Goal: Task Accomplishment & Management: Use online tool/utility

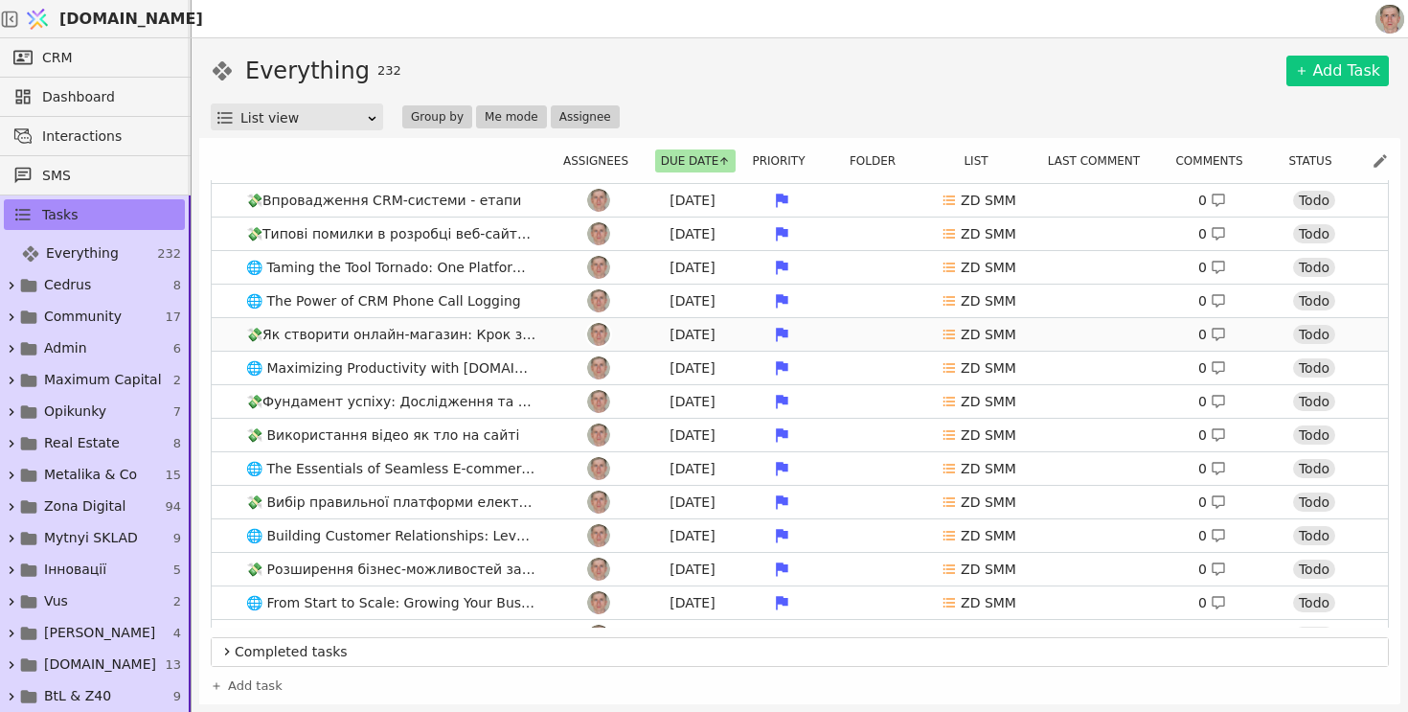
scroll to position [8, 0]
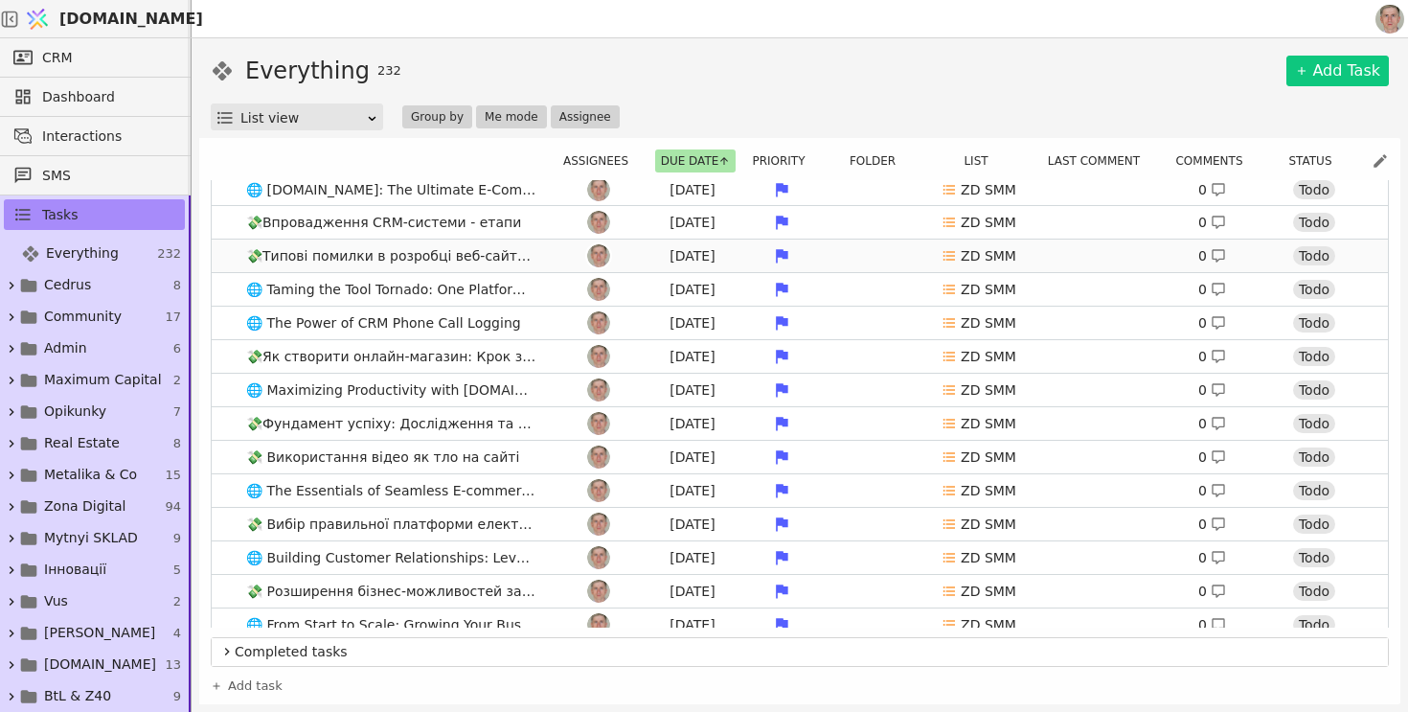
click at [547, 255] on link "💸Типові помилки в розробці веб-сайту, які потрібно уникати Jul 25 ZD SMM 0 Todo" at bounding box center [800, 256] width 1176 height 33
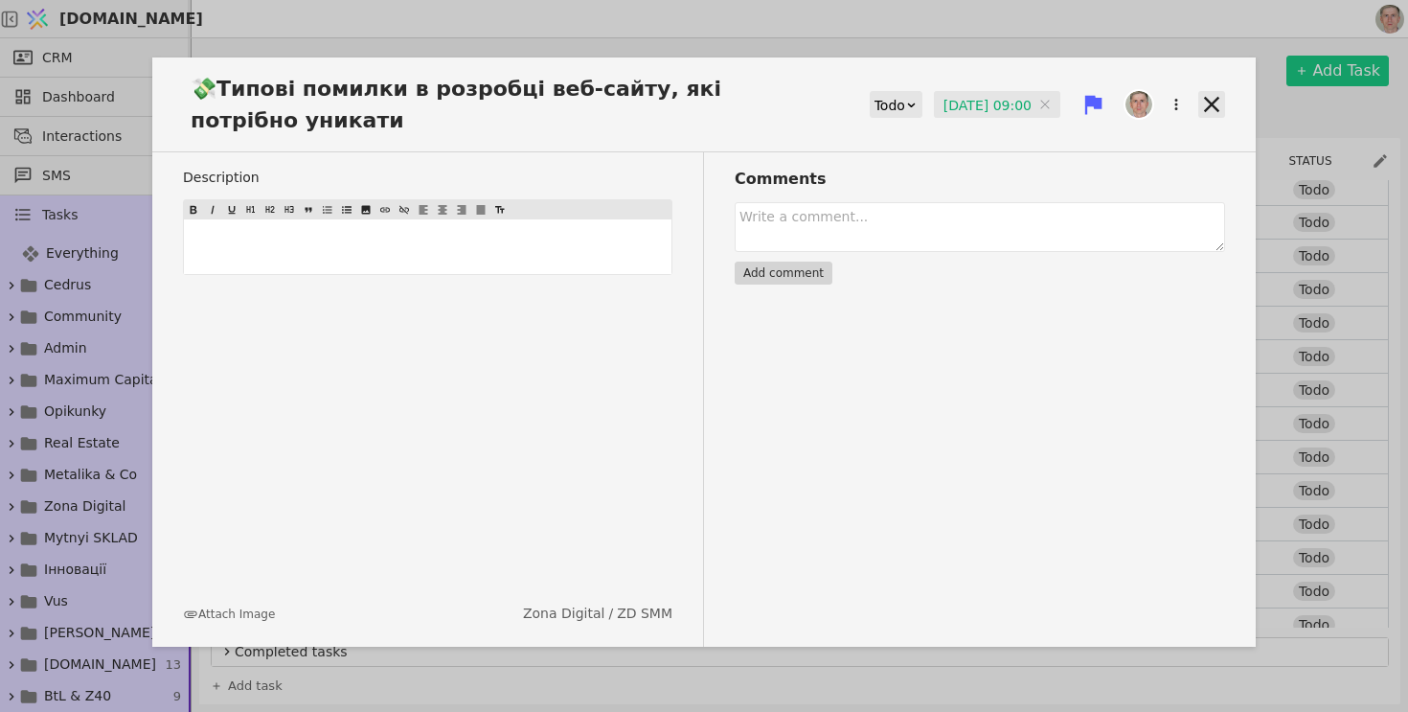
click at [1214, 104] on icon at bounding box center [1211, 104] width 27 height 27
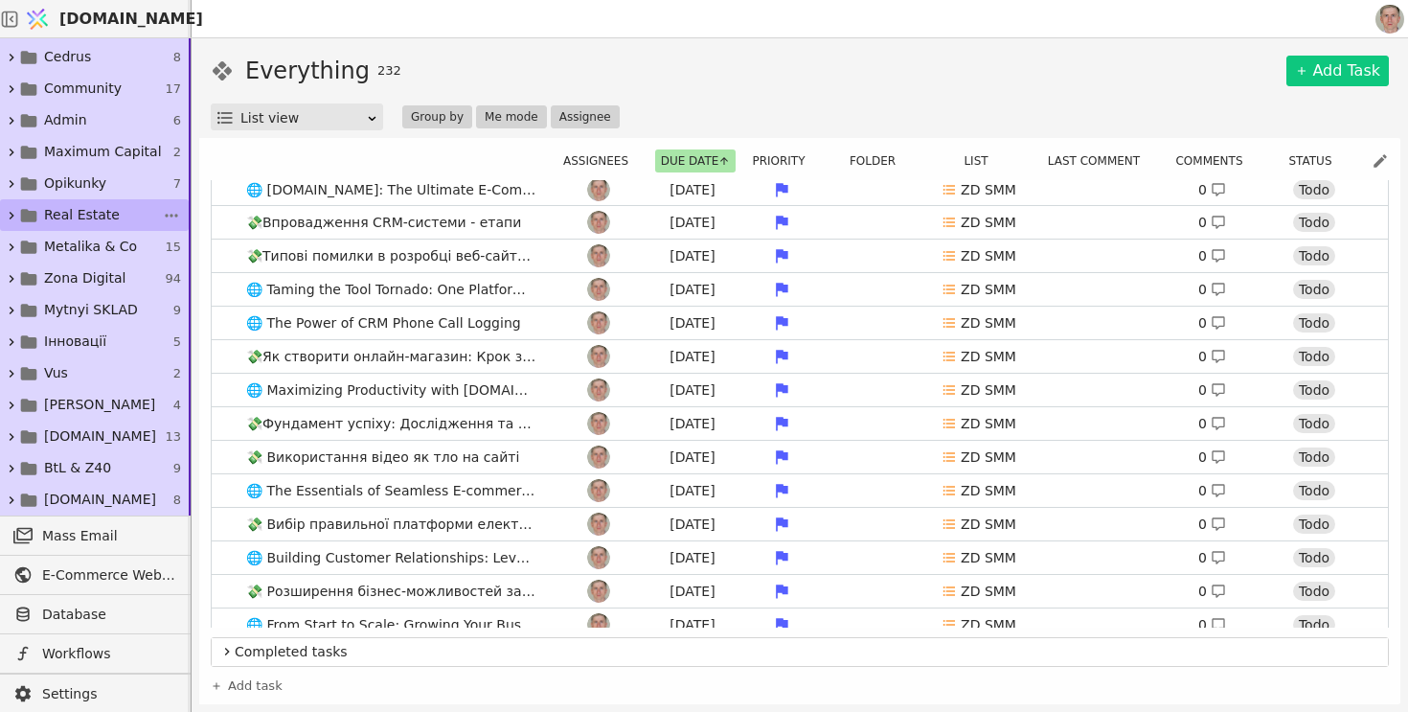
scroll to position [257, 0]
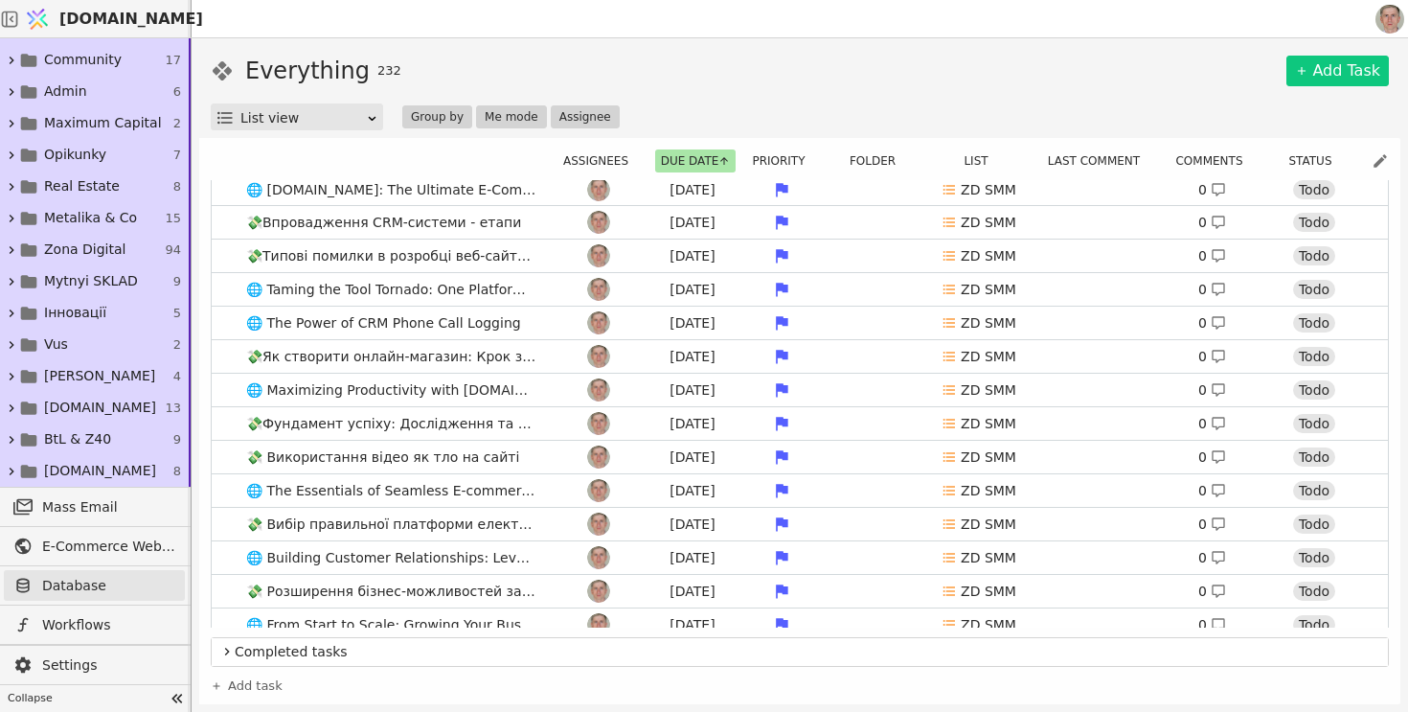
click at [112, 582] on span "Database" at bounding box center [108, 586] width 133 height 20
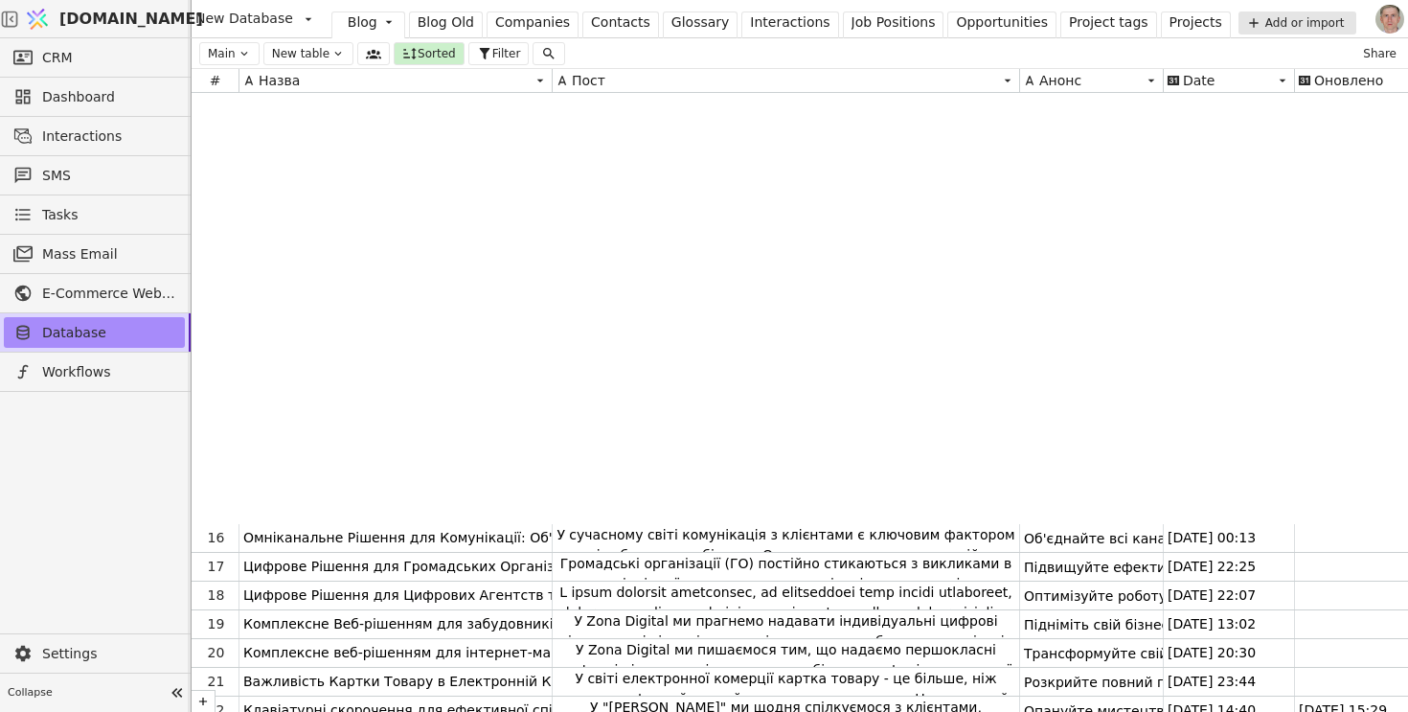
scroll to position [473, 0]
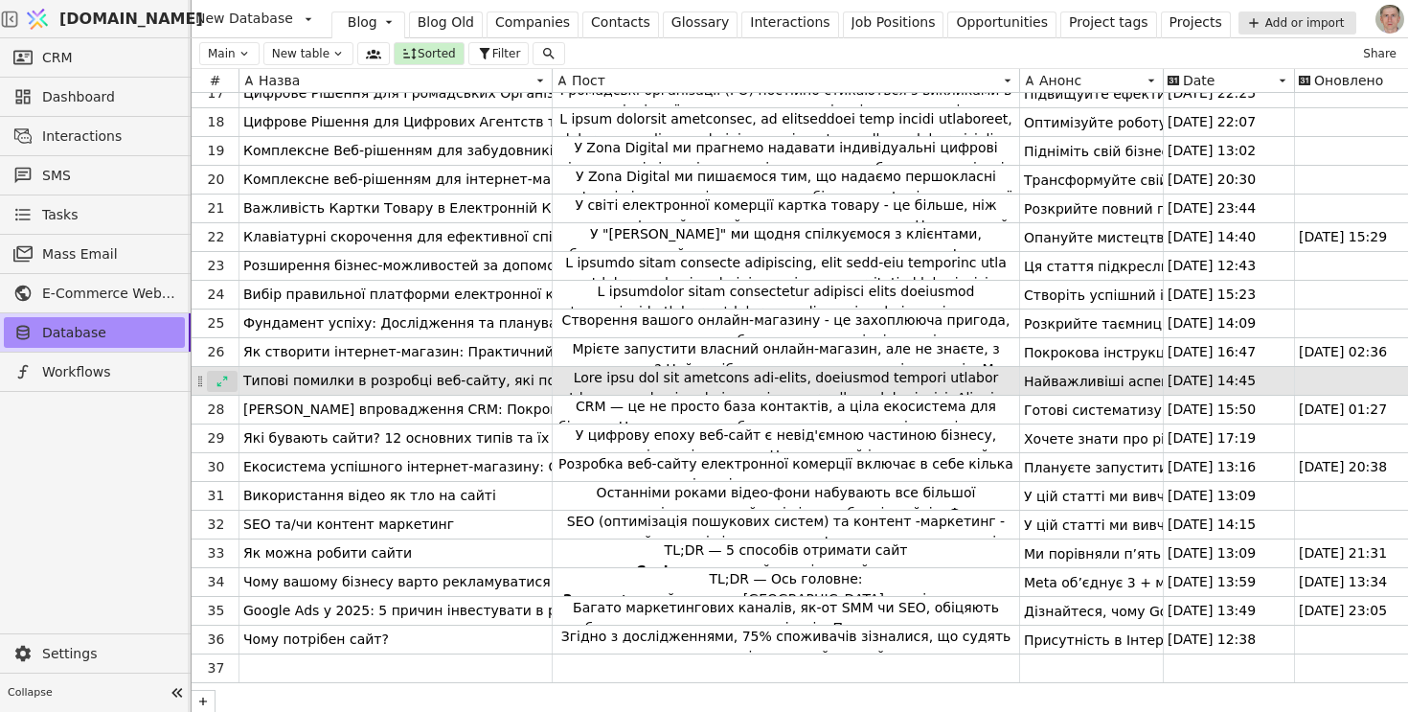
click at [225, 375] on icon at bounding box center [222, 381] width 13 height 13
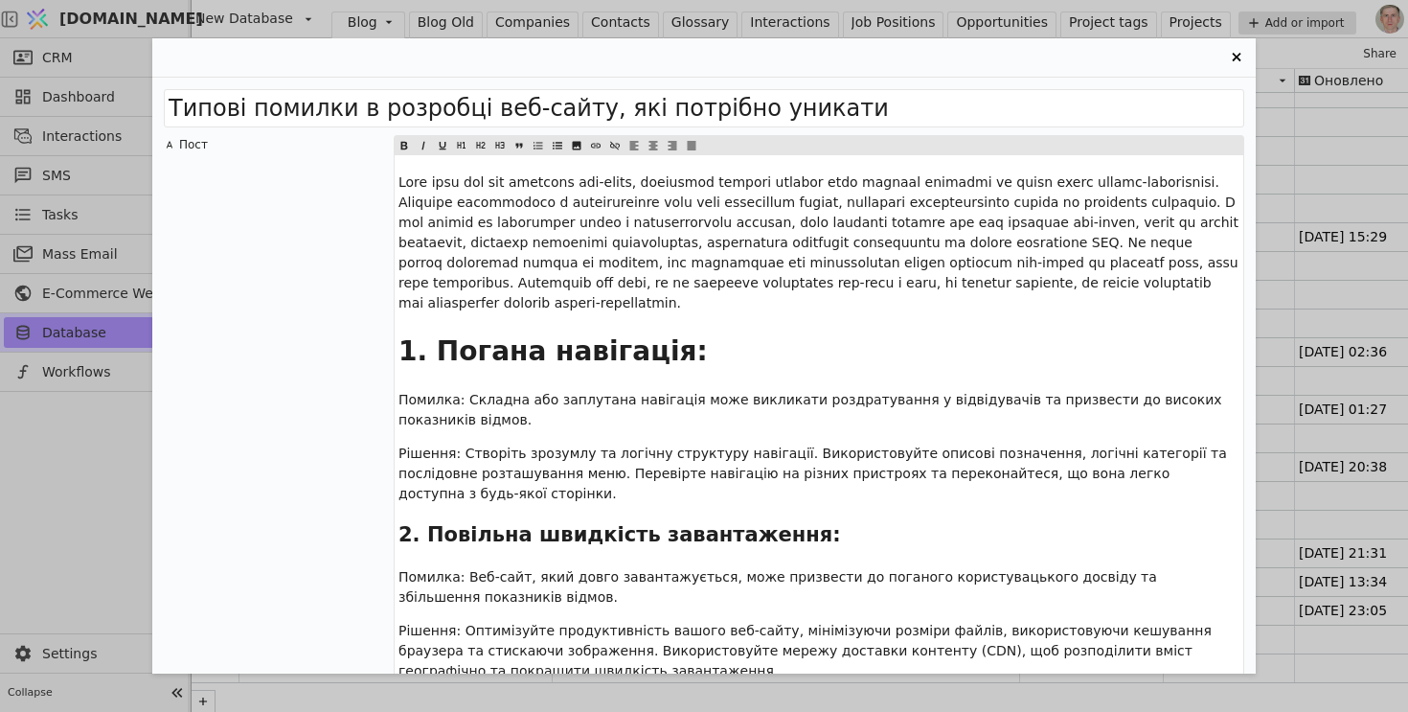
click at [610, 276] on span "Entry Card" at bounding box center [821, 242] width 844 height 136
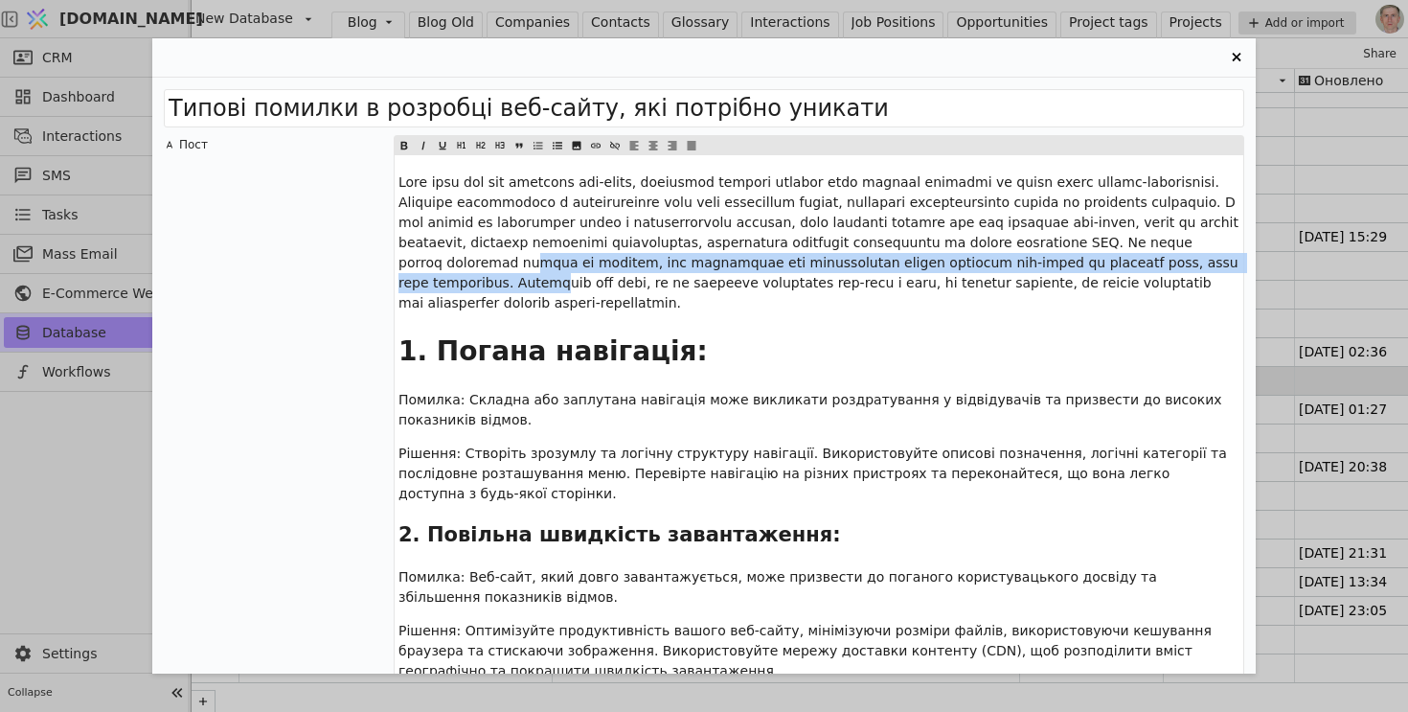
drag, startPoint x: 575, startPoint y: 258, endPoint x: 591, endPoint y: 286, distance: 33.0
click at [591, 286] on span "Entry Card" at bounding box center [821, 242] width 844 height 136
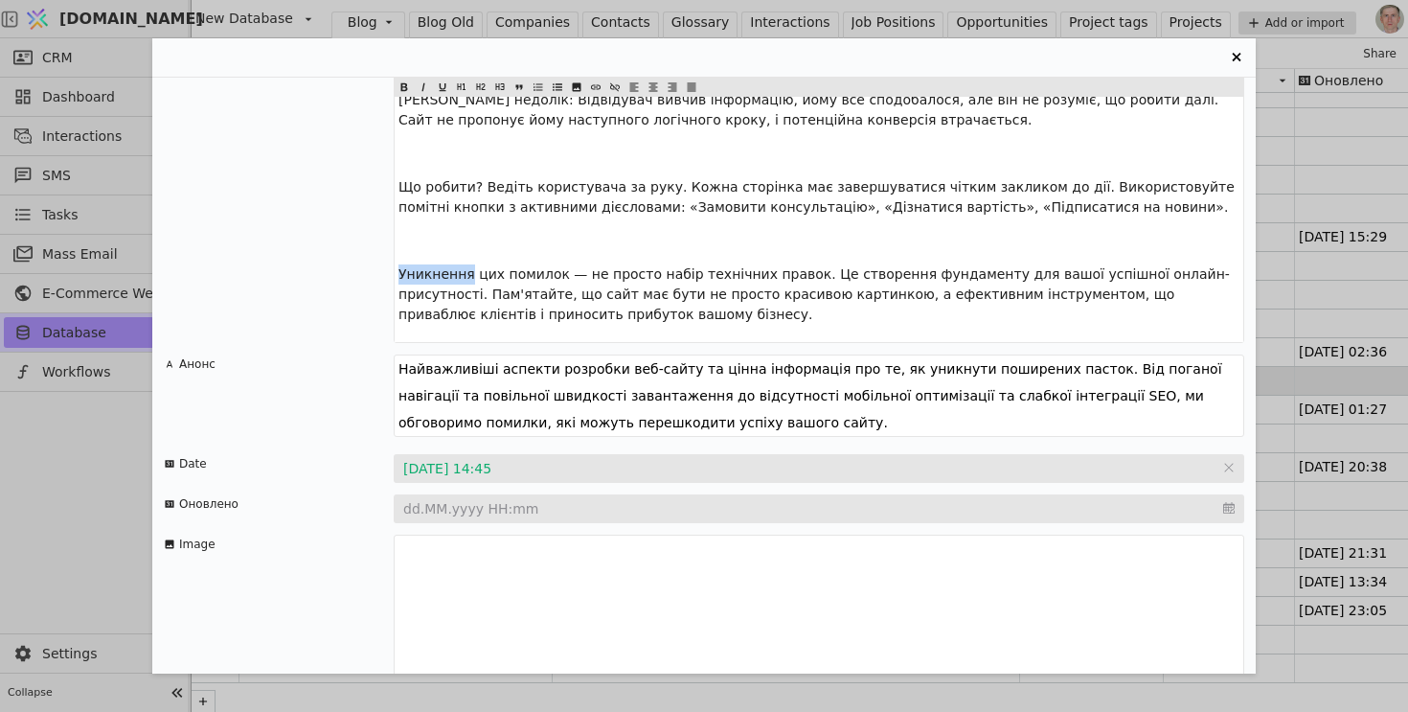
click at [742, 264] on p "Уникнення цих помилок — не просто набір технічних правок. Це створення фундамен…" at bounding box center [819, 294] width 841 height 60
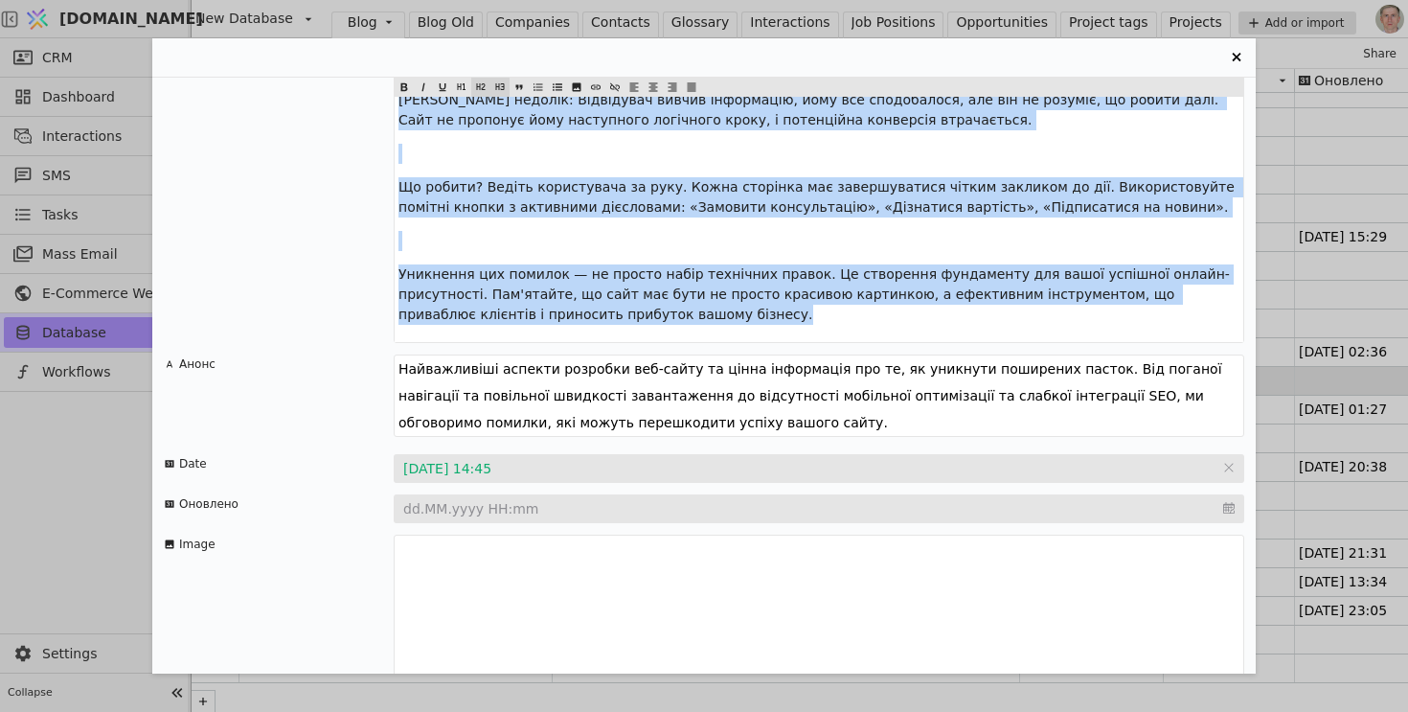
copy div "Loremi dolor s ametc adip, e sed do eiusmodte incididu? Utlabor, etd ma a enima…"
click at [620, 354] on textarea "Найважливіші аспекти розробки веб-сайту та цінна інформація про те, як уникнути…" at bounding box center [819, 395] width 851 height 82
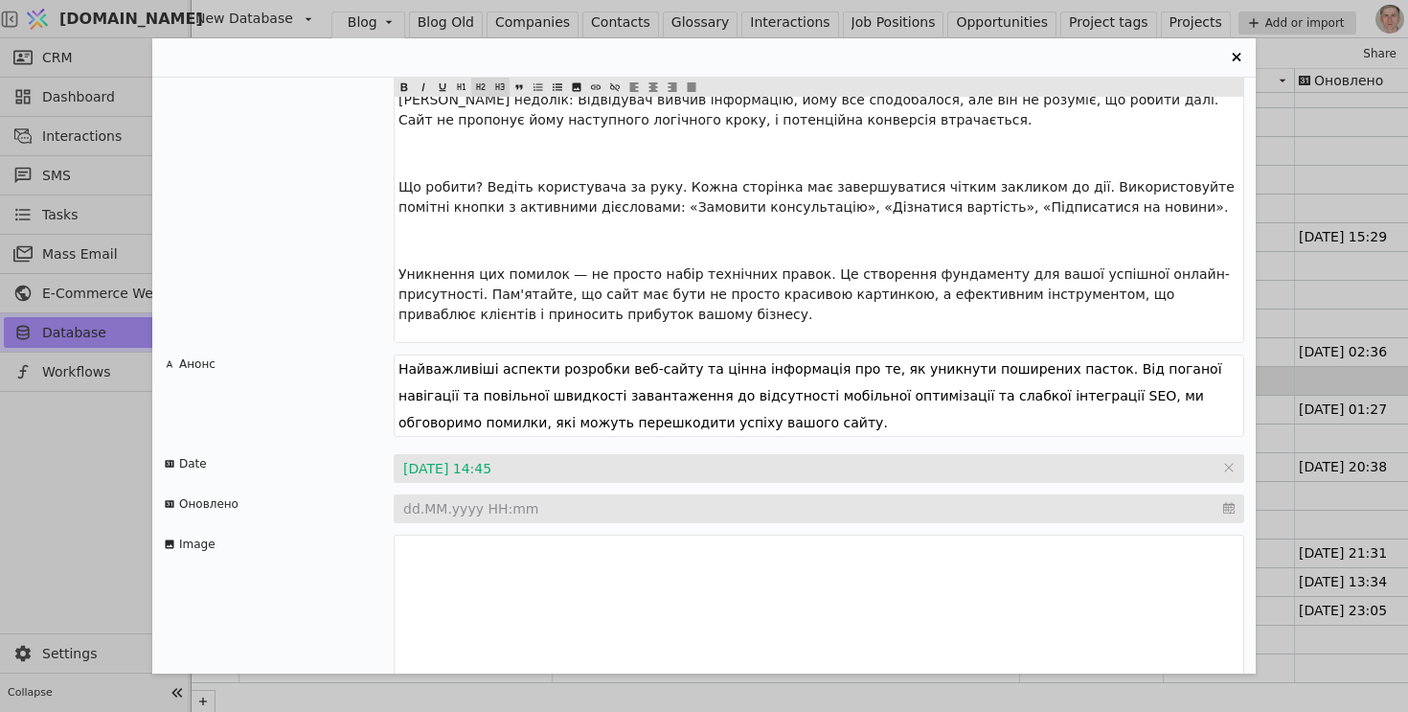
click at [620, 354] on textarea "Найважливіші аспекти розробки веб-сайту та цінна інформація про те, як уникнути…" at bounding box center [819, 395] width 851 height 82
paste textarea "апустили новий сайт, але він не приносить очікуваних результатів? Часто причина…"
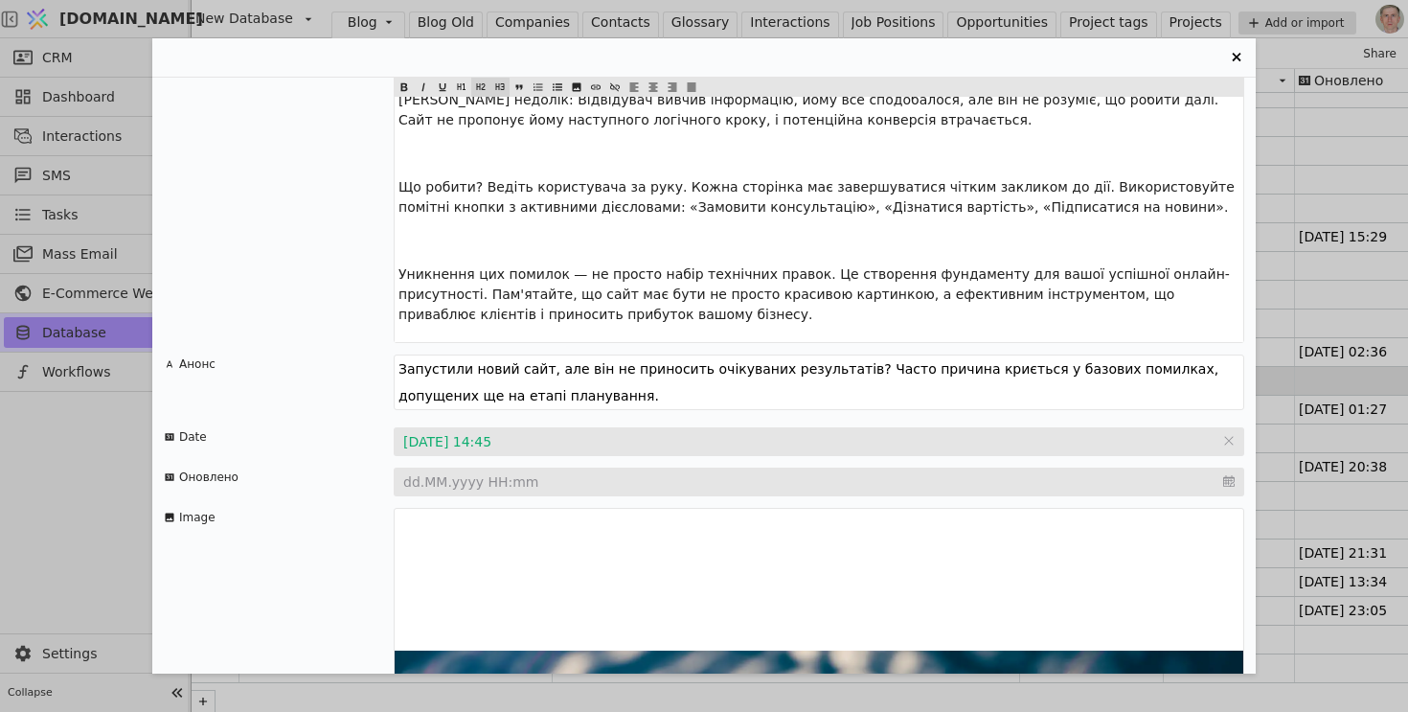
type textarea "Запустили новий сайт, але він не приносить очікуваних результатів? Часто причин…"
click at [474, 468] on input "Entry Card" at bounding box center [819, 482] width 851 height 29
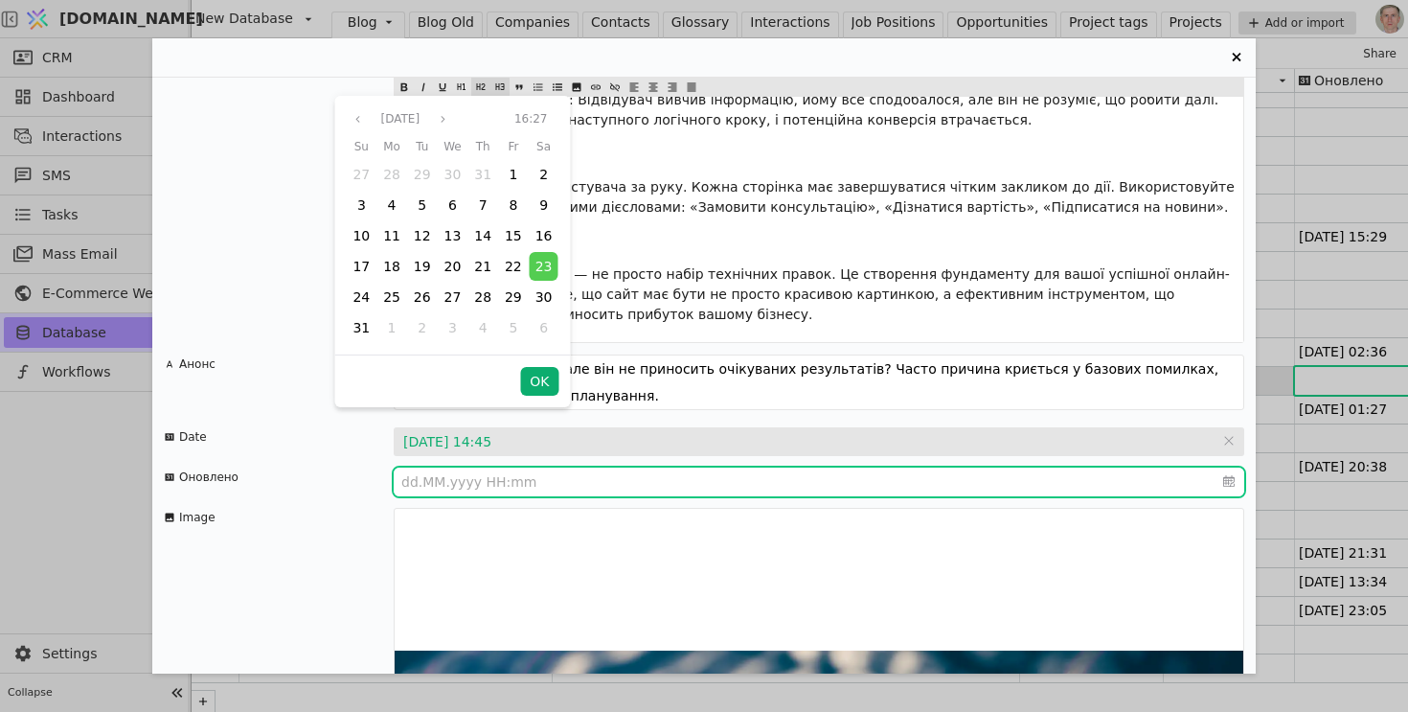
click at [542, 368] on button "OK" at bounding box center [539, 381] width 38 height 29
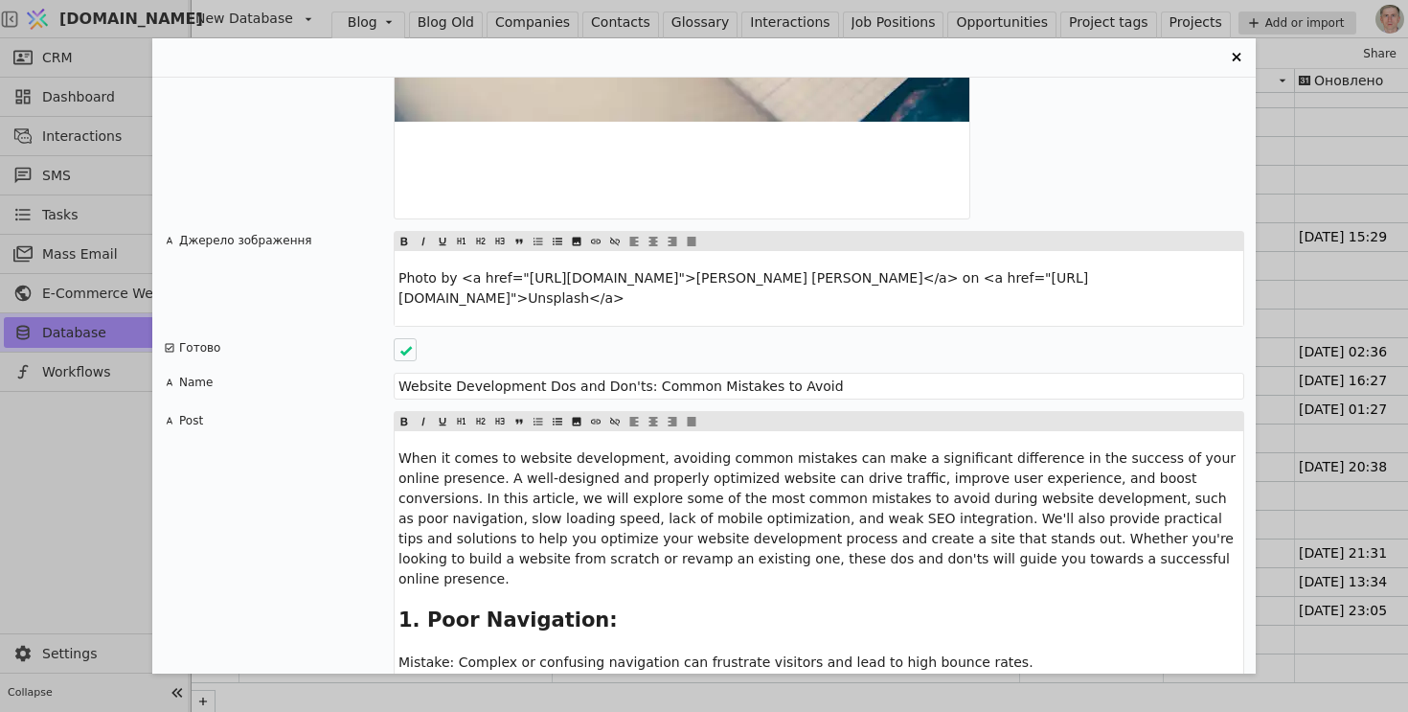
scroll to position [3364, 0]
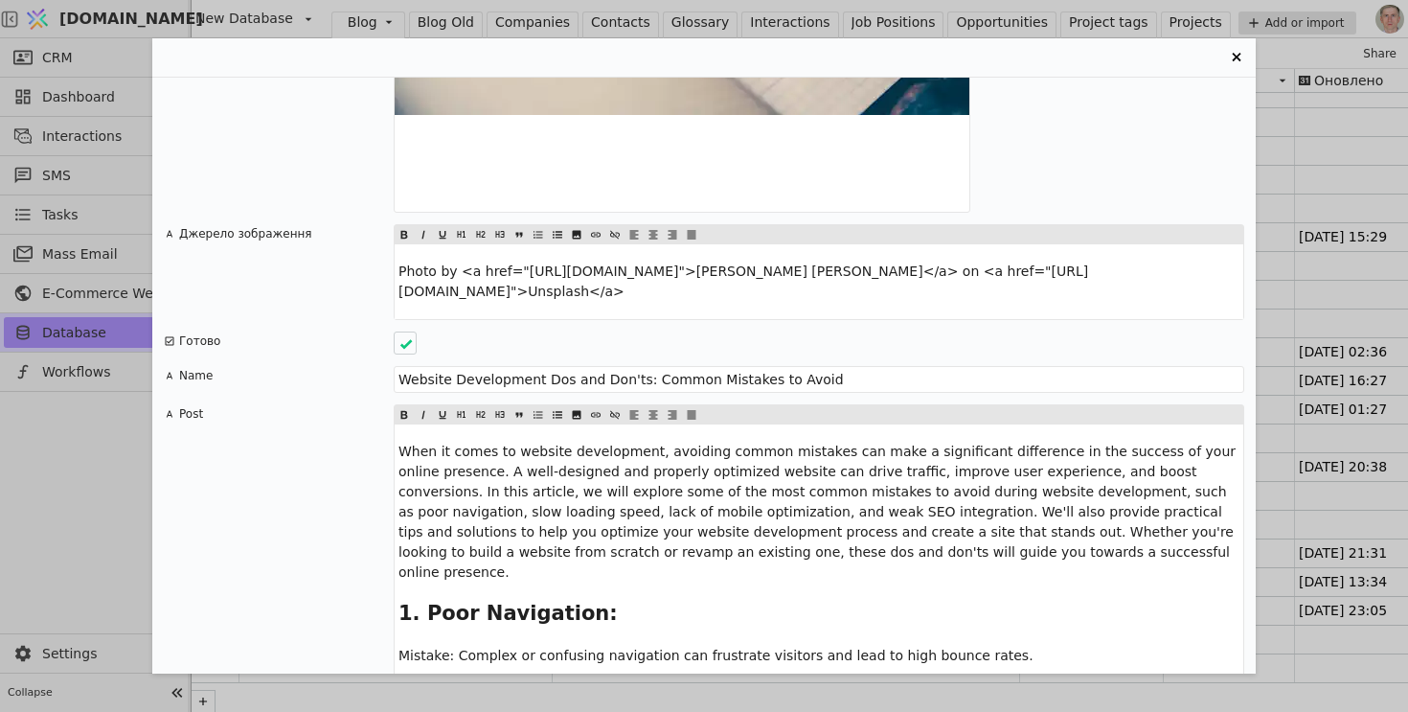
click at [515, 472] on span "When it comes to website development, avoiding common mistakes can make a signi…" at bounding box center [820, 512] width 842 height 136
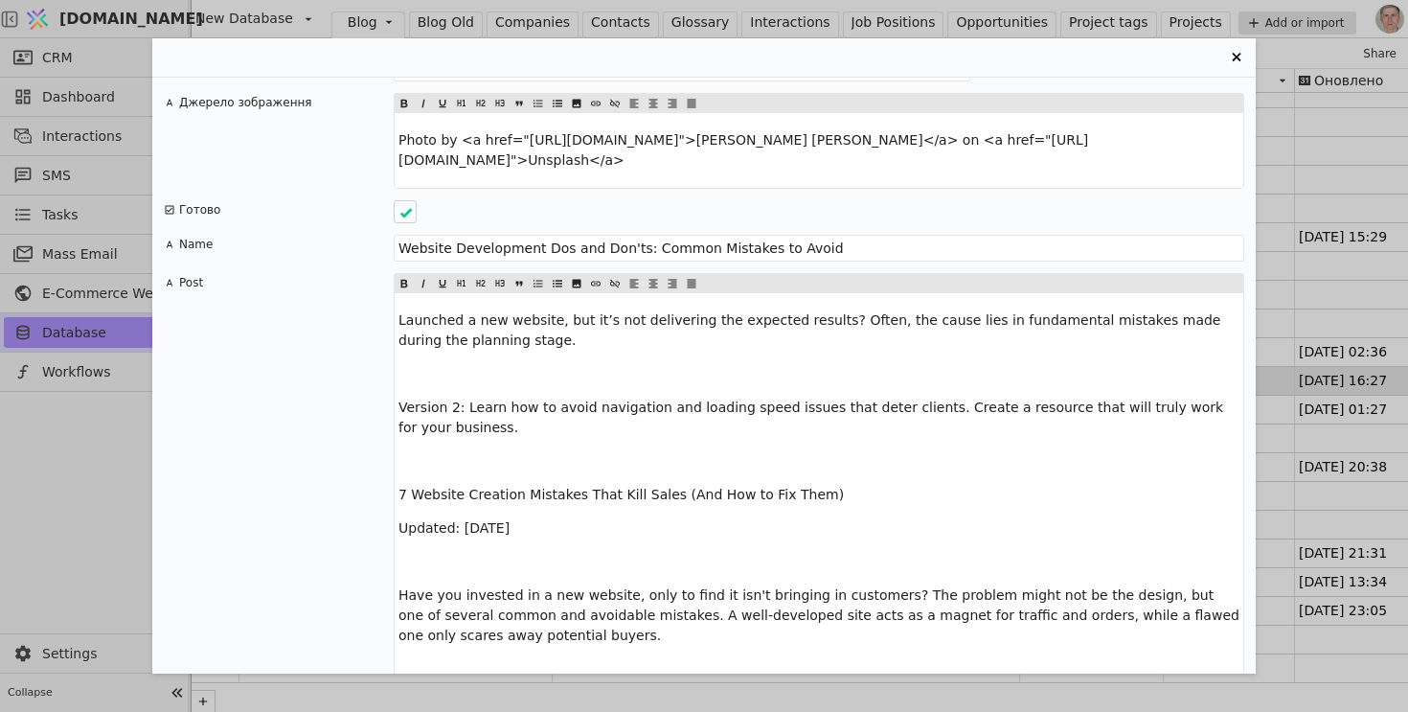
scroll to position [3499, 0]
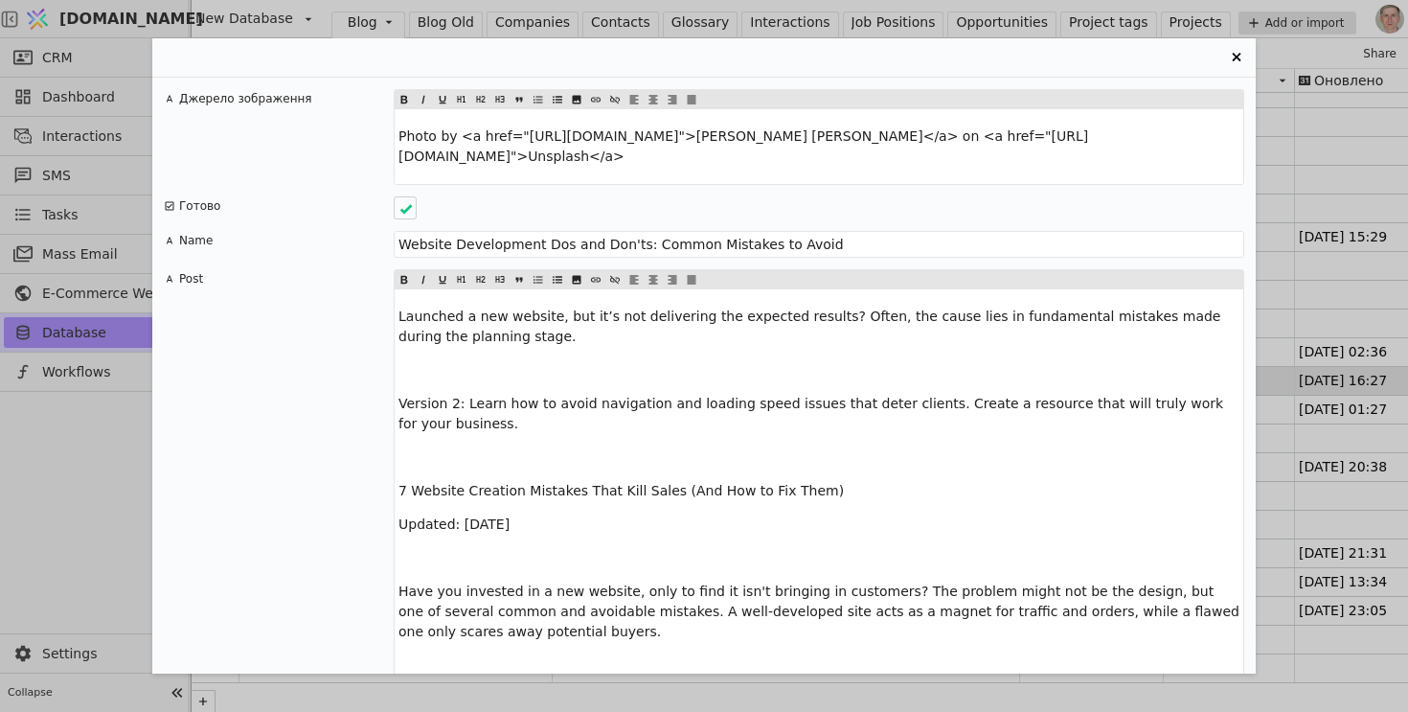
click at [491, 483] on span "7 Website Creation Mistakes That Kill Sales (And How to Fix Them)" at bounding box center [621, 490] width 445 height 15
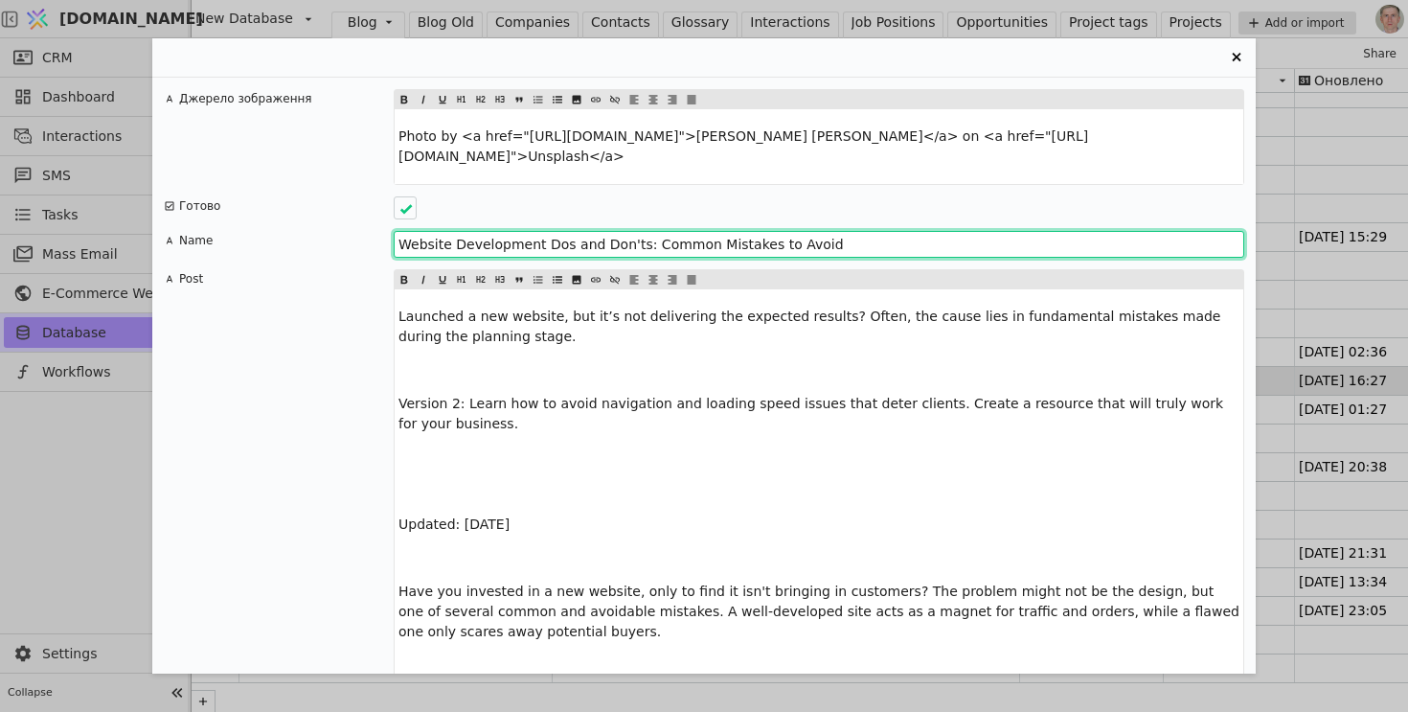
click at [493, 231] on input "Website Development Dos and Don'ts: Common Mistakes to Avoid" at bounding box center [819, 244] width 851 height 27
paste input "7 Website Creation Mistakes That Kill Sales (And How to Fix Them)"
type input "7 Website Creation Mistakes That Kill Sales (And How to Fix Them)"
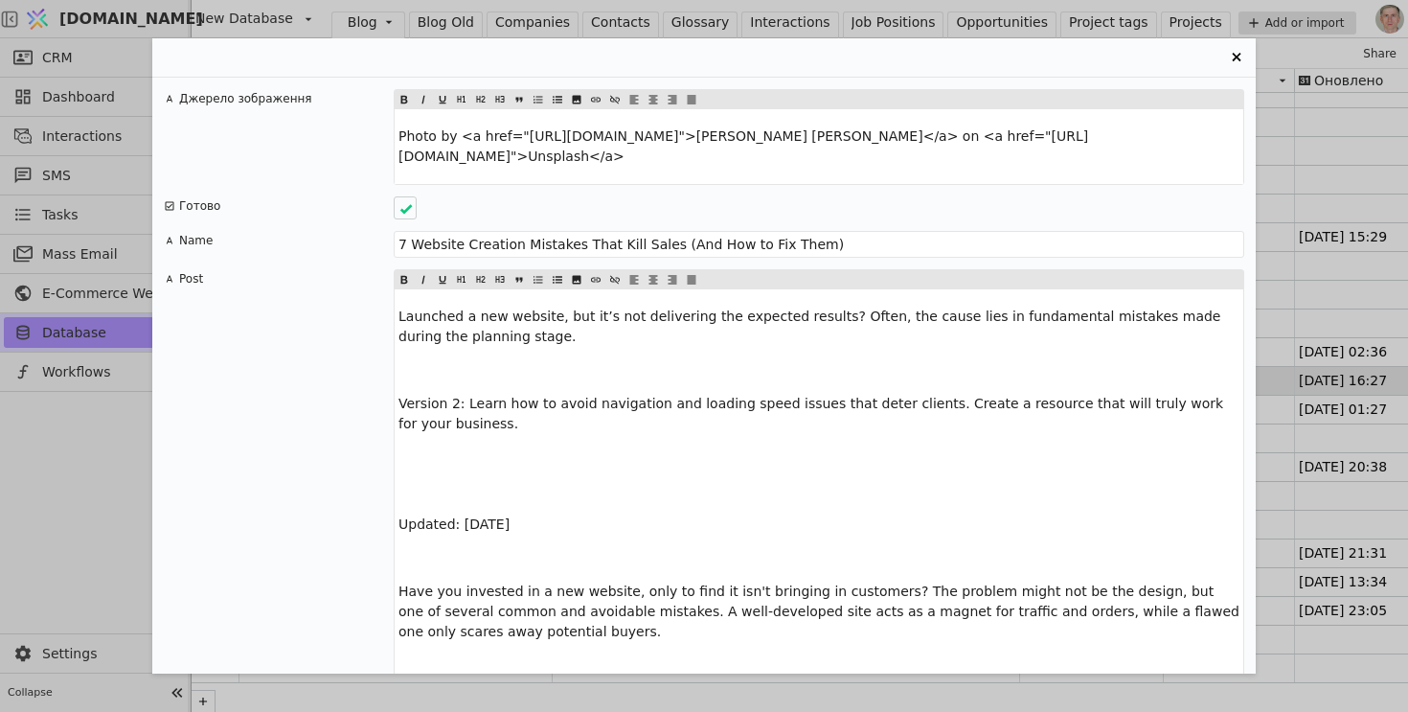
click at [399, 583] on span "Have you invested in a new website, only to find it isn't bringing in customers…" at bounding box center [821, 611] width 845 height 56
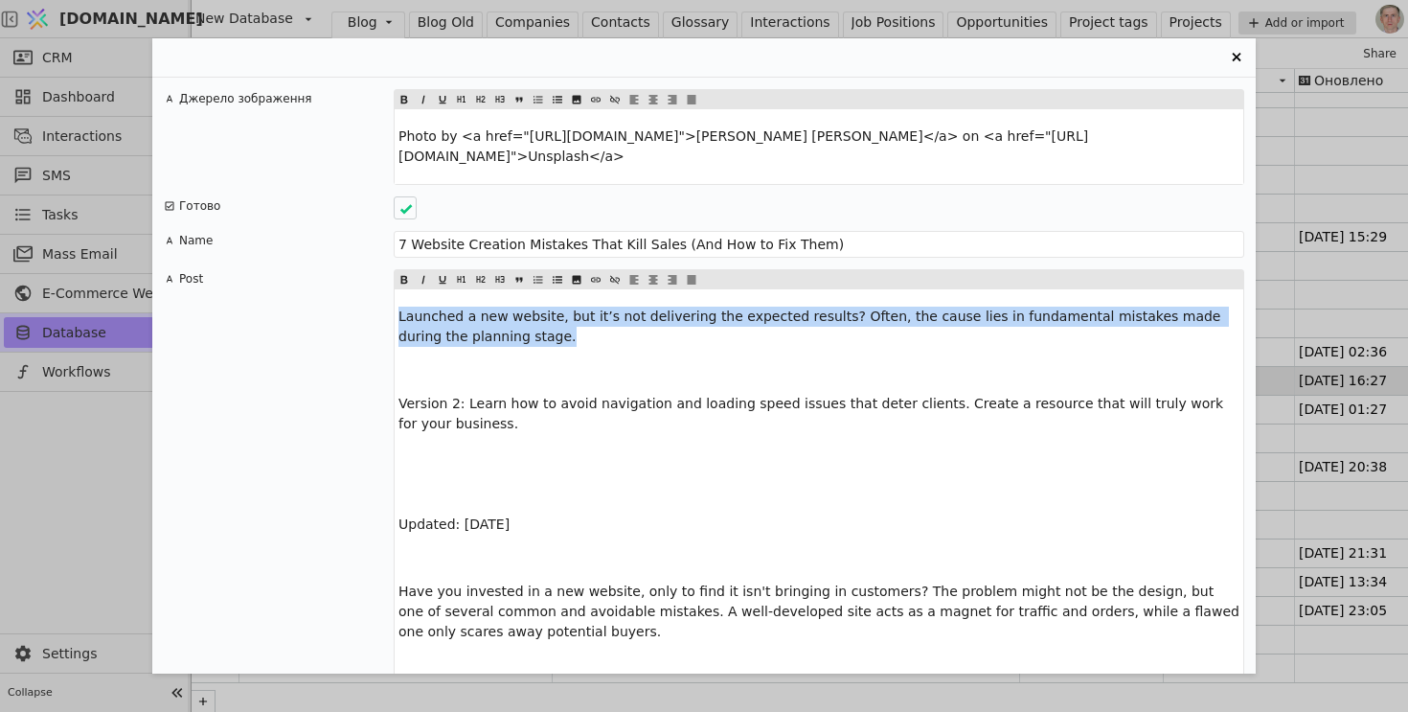
drag, startPoint x: 418, startPoint y: 315, endPoint x: 376, endPoint y: 301, distance: 44.5
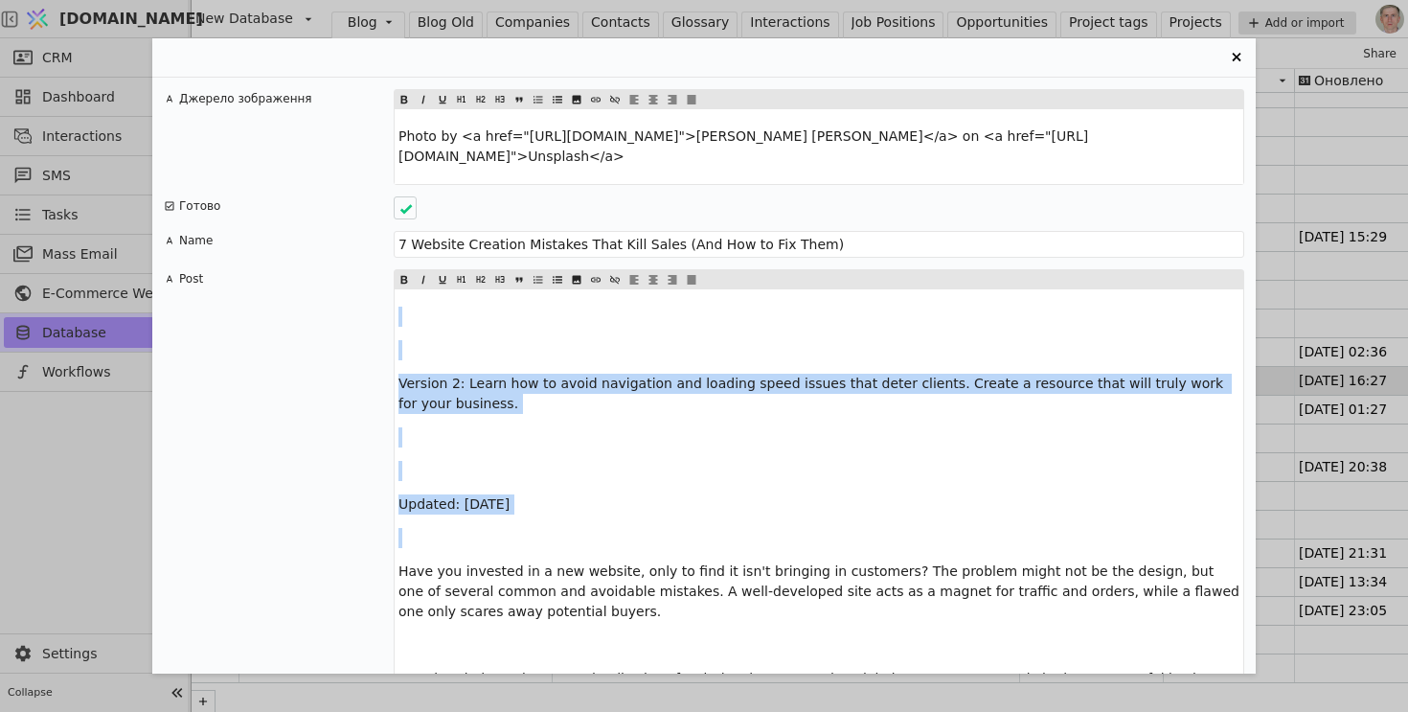
drag, startPoint x: 396, startPoint y: 546, endPoint x: 365, endPoint y: 254, distance: 293.8
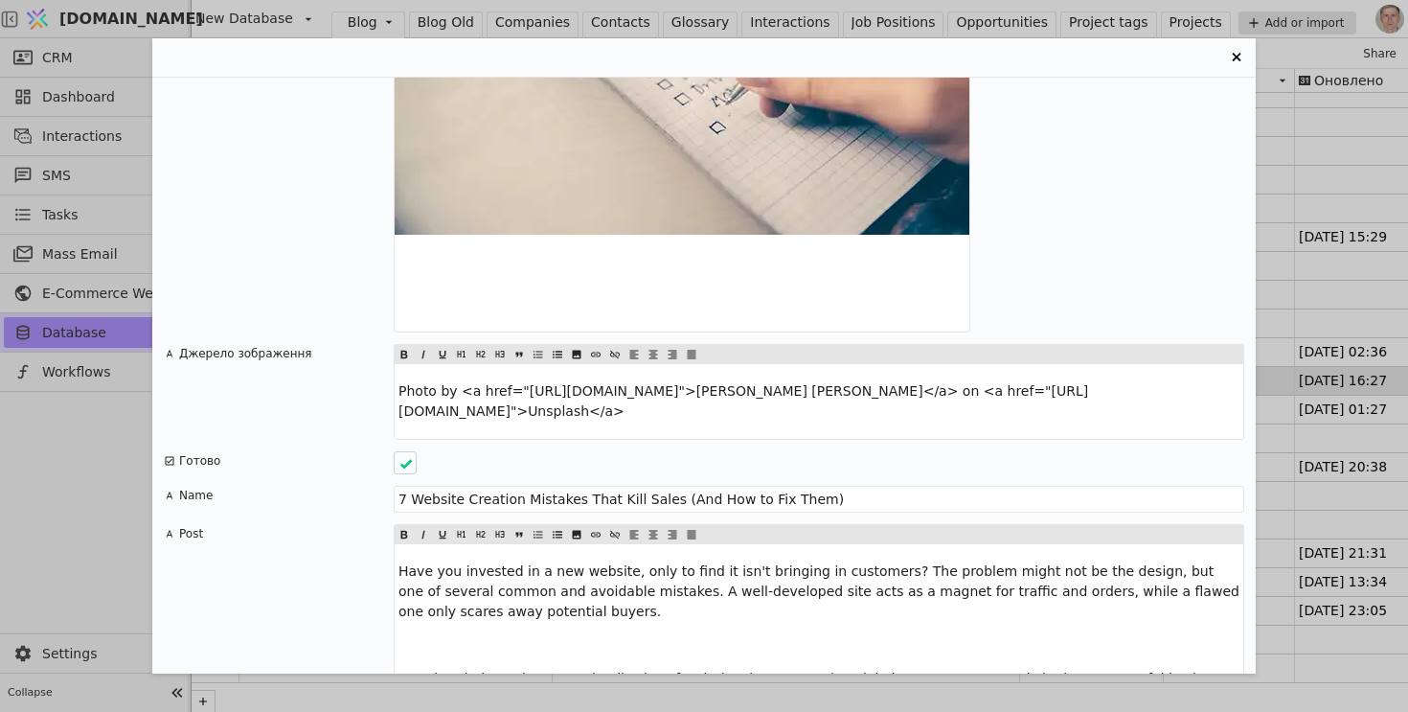
scroll to position [5073, 0]
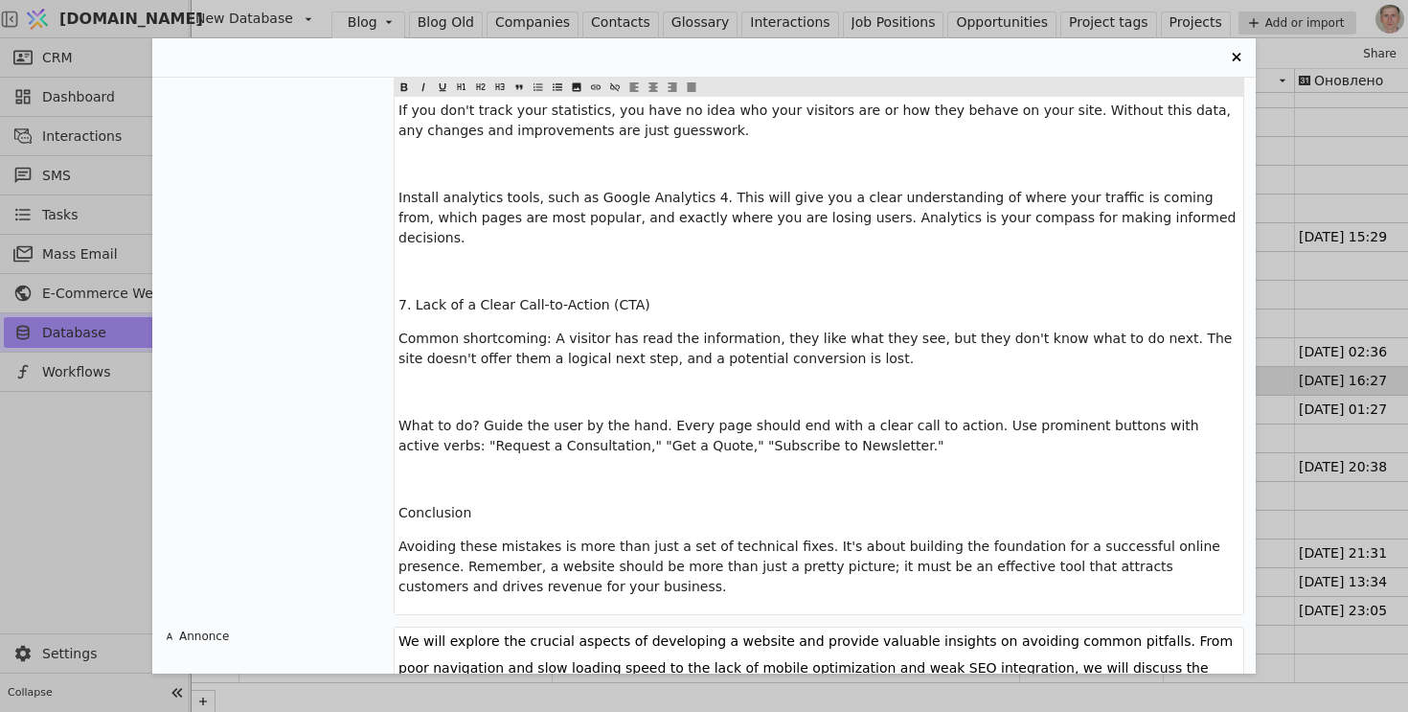
click at [512, 627] on textarea "We will explore the crucial aspects of developing a website and provide valuabl…" at bounding box center [819, 668] width 851 height 82
paste textarea "Launched a new website, but it’s not delivering the expected results? Often, th…"
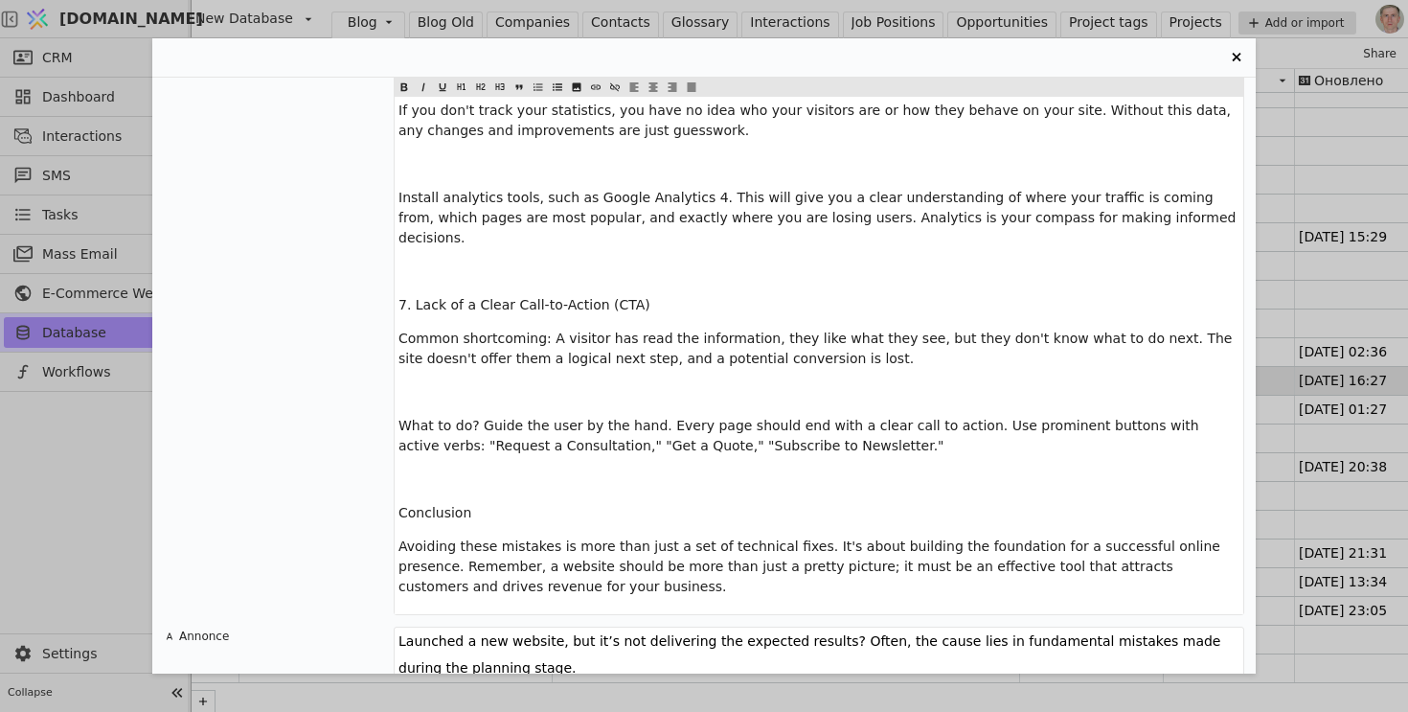
scroll to position [5046, 0]
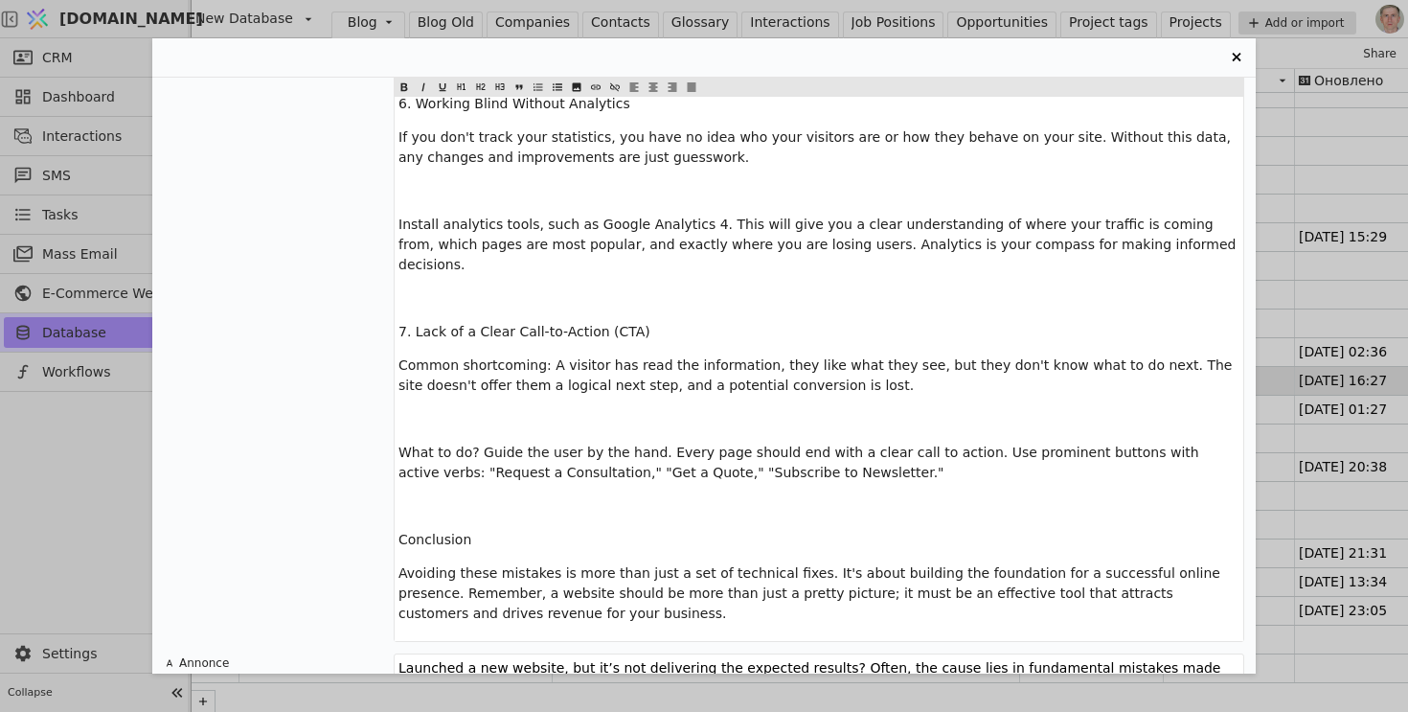
type textarea "Launched a new website, but it’s not delivering the expected results? Often, th…"
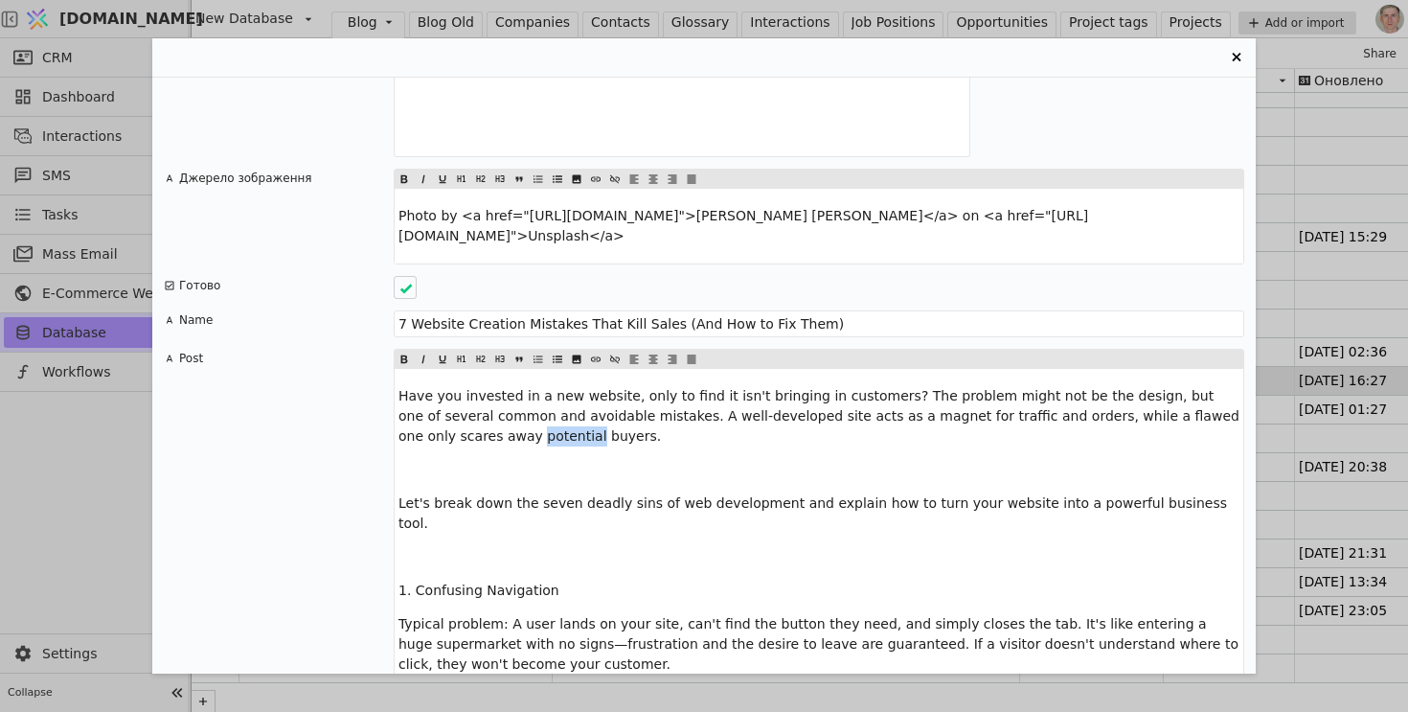
click at [446, 422] on span "Have you invested in a new website, only to find it isn't bringing in customers…" at bounding box center [821, 416] width 845 height 56
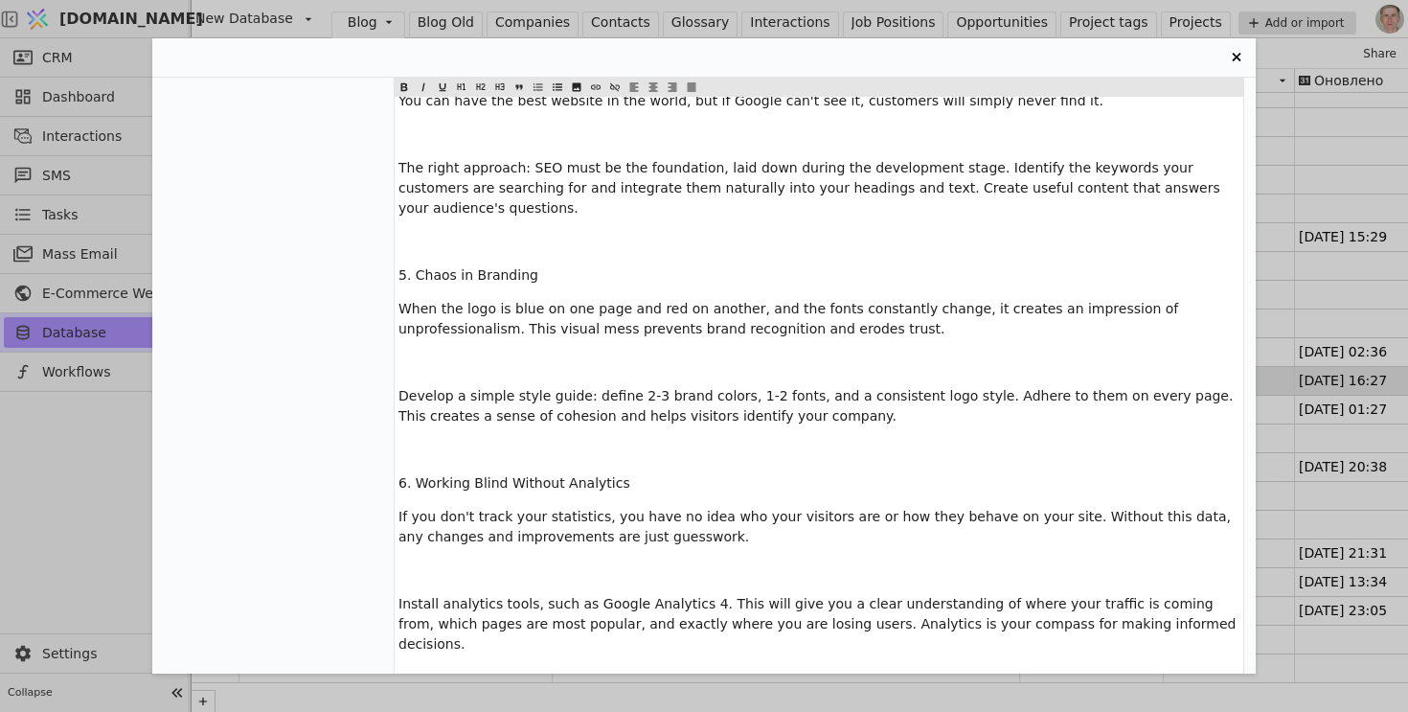
scroll to position [5046, 0]
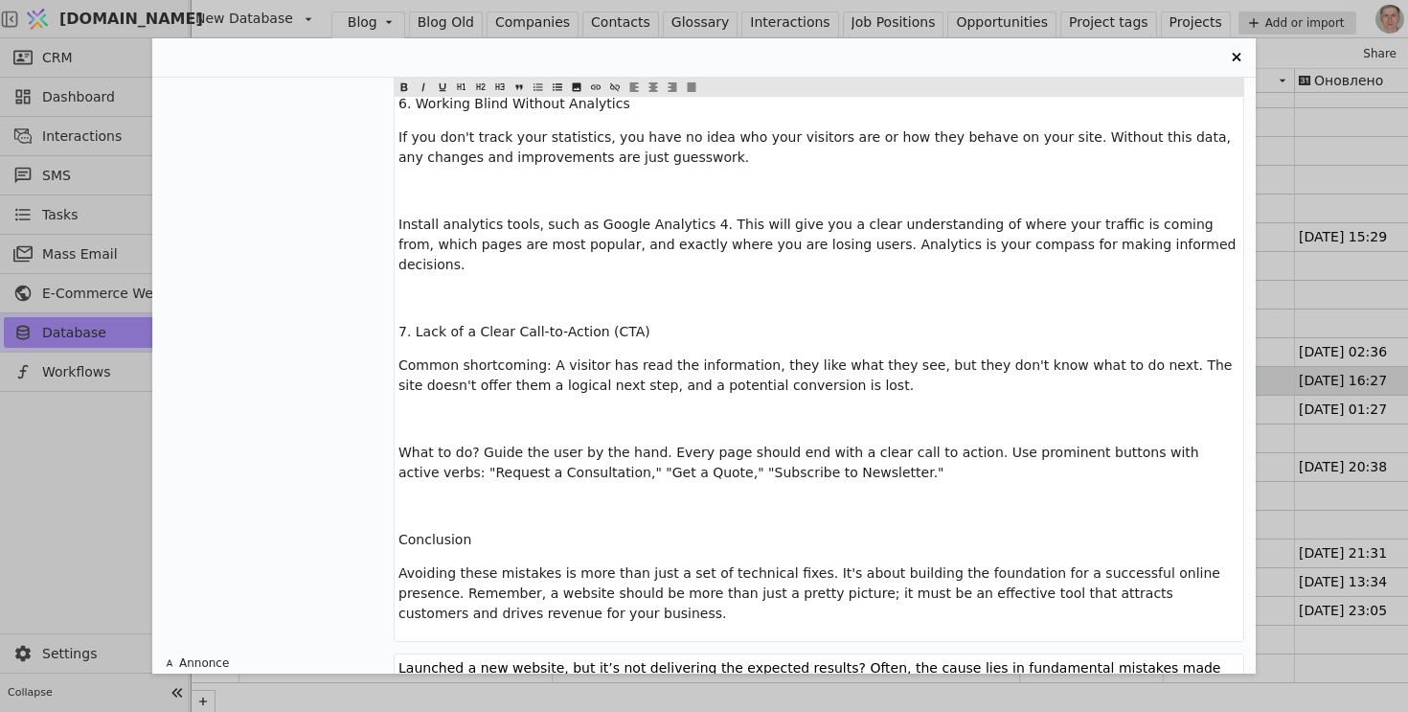
click at [446, 532] on span "Conclusion" at bounding box center [435, 539] width 73 height 15
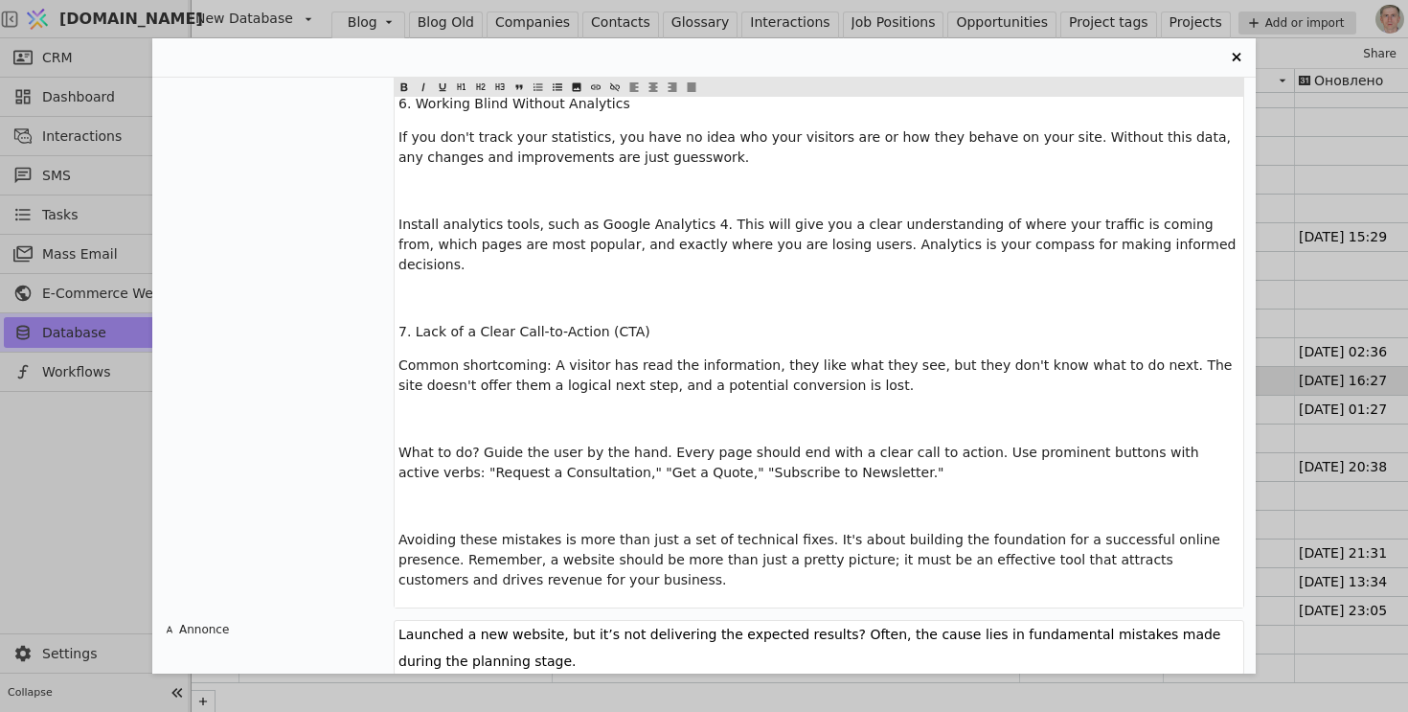
scroll to position [5012, 0]
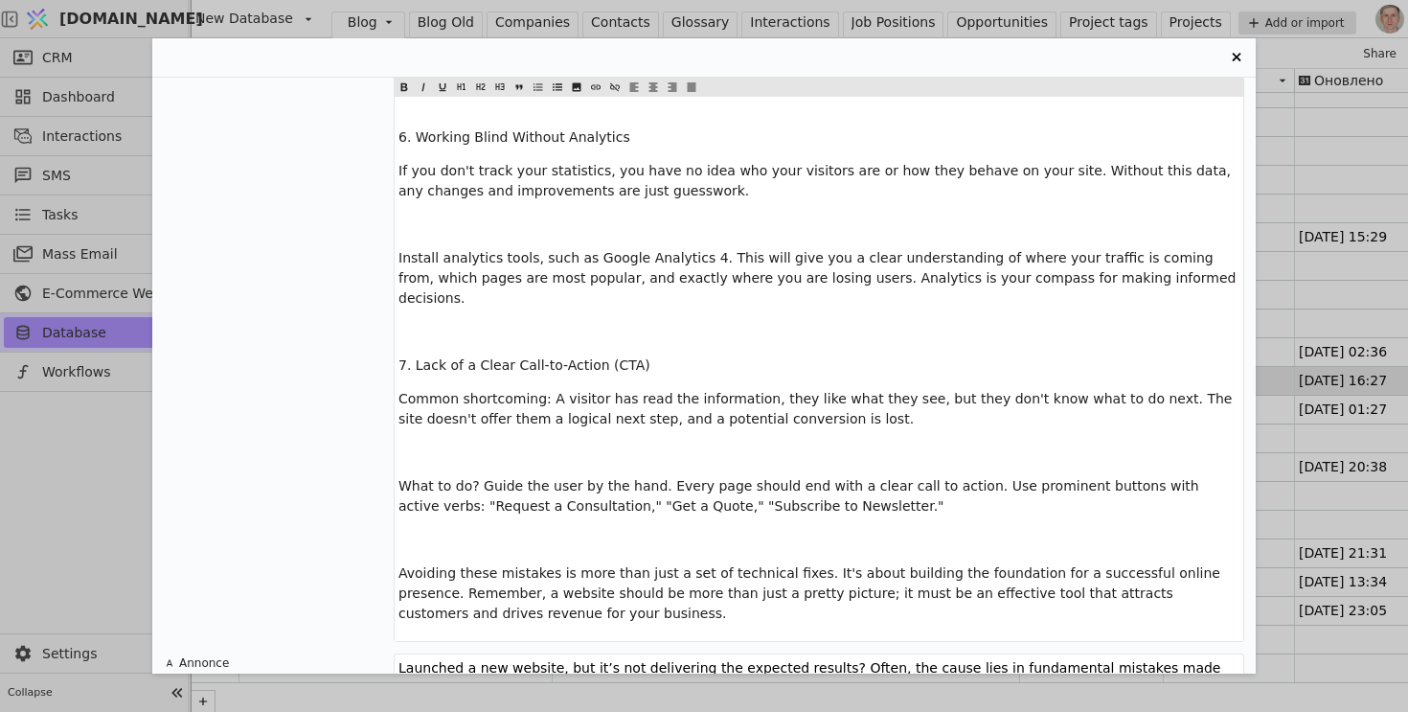
click at [500, 357] on span "7. Lack of a Clear Call-to-Action (CTA)" at bounding box center [525, 364] width 252 height 15
click at [478, 86] on icon "Entry Card" at bounding box center [481, 86] width 9 height 7
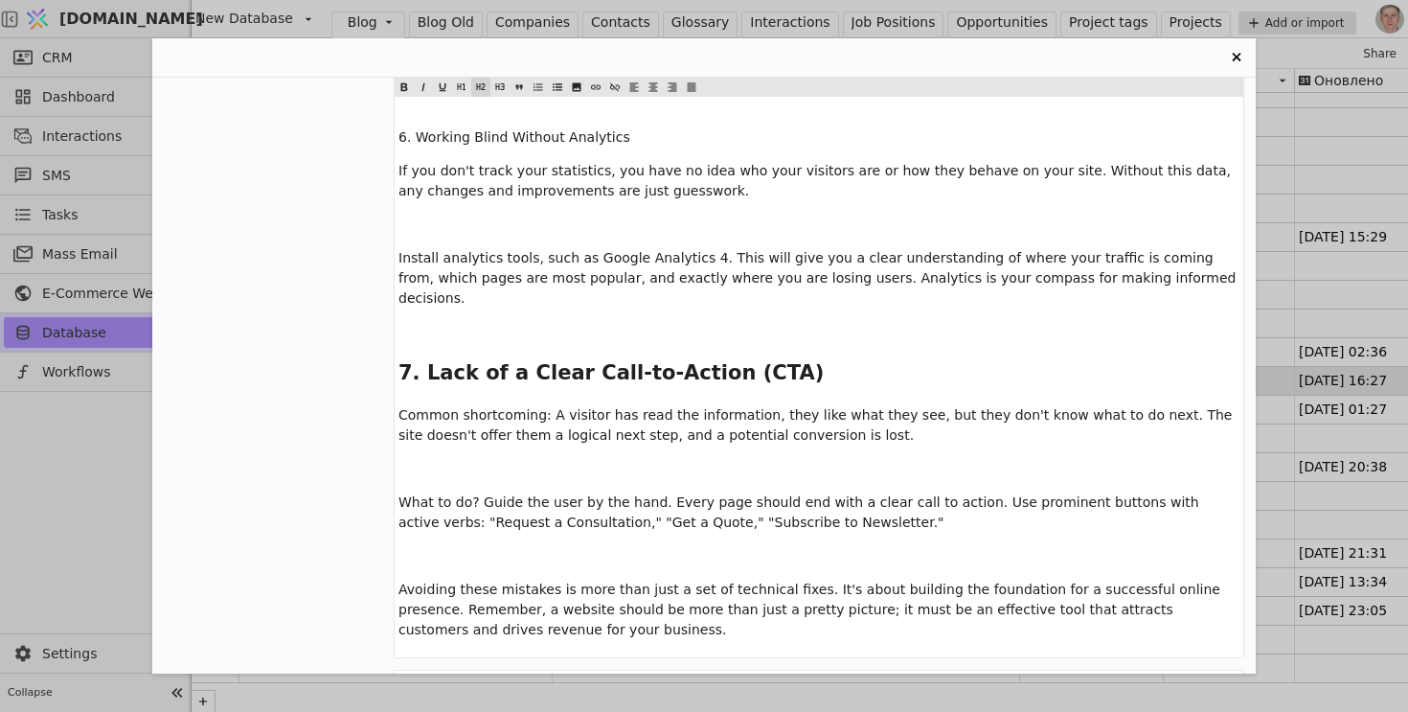
scroll to position [5029, 0]
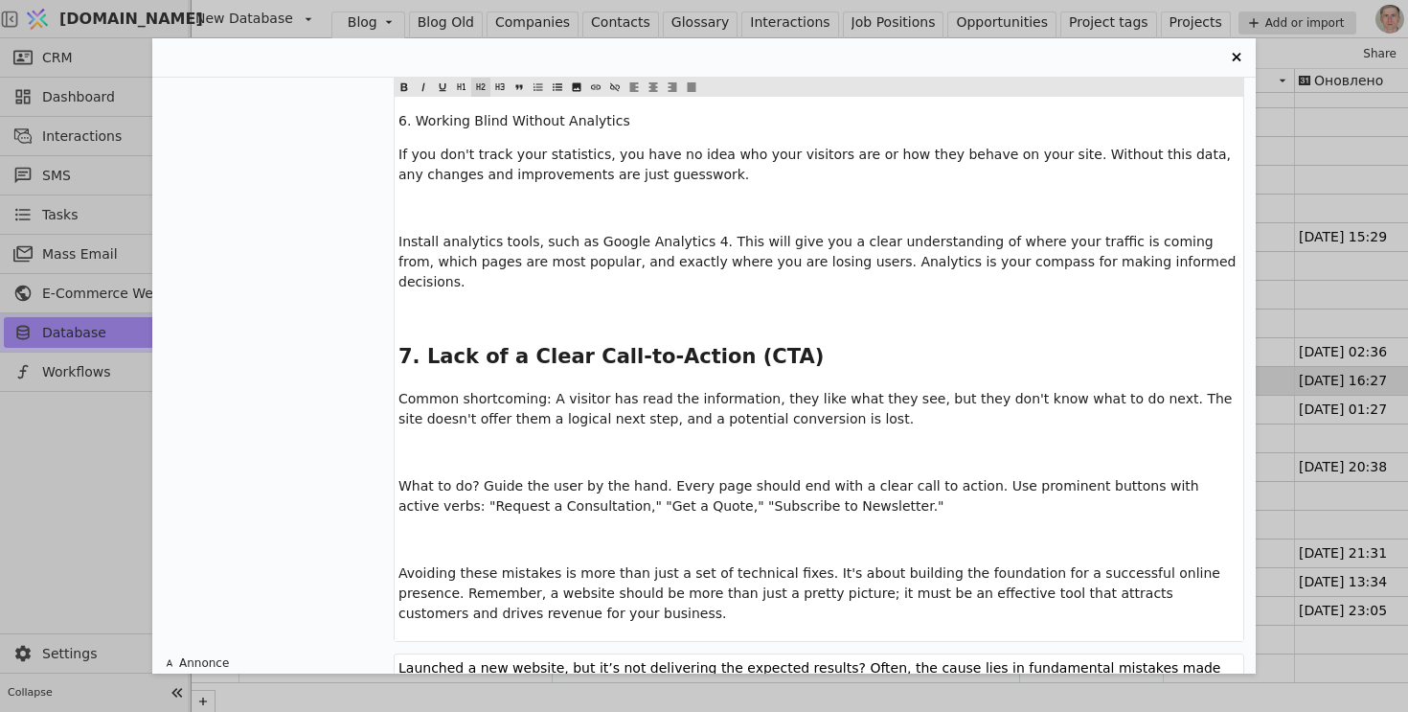
click at [477, 306] on p "﻿" at bounding box center [819, 316] width 841 height 20
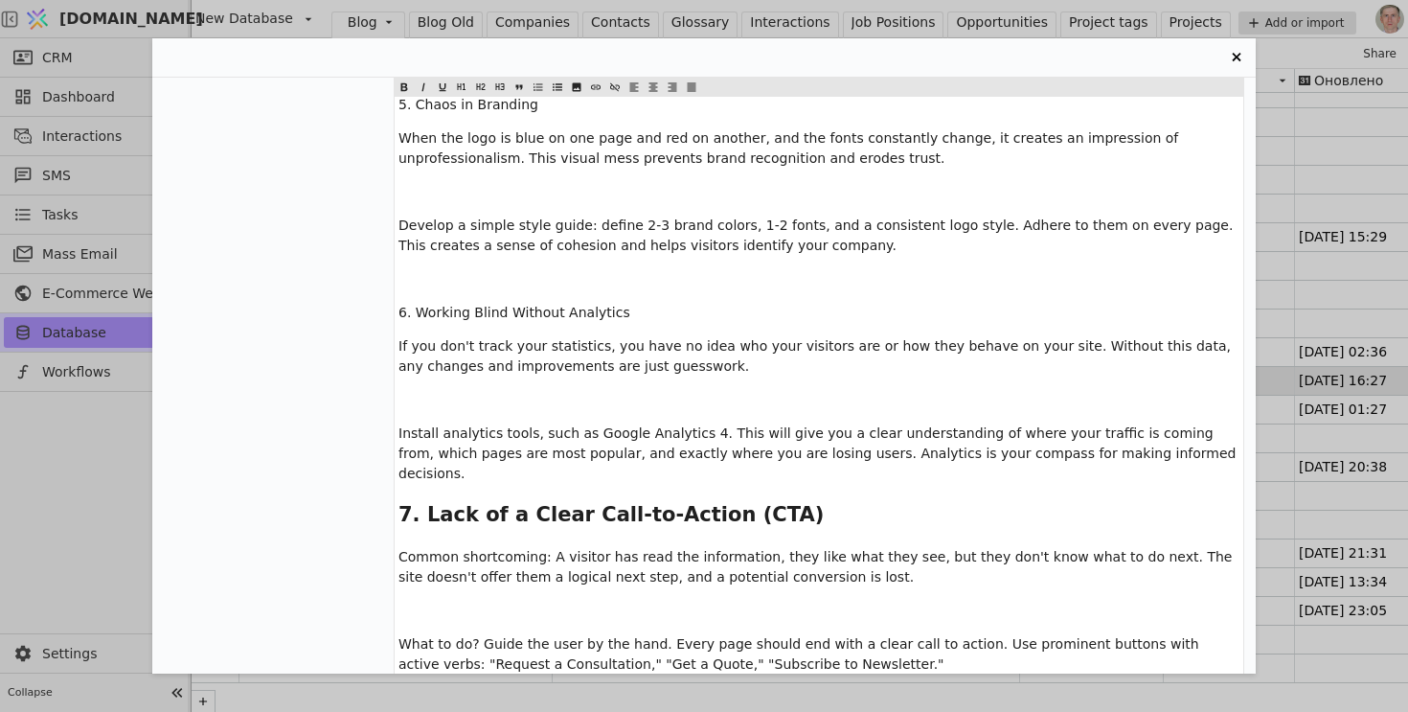
scroll to position [4747, 0]
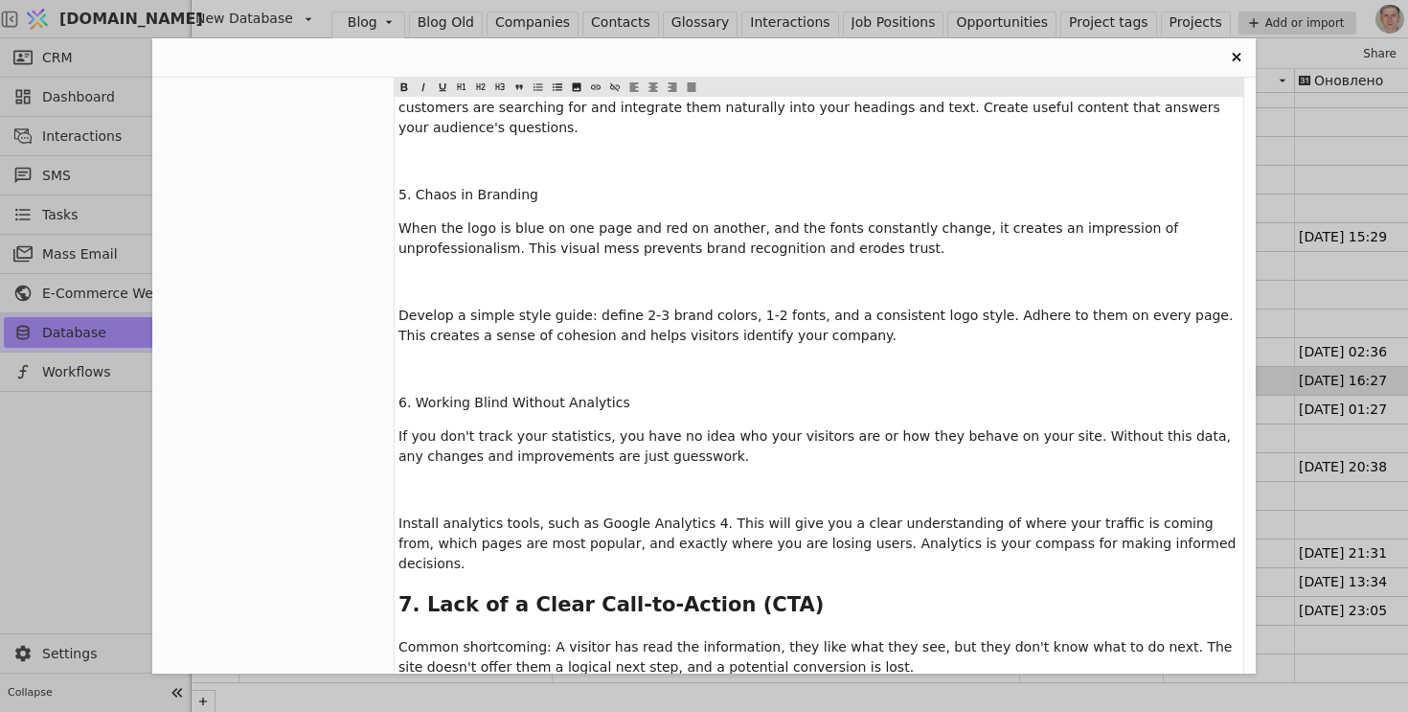
click at [458, 359] on p "﻿" at bounding box center [819, 369] width 841 height 20
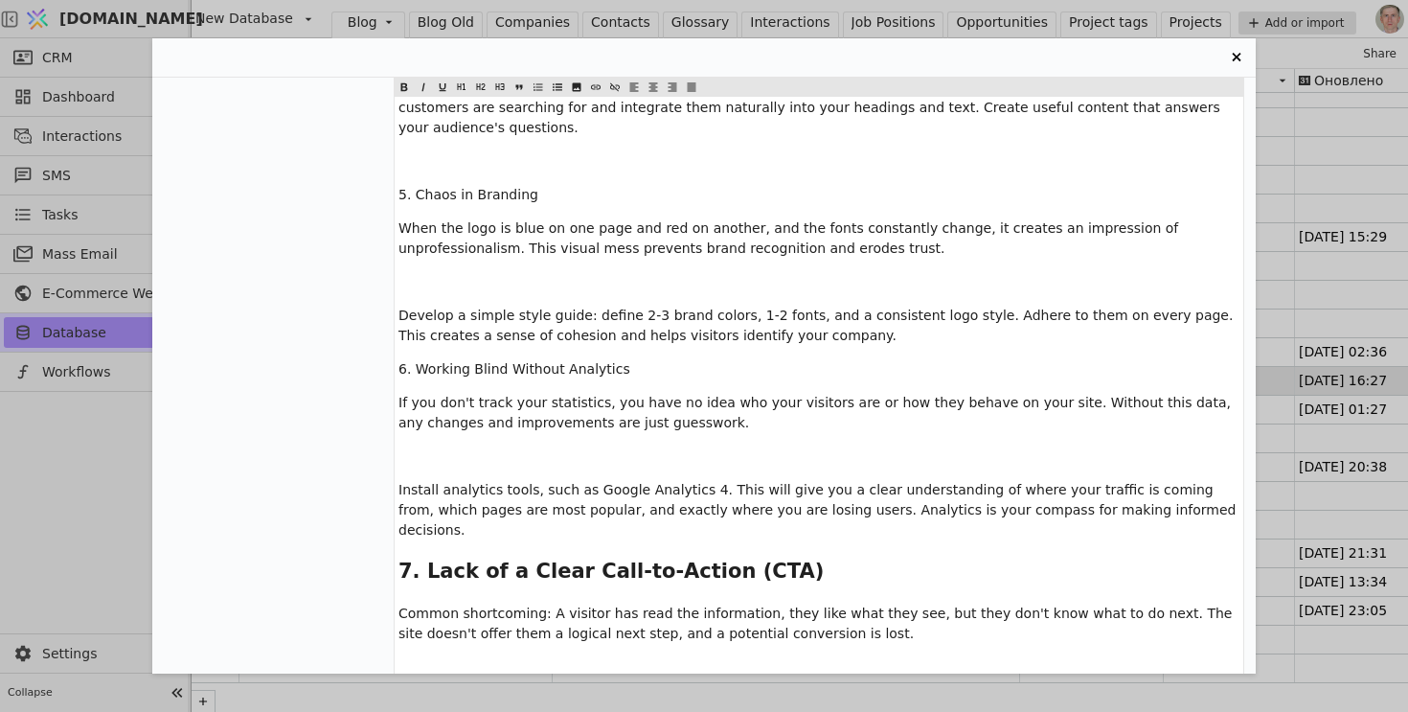
click at [458, 361] on span "6. Working Blind Without Analytics" at bounding box center [515, 368] width 232 height 15
click at [476, 82] on icon "Entry Card" at bounding box center [480, 87] width 11 height 23
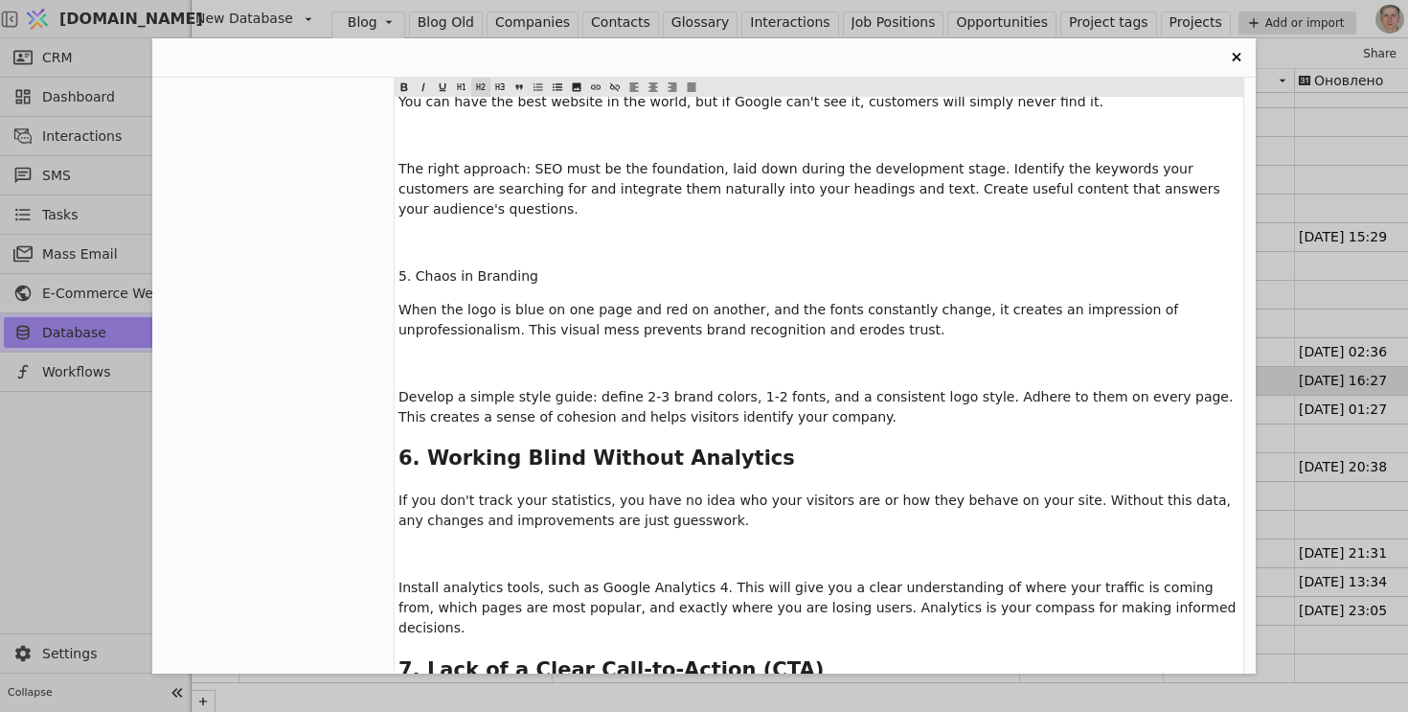
scroll to position [4591, 0]
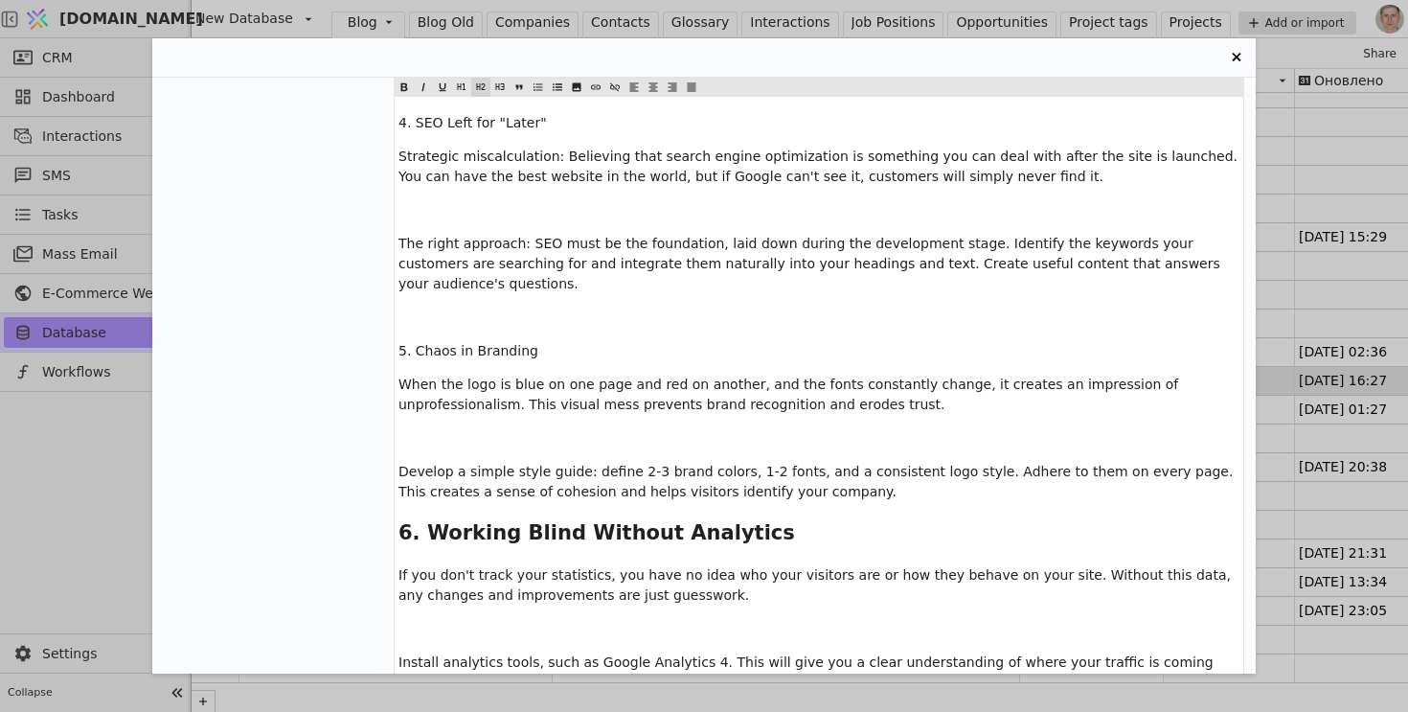
click at [478, 343] on span "5. Chaos in Branding" at bounding box center [469, 350] width 140 height 15
click at [482, 85] on icon "Entry Card" at bounding box center [480, 87] width 11 height 23
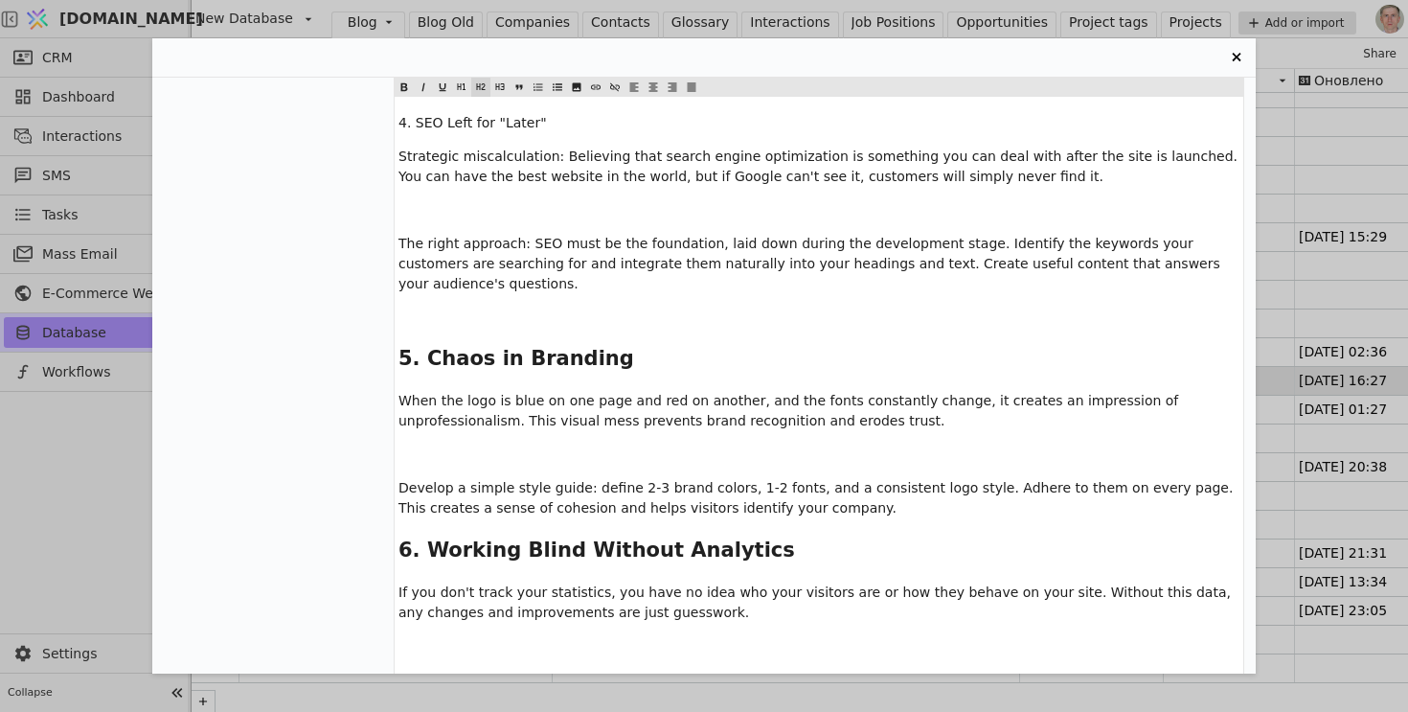
click at [447, 308] on p "﻿" at bounding box center [819, 318] width 841 height 20
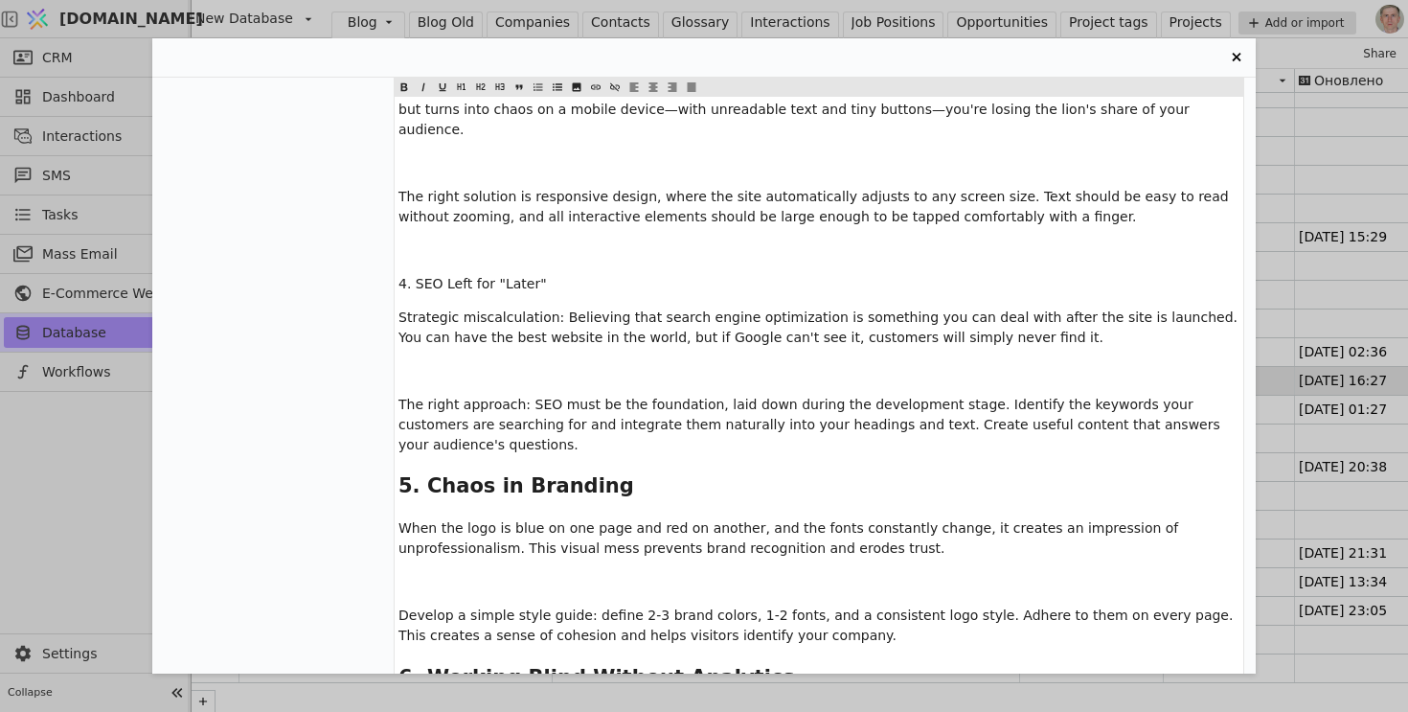
scroll to position [4407, 0]
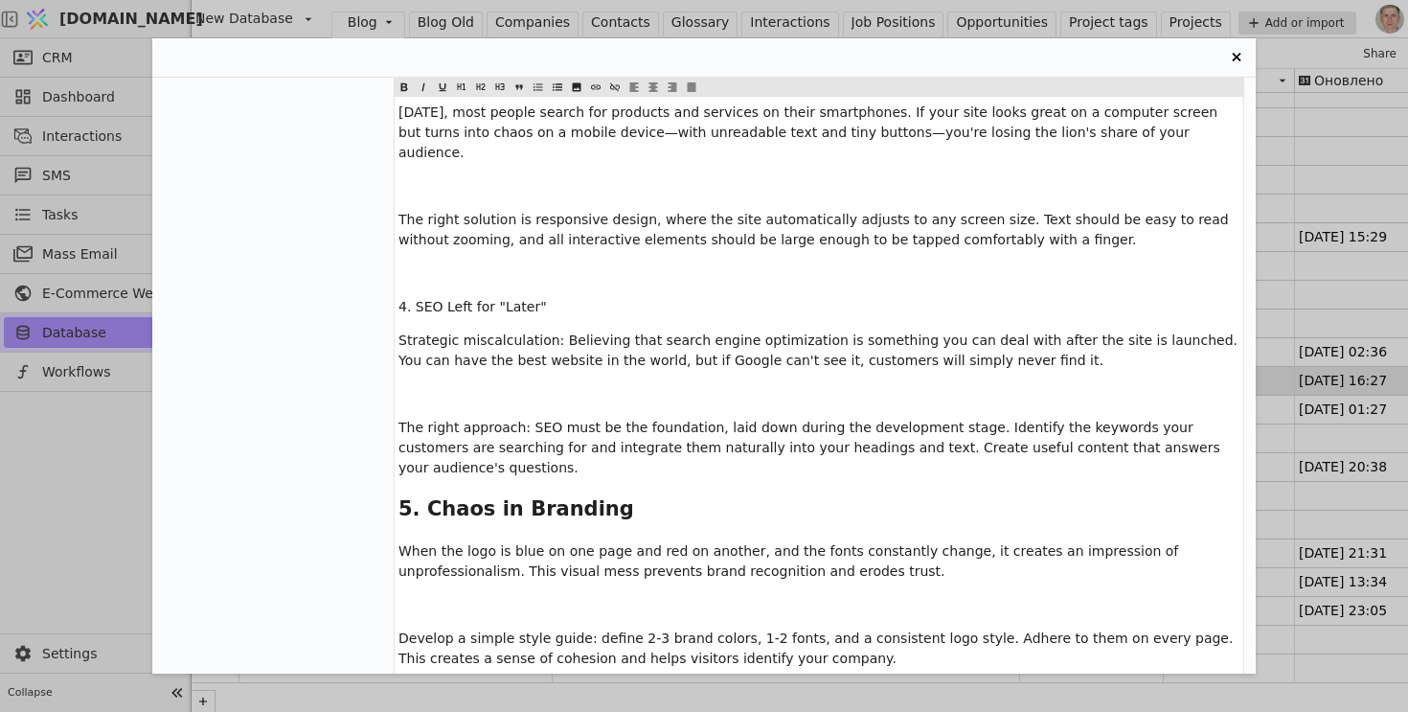
click at [434, 180] on div "Have you invested in a new website, only to find it isn't bringing in customers…" at bounding box center [819, 288] width 849 height 1815
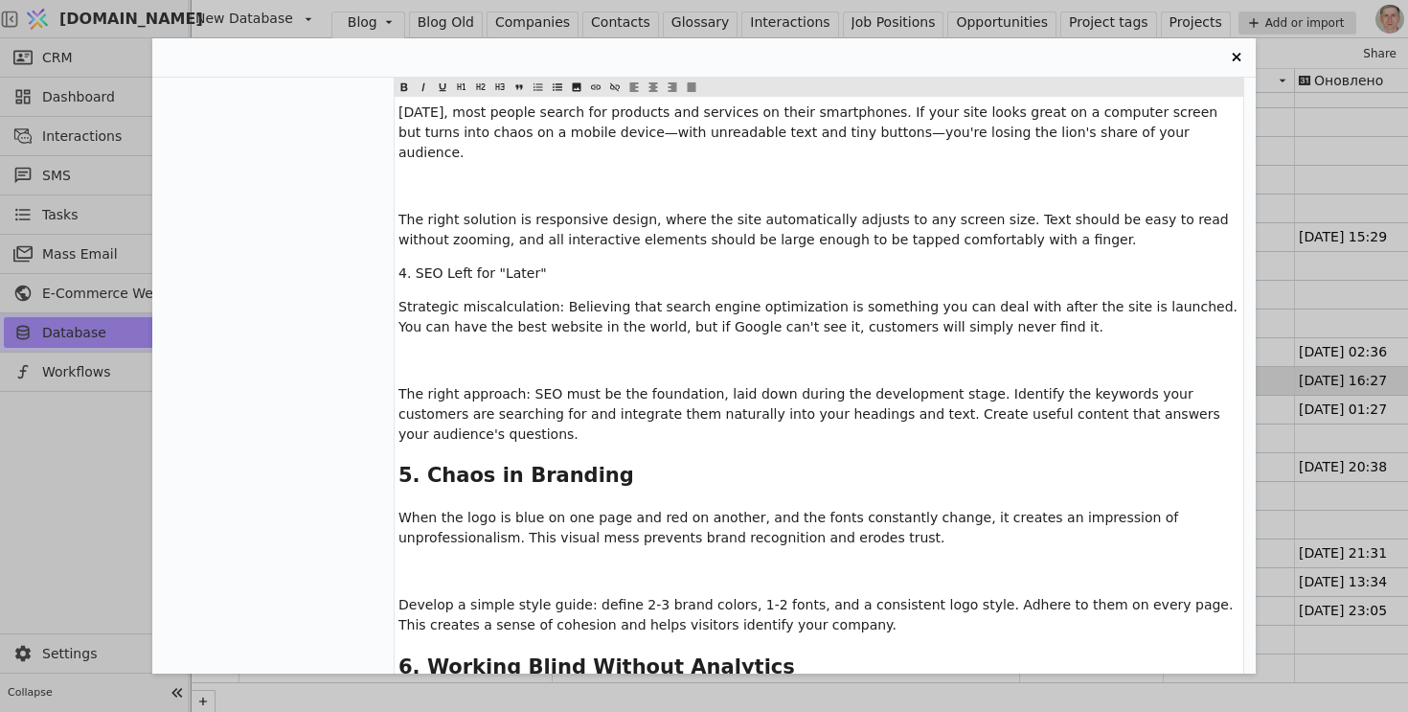
click at [444, 265] on span "4. SEO Left for "Later"" at bounding box center [473, 272] width 148 height 15
click at [483, 83] on icon "Entry Card" at bounding box center [481, 86] width 9 height 7
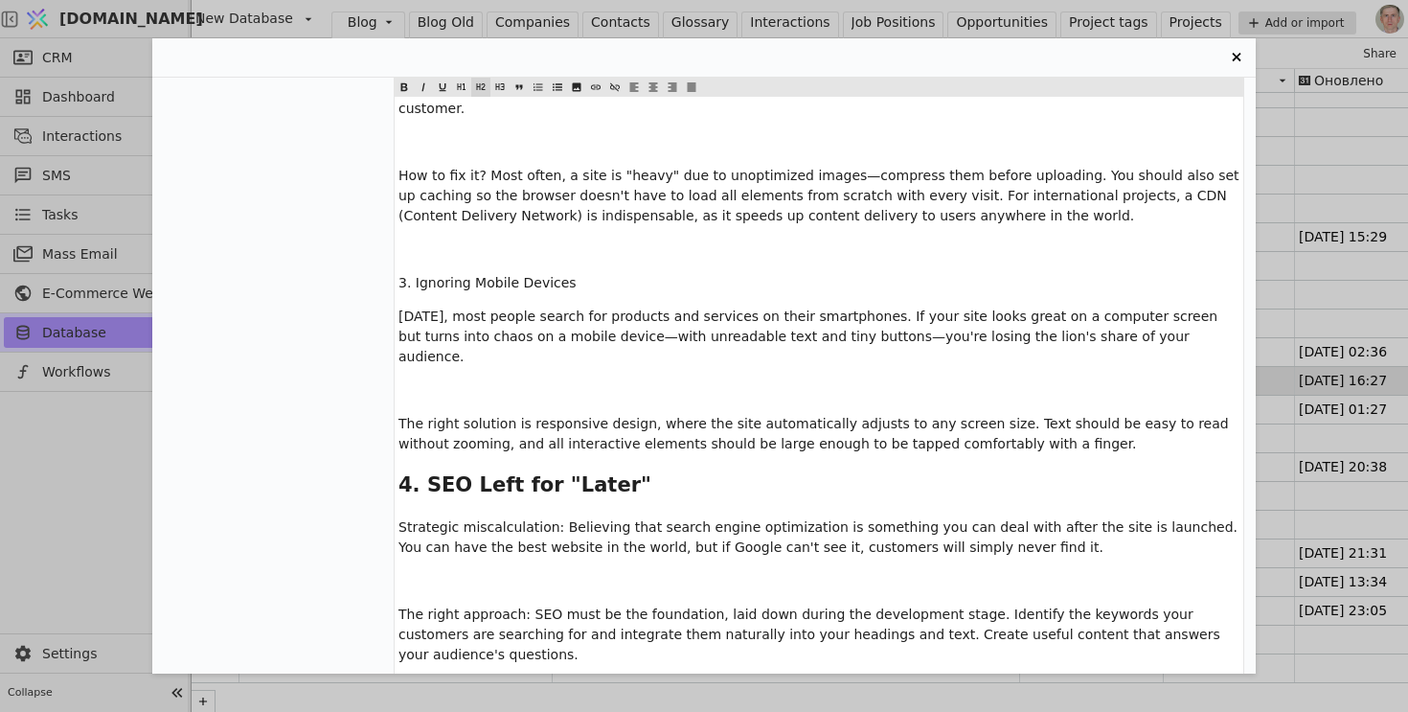
scroll to position [4190, 0]
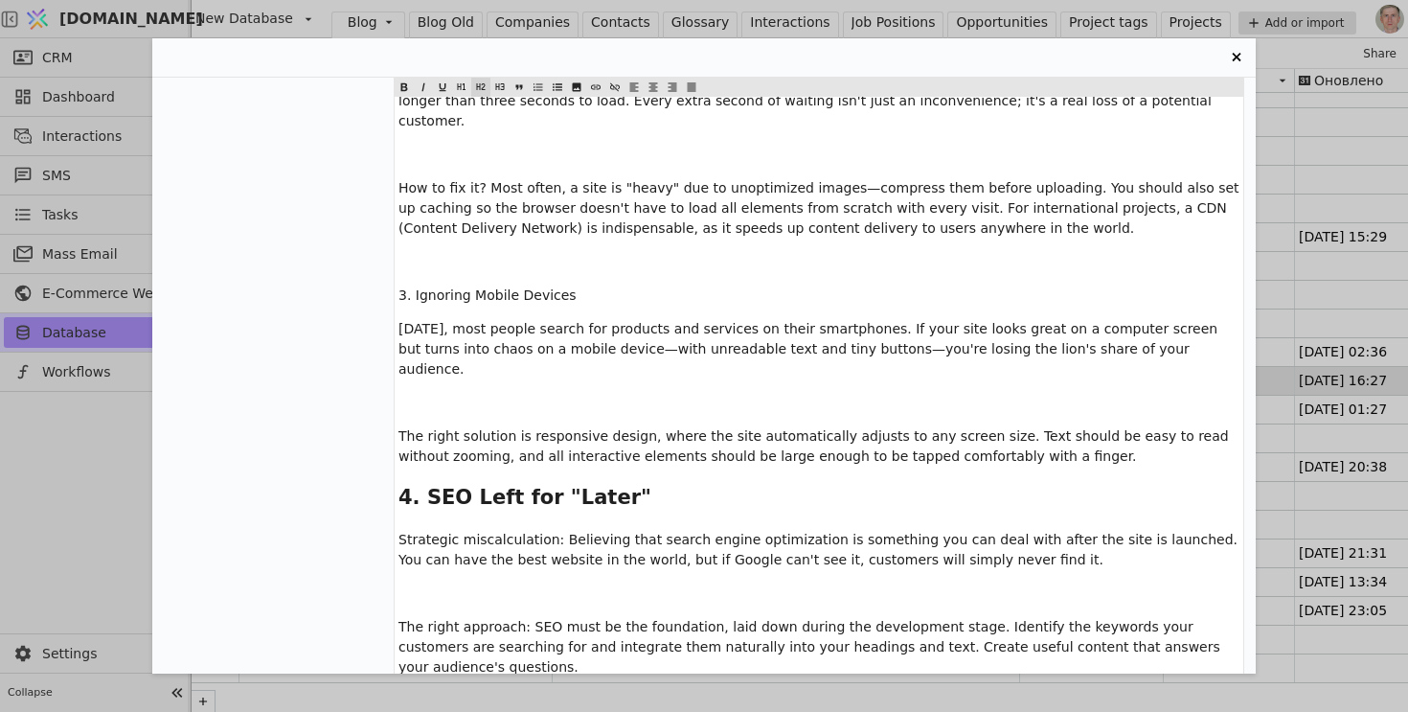
click at [479, 252] on p "﻿" at bounding box center [819, 262] width 841 height 20
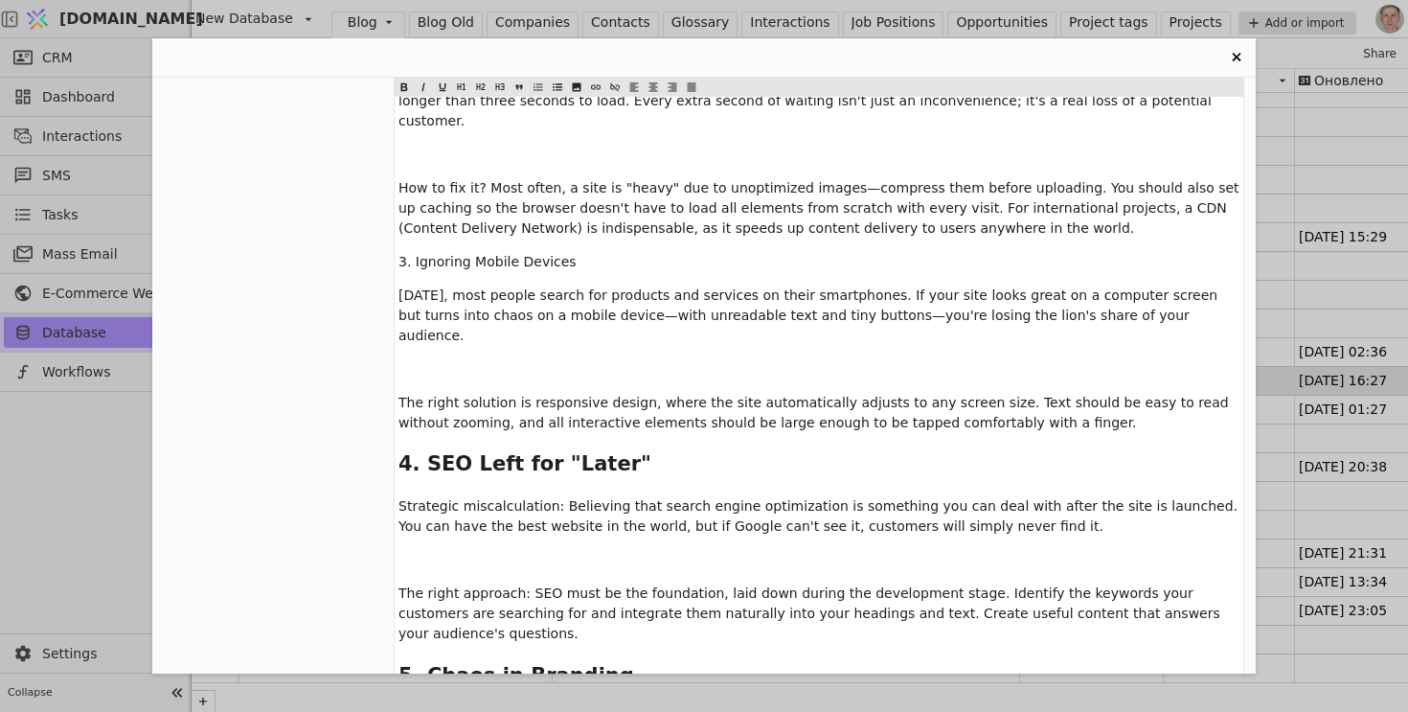
click at [473, 254] on span "3. Ignoring Mobile Devices" at bounding box center [488, 261] width 178 height 15
click at [482, 90] on icon "Entry Card" at bounding box center [480, 87] width 11 height 23
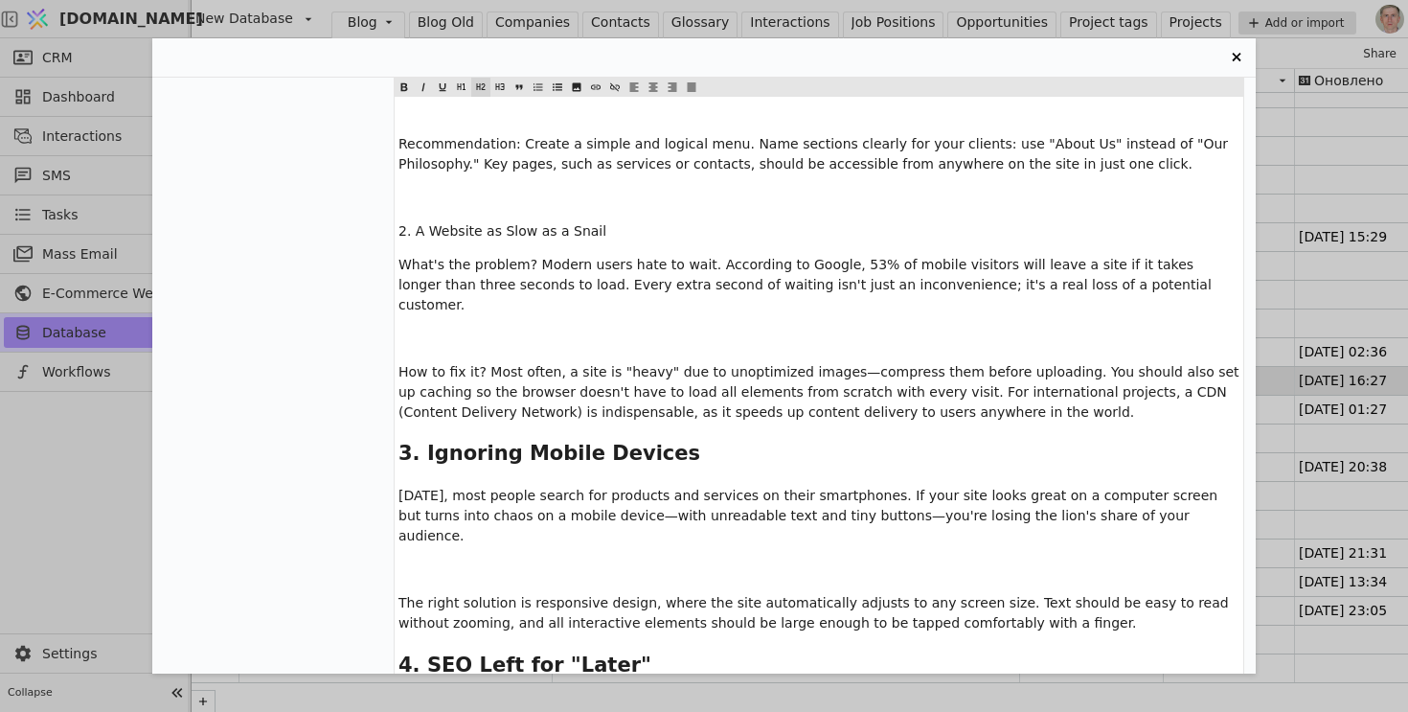
scroll to position [3994, 0]
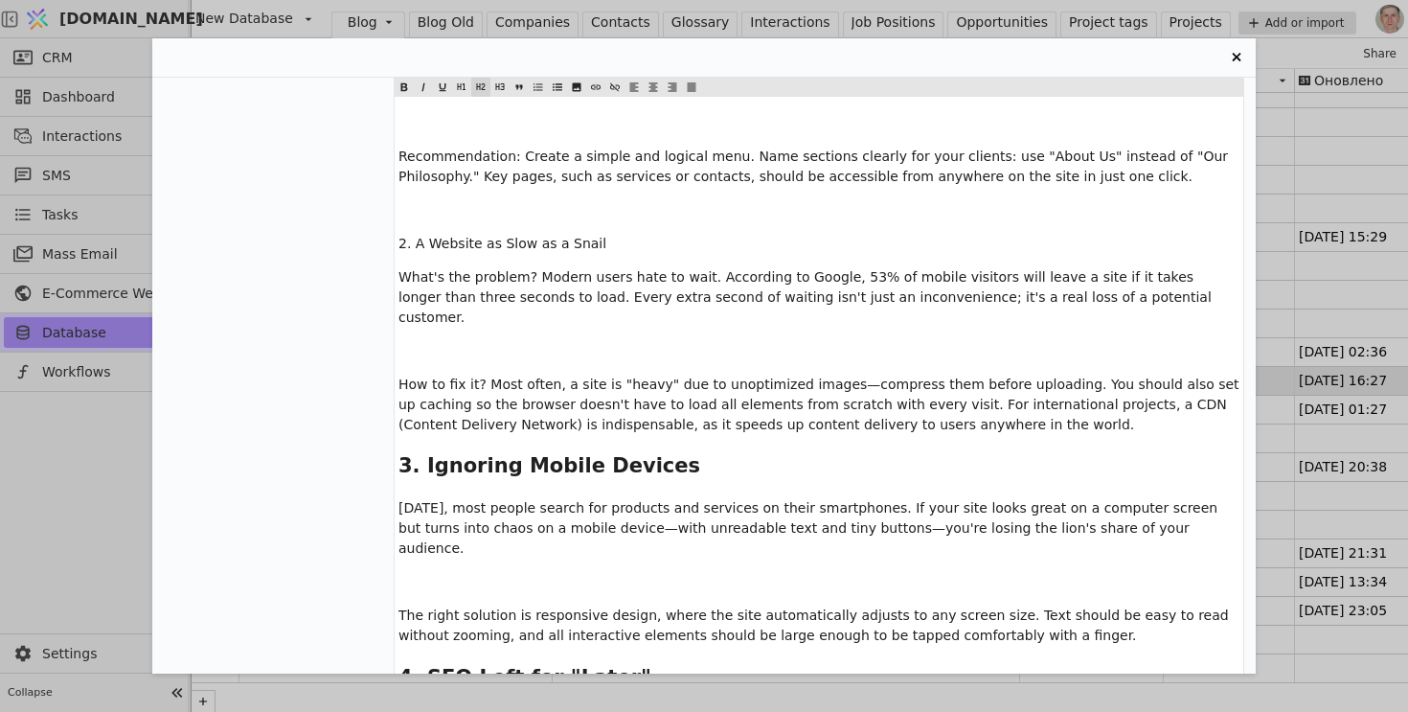
click at [496, 200] on p "﻿" at bounding box center [819, 210] width 841 height 20
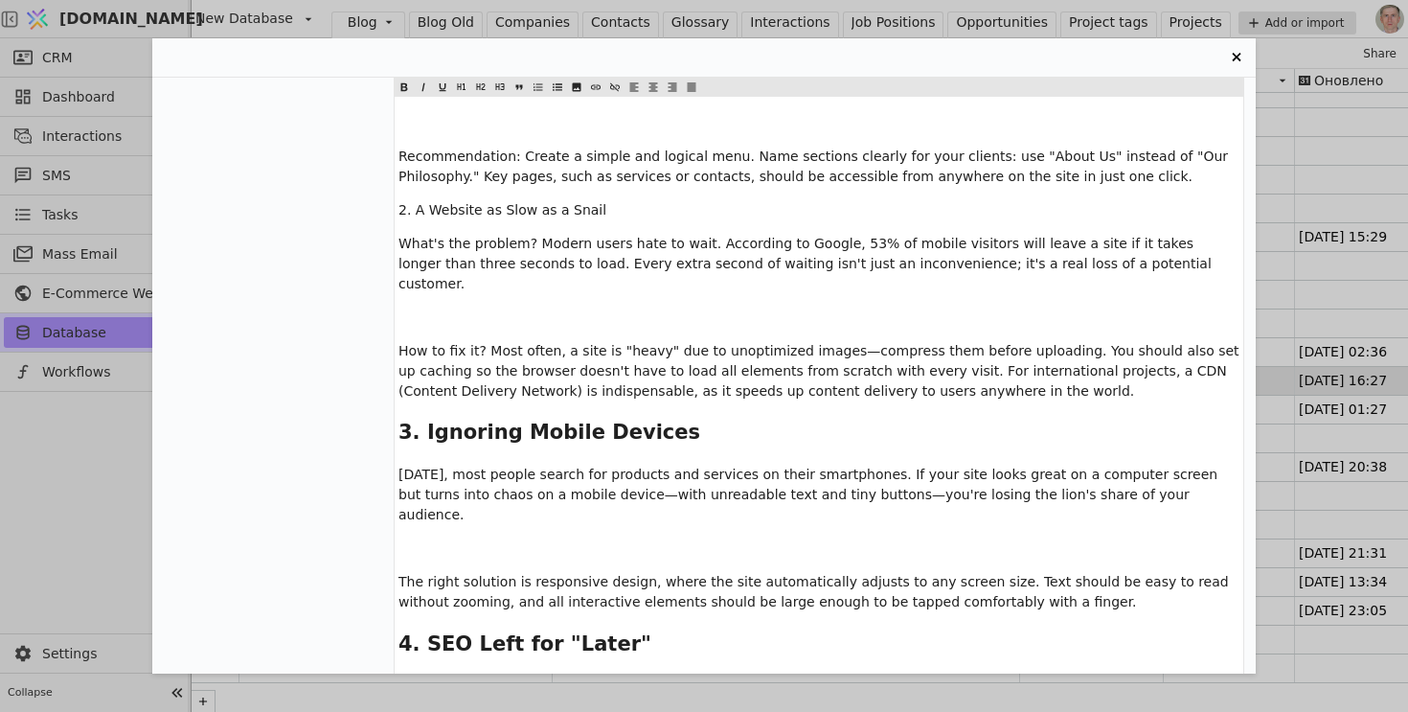
click at [495, 202] on span "2. A Website as Slow as a Snail" at bounding box center [503, 209] width 208 height 15
click at [482, 84] on icon "Entry Card" at bounding box center [481, 86] width 9 height 7
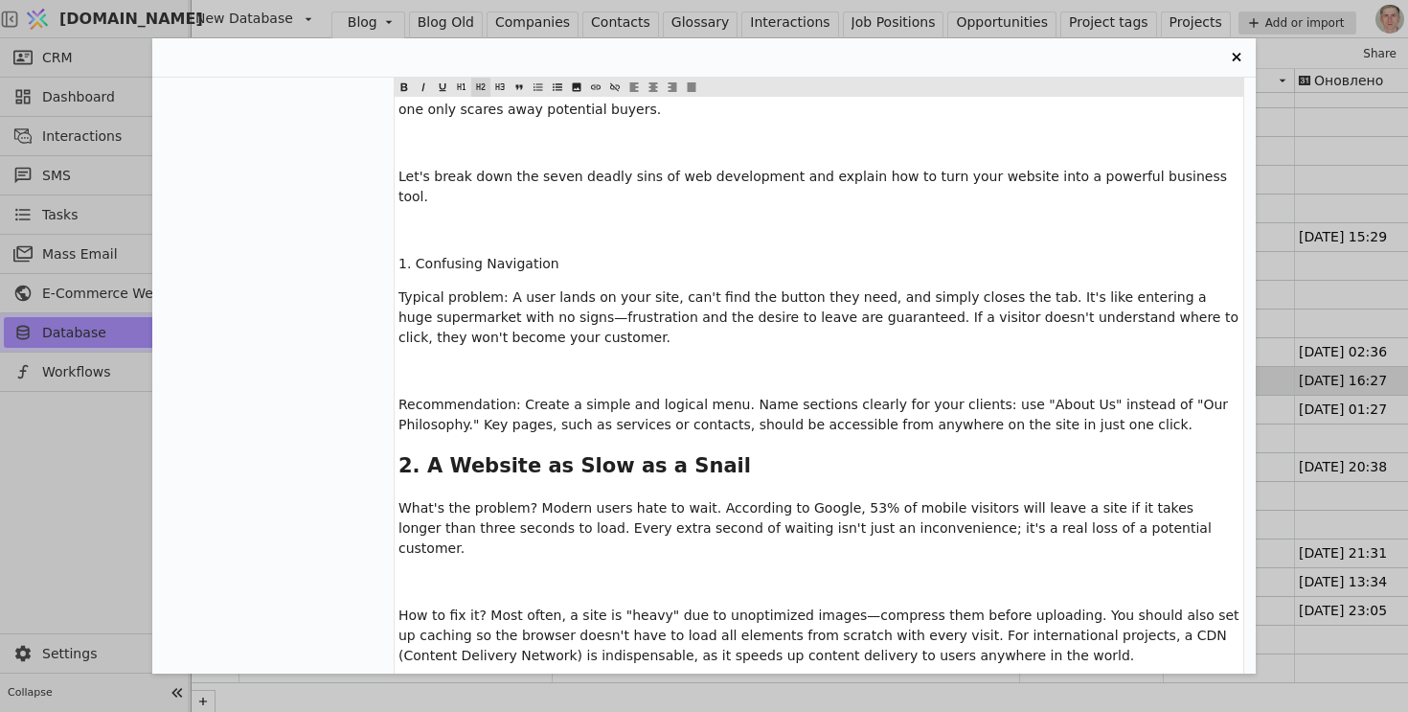
scroll to position [3749, 0]
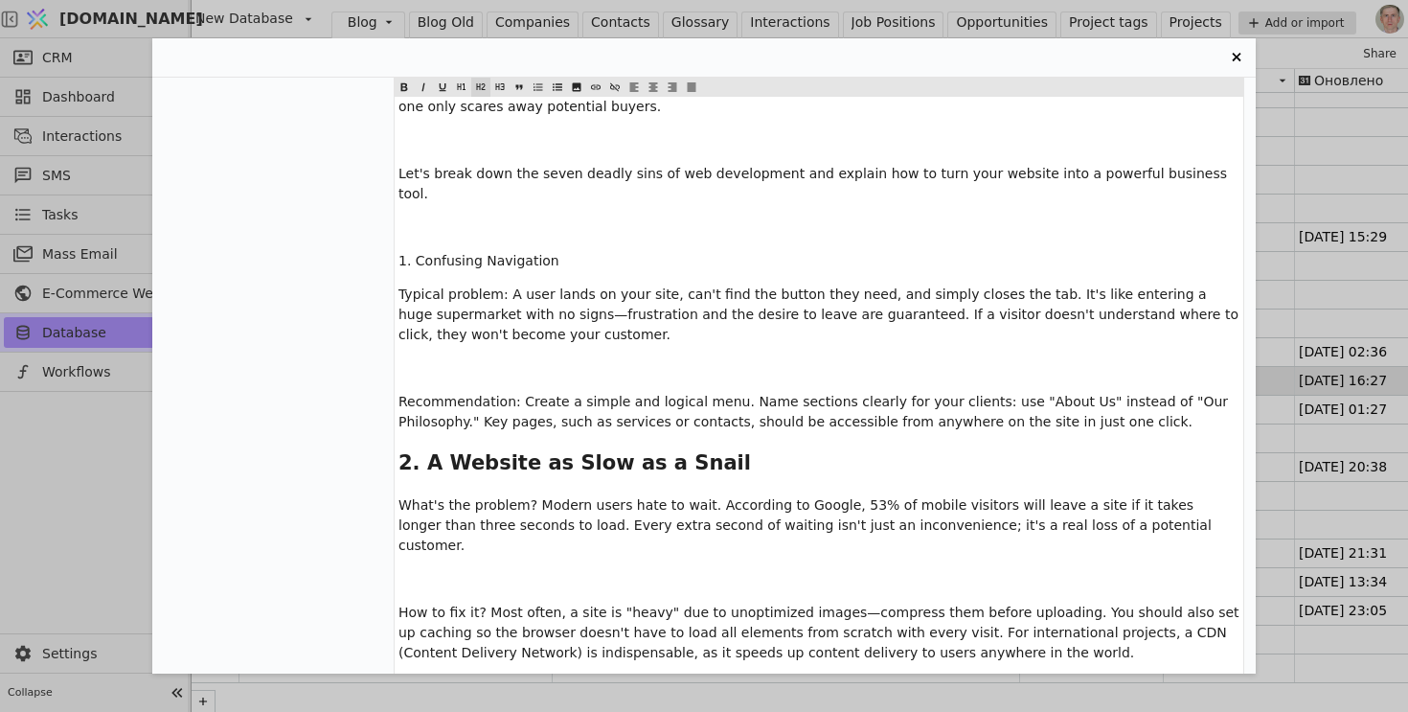
click at [480, 217] on p "﻿" at bounding box center [819, 227] width 841 height 20
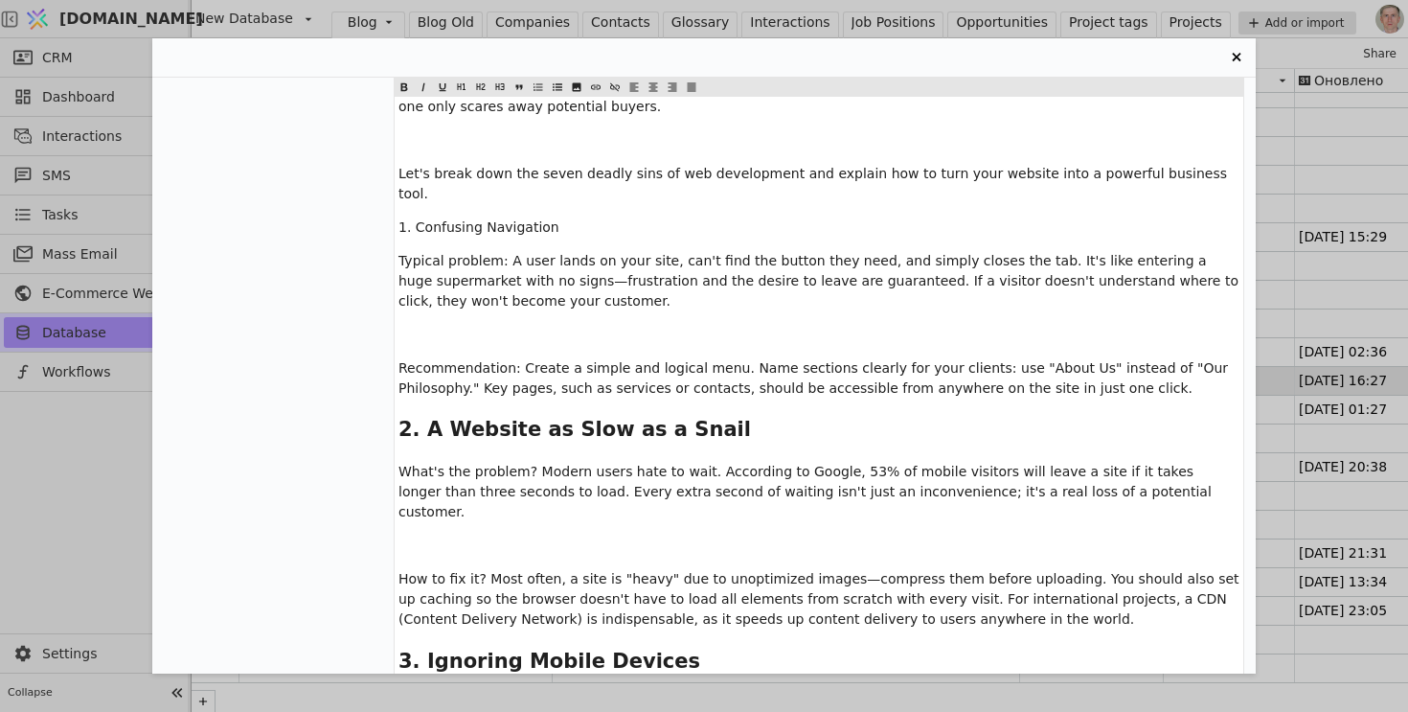
click at [473, 219] on span "1. Confusing Navigation" at bounding box center [479, 226] width 161 height 15
click at [478, 85] on icon "Entry Card" at bounding box center [480, 87] width 11 height 23
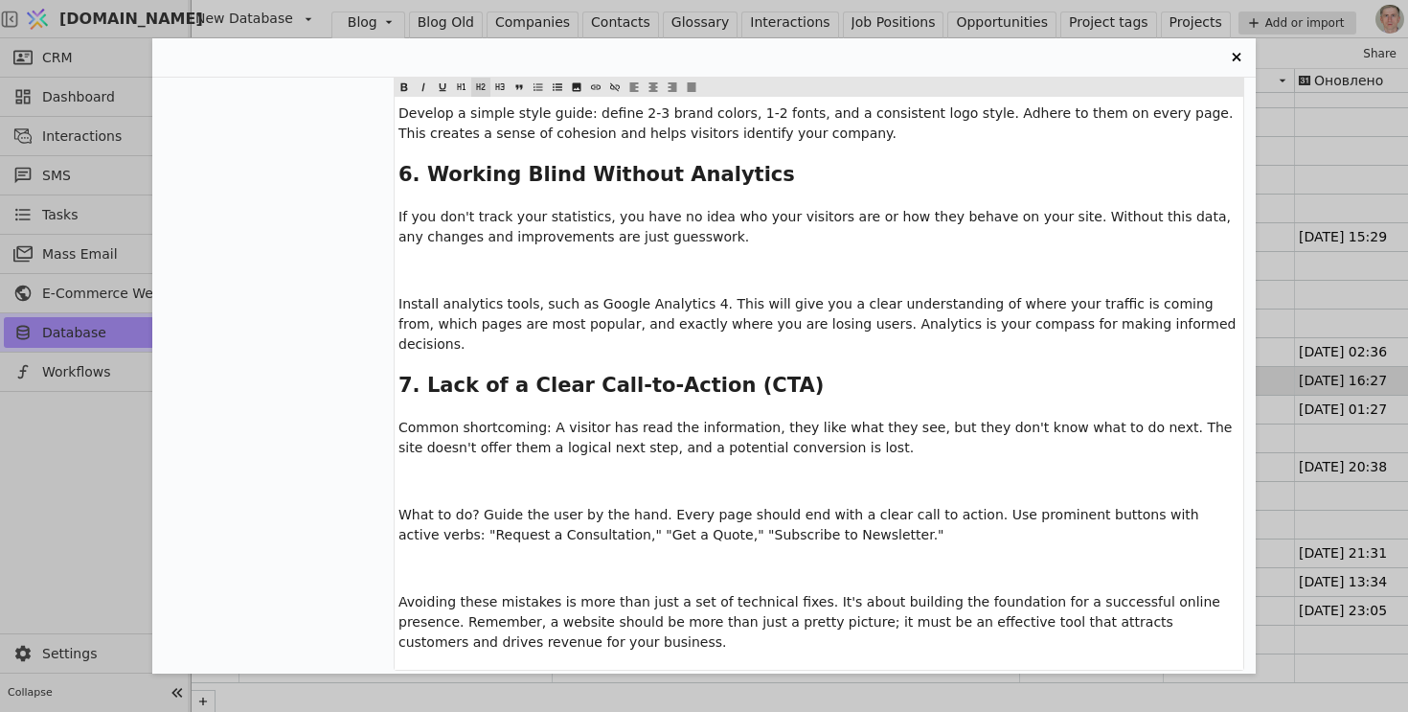
scroll to position [4894, 0]
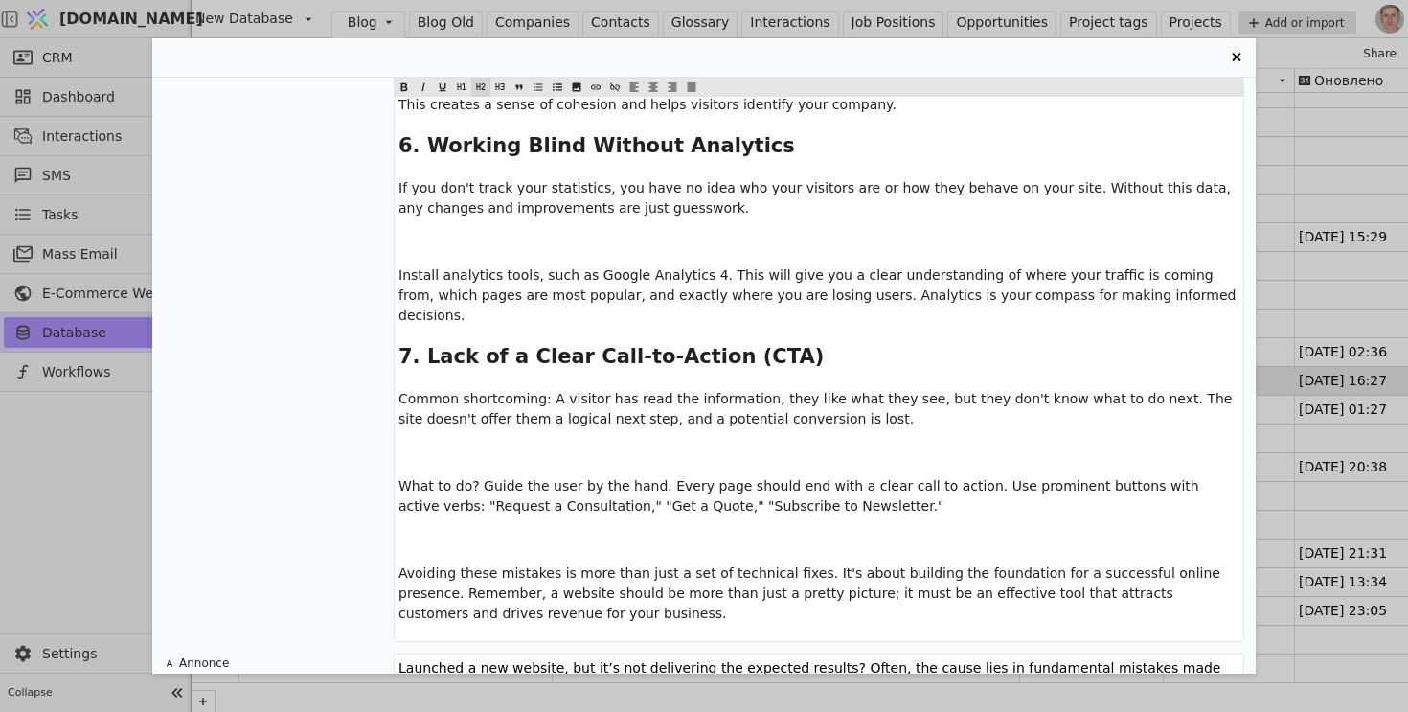
click at [103, 466] on div "7 помилок при створенні сайту, які вбивають продажі (і як їх виправити) Пост Вк…" at bounding box center [704, 356] width 1408 height 712
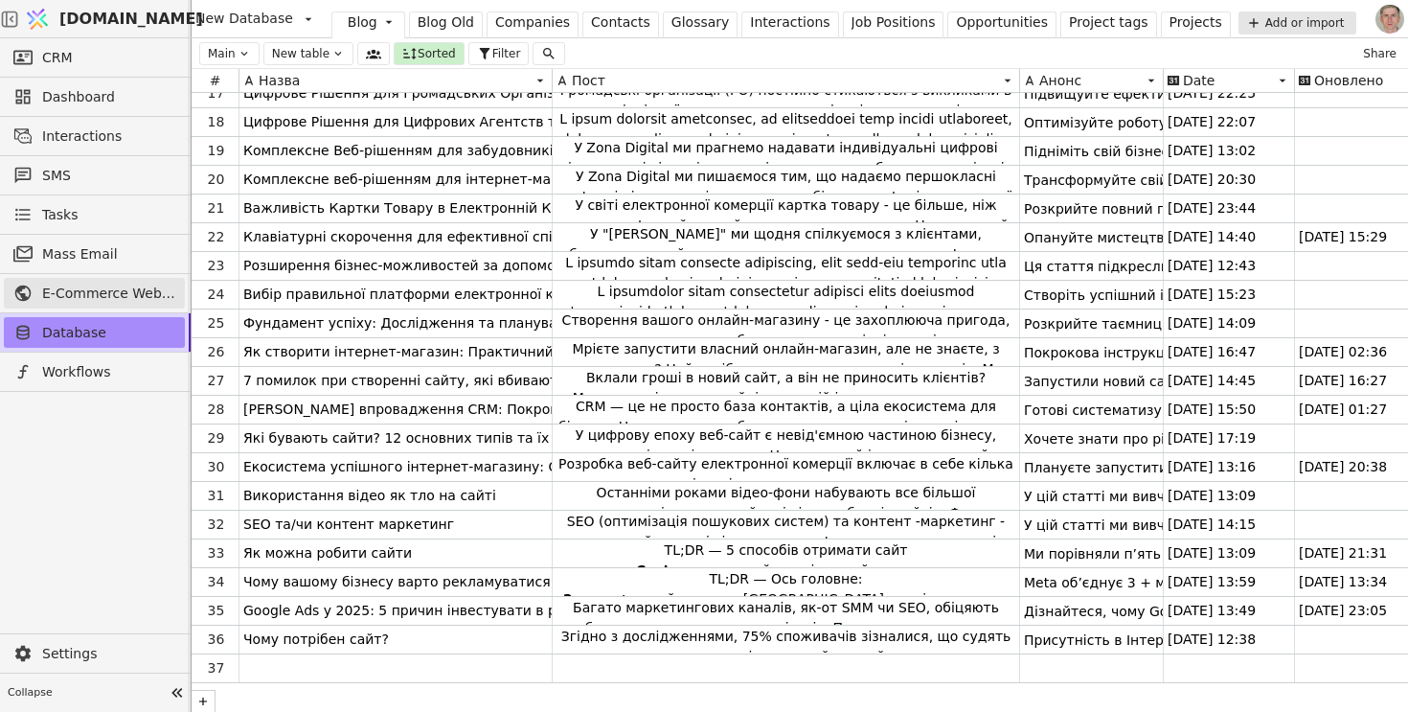
click at [121, 300] on span "E-Commerce Web Development at Zona Digital Agency" at bounding box center [108, 294] width 133 height 20
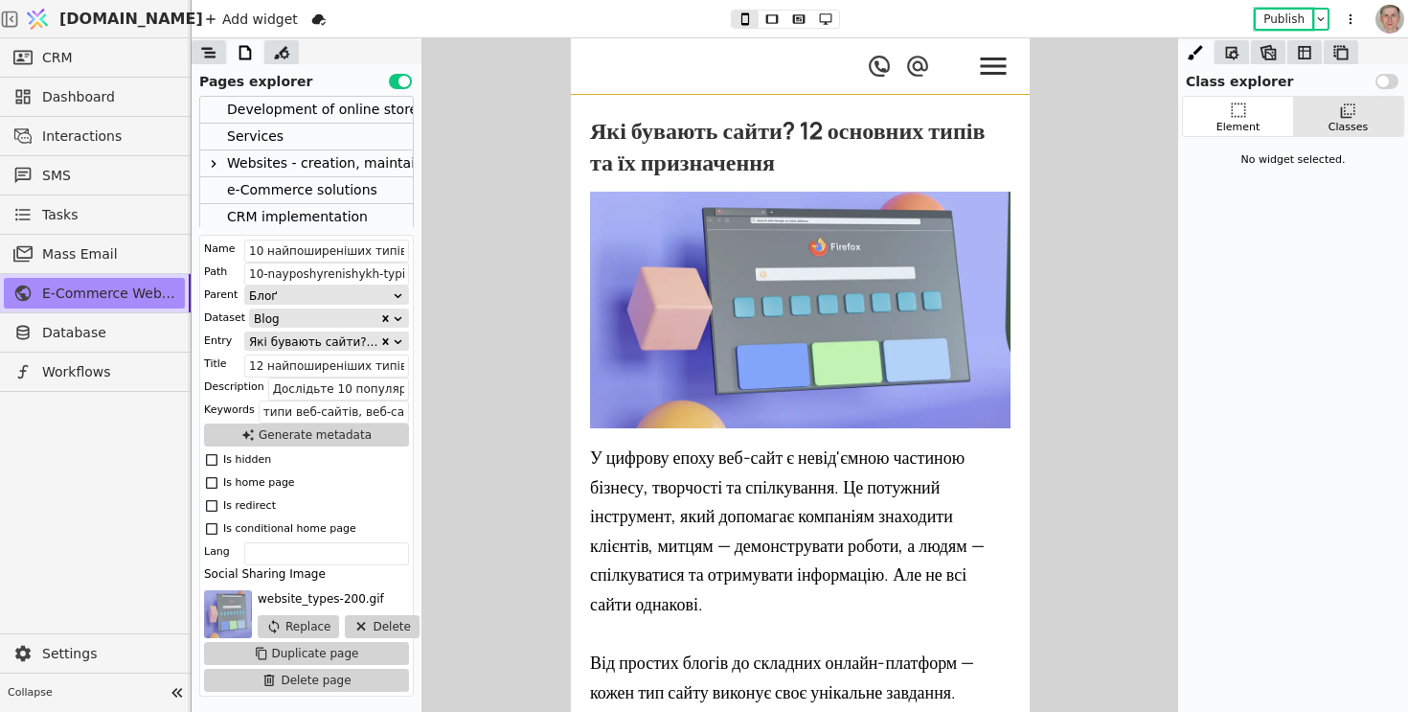
click at [1290, 15] on button "Publish" at bounding box center [1284, 19] width 57 height 19
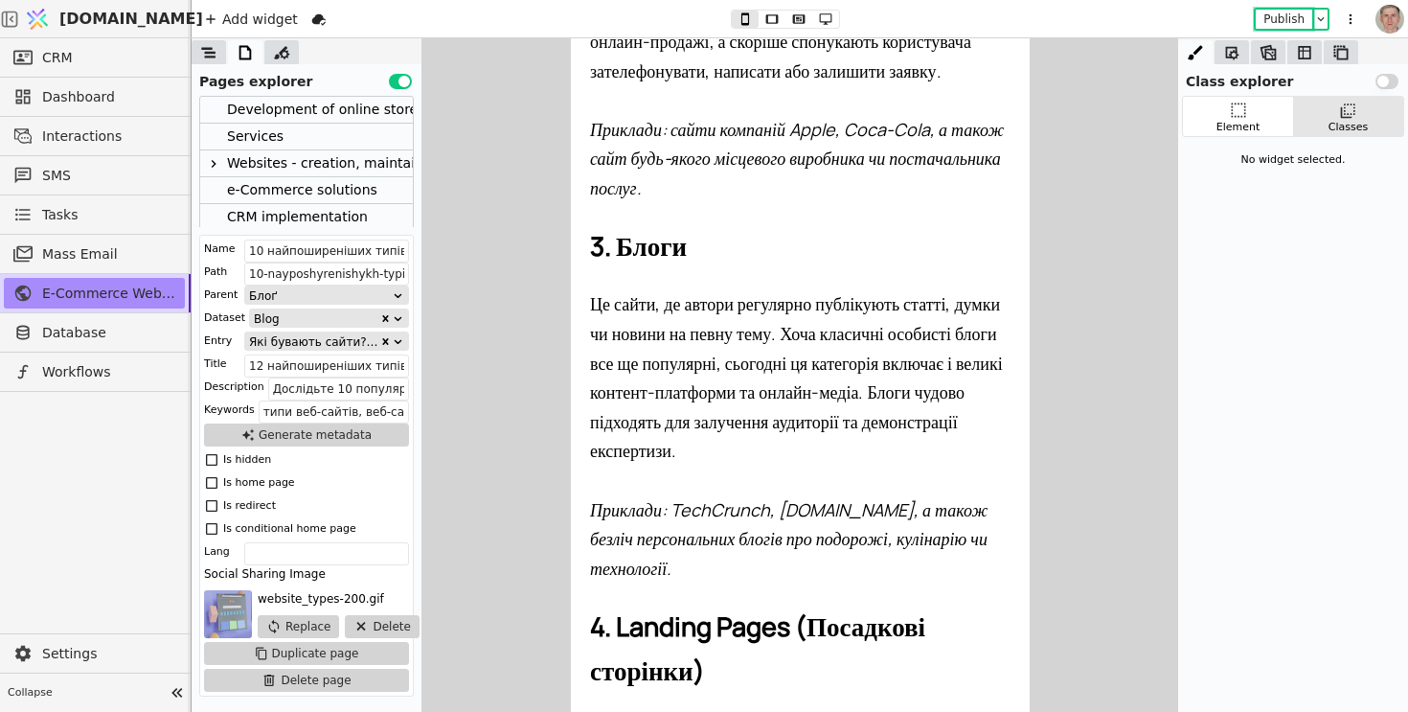
scroll to position [1366, 0]
click at [214, 49] on icon at bounding box center [208, 52] width 19 height 19
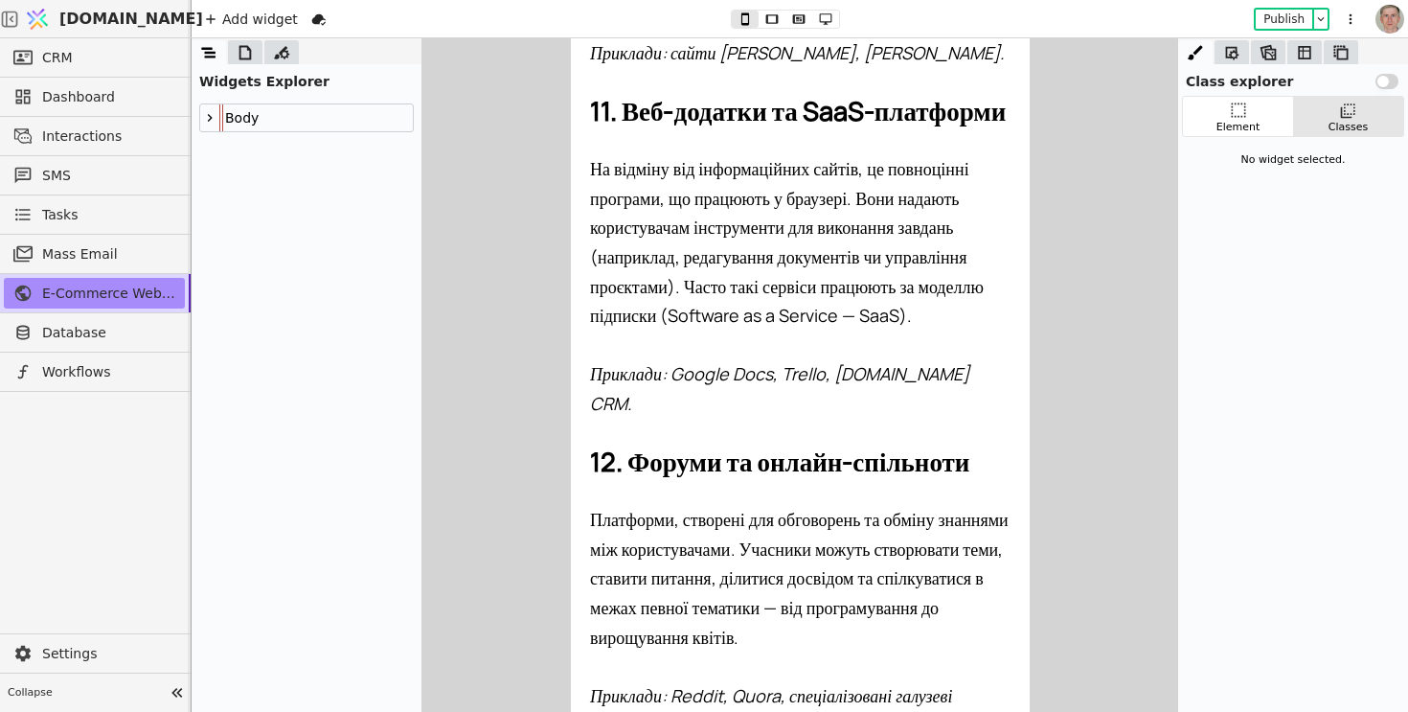
scroll to position [0, 0]
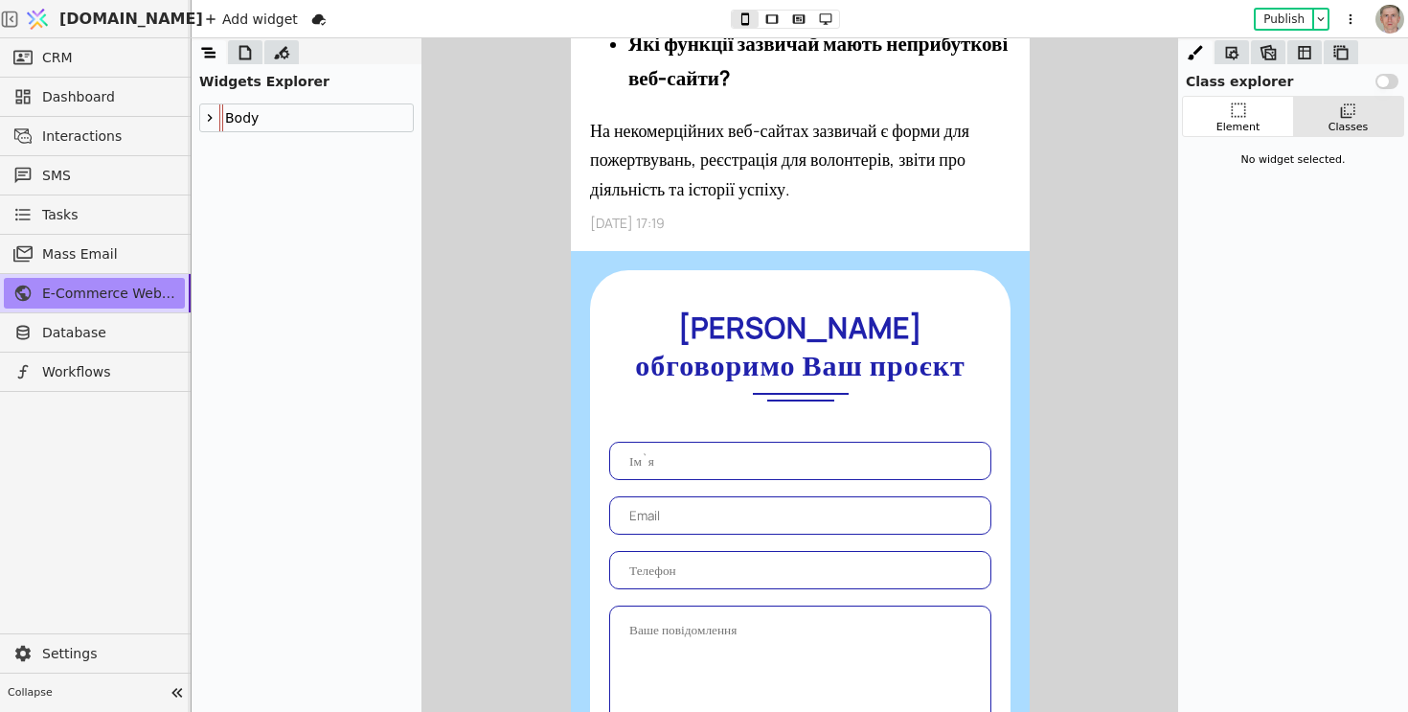
click at [651, 232] on div "[DATE] 17:19" at bounding box center [799, 223] width 421 height 18
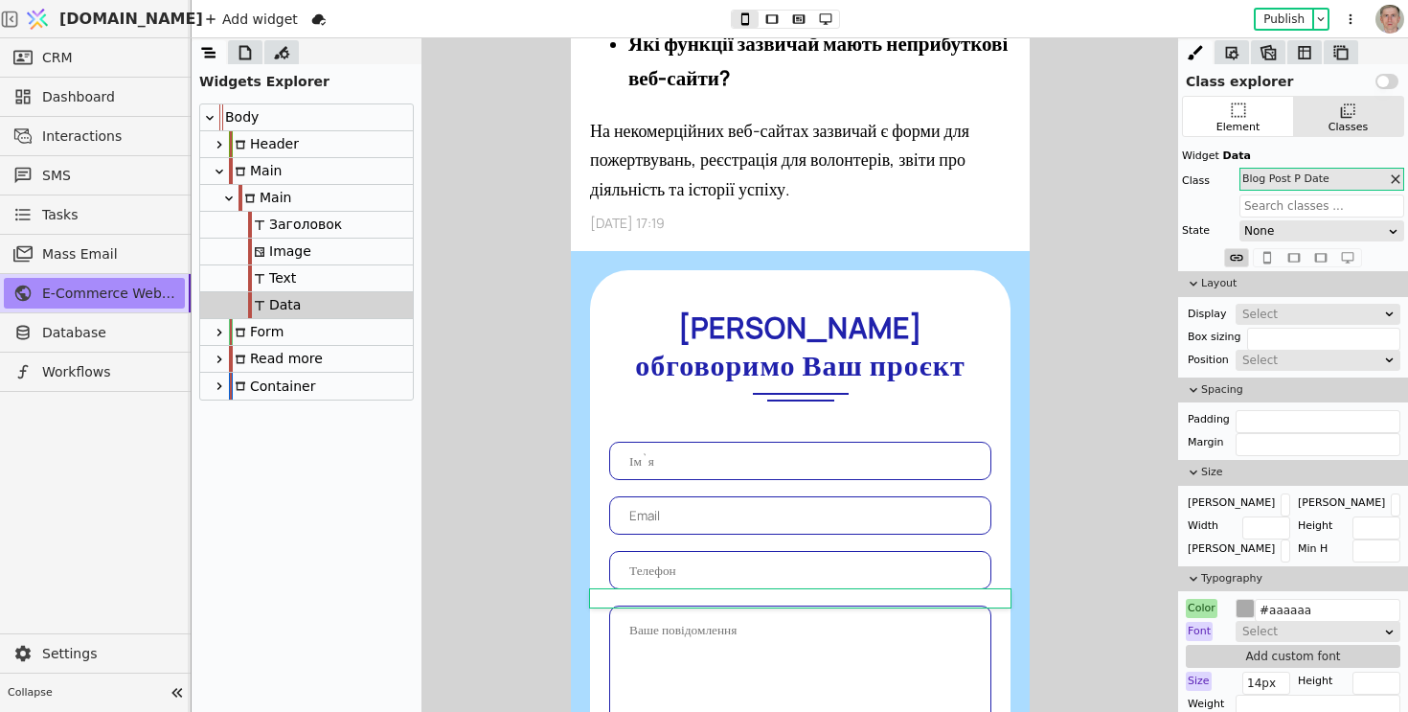
click at [301, 278] on div "Text" at bounding box center [306, 278] width 213 height 27
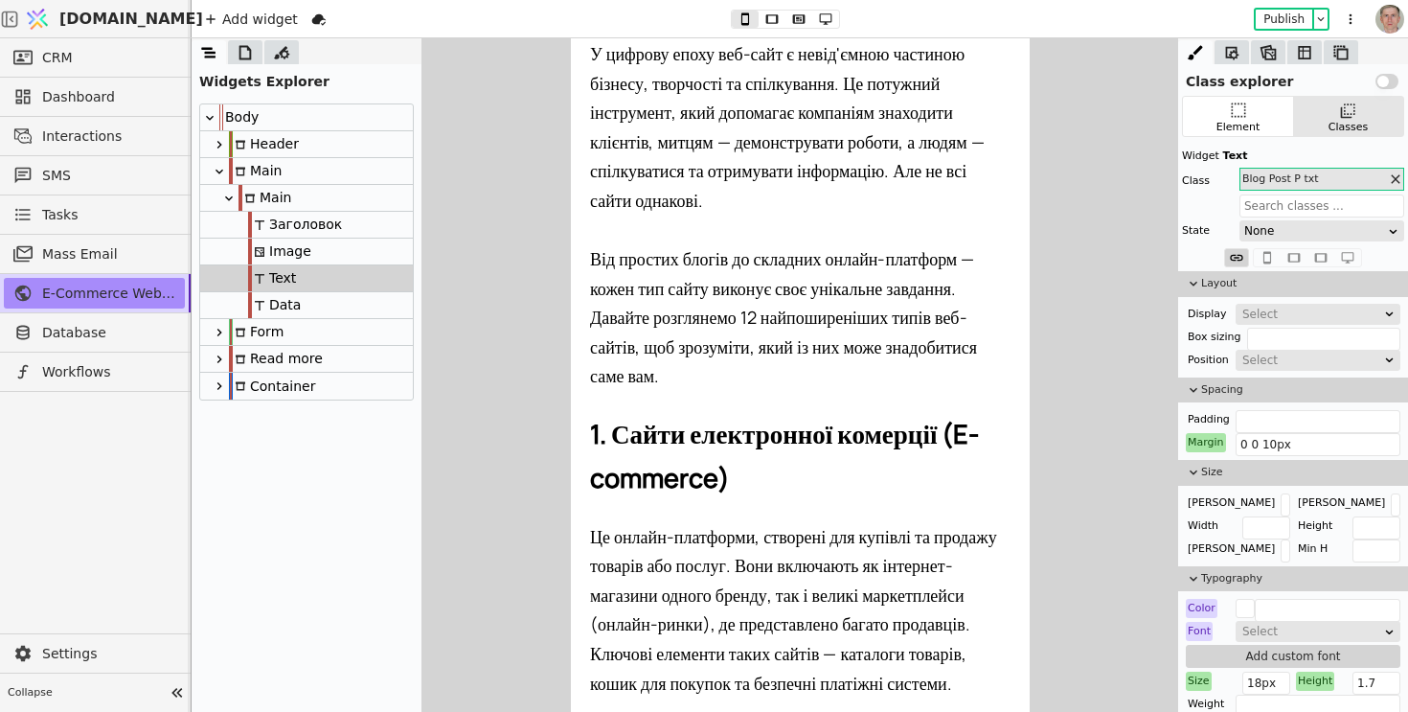
click at [301, 298] on div "Data" at bounding box center [306, 305] width 213 height 27
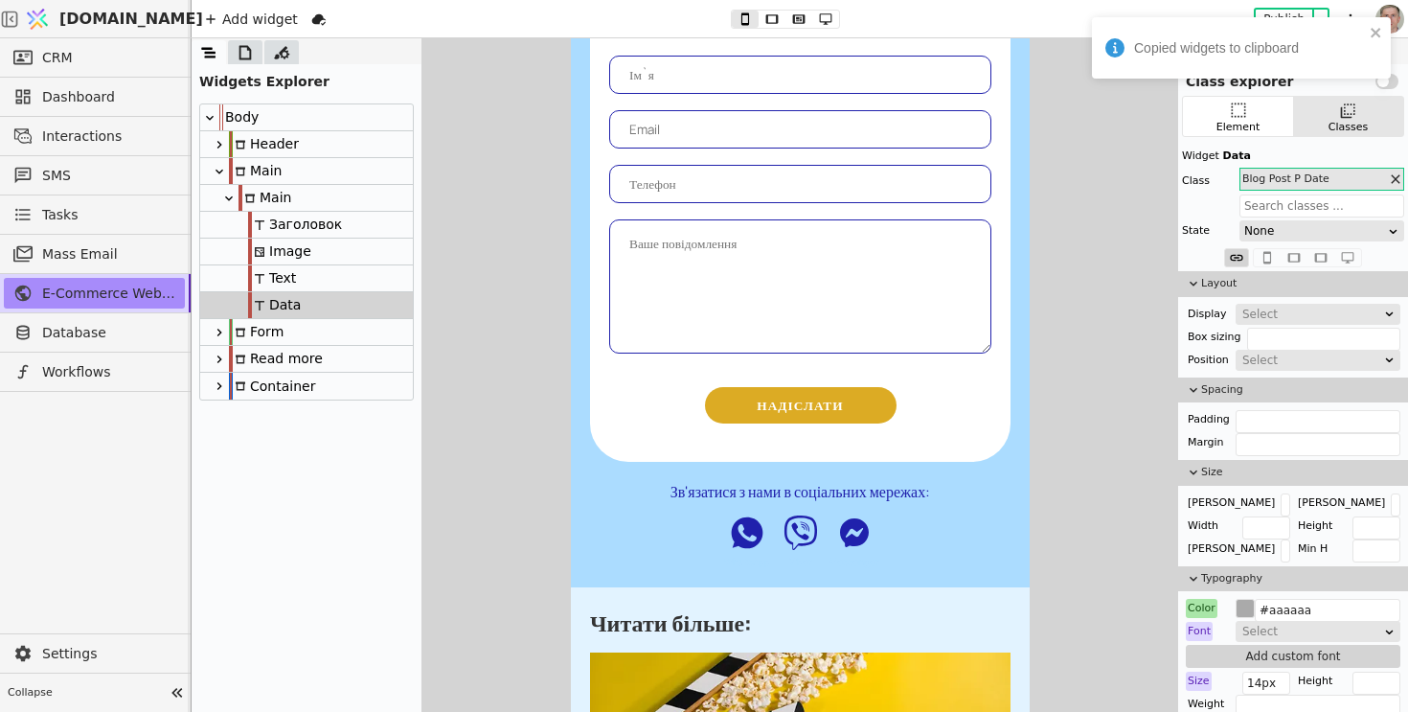
click at [356, 196] on div "Main" at bounding box center [306, 198] width 213 height 27
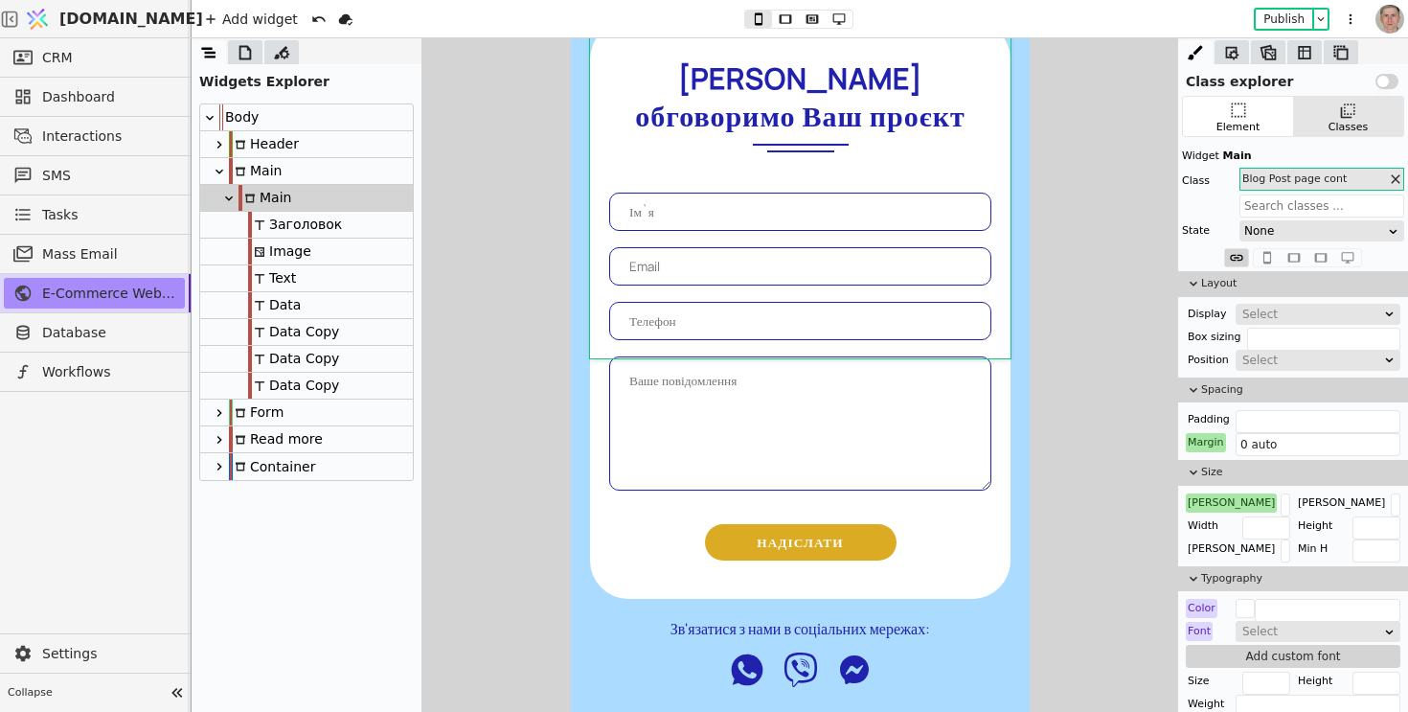
click at [308, 331] on div "Data Copy" at bounding box center [293, 332] width 91 height 26
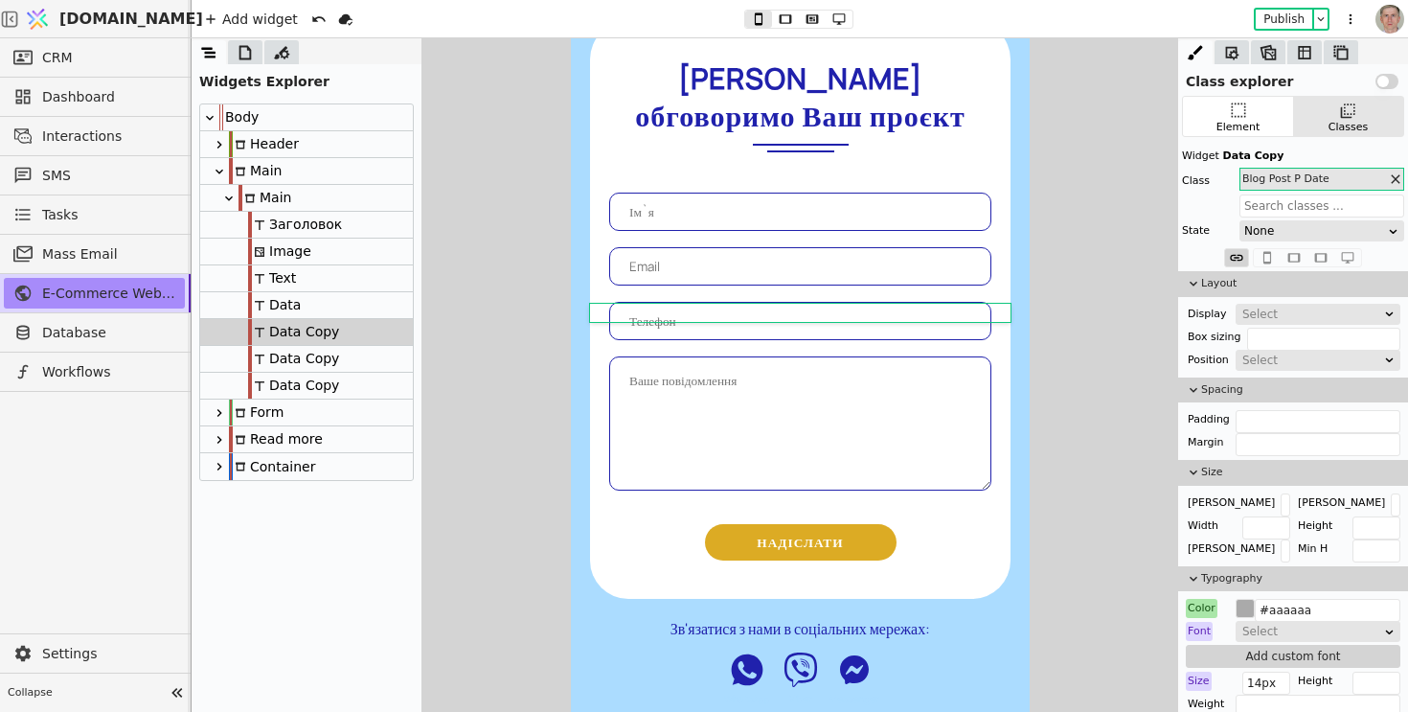
click at [312, 307] on div "Data" at bounding box center [306, 305] width 213 height 27
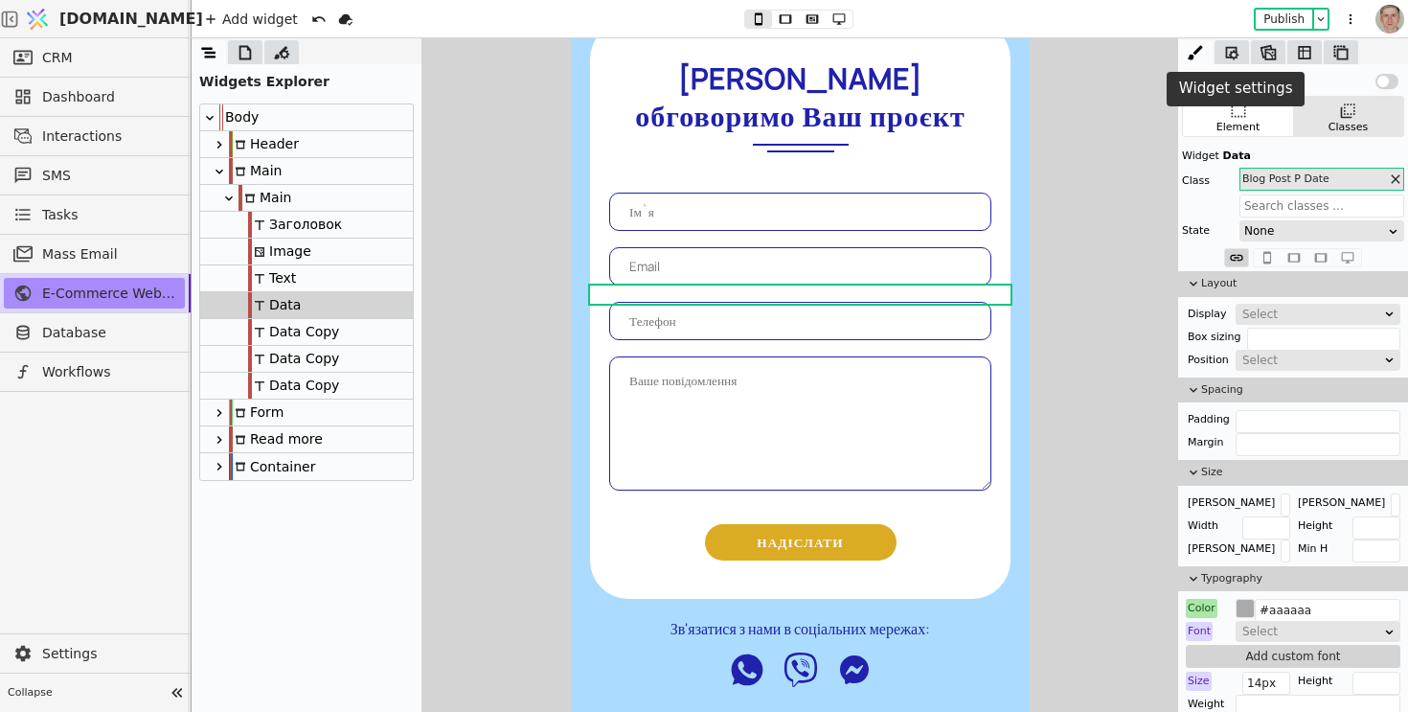
click at [1239, 54] on icon at bounding box center [1232, 52] width 13 height 13
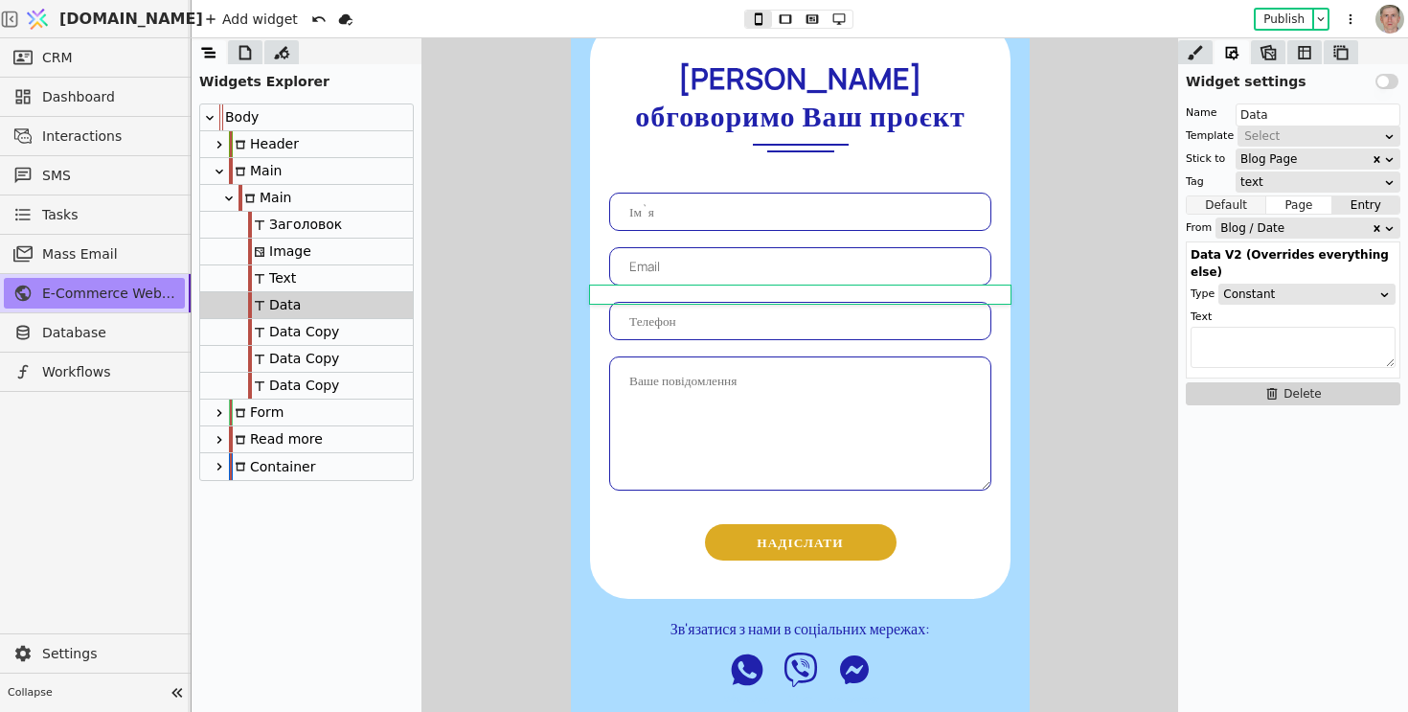
click at [1230, 205] on button "Default" at bounding box center [1227, 204] width 80 height 19
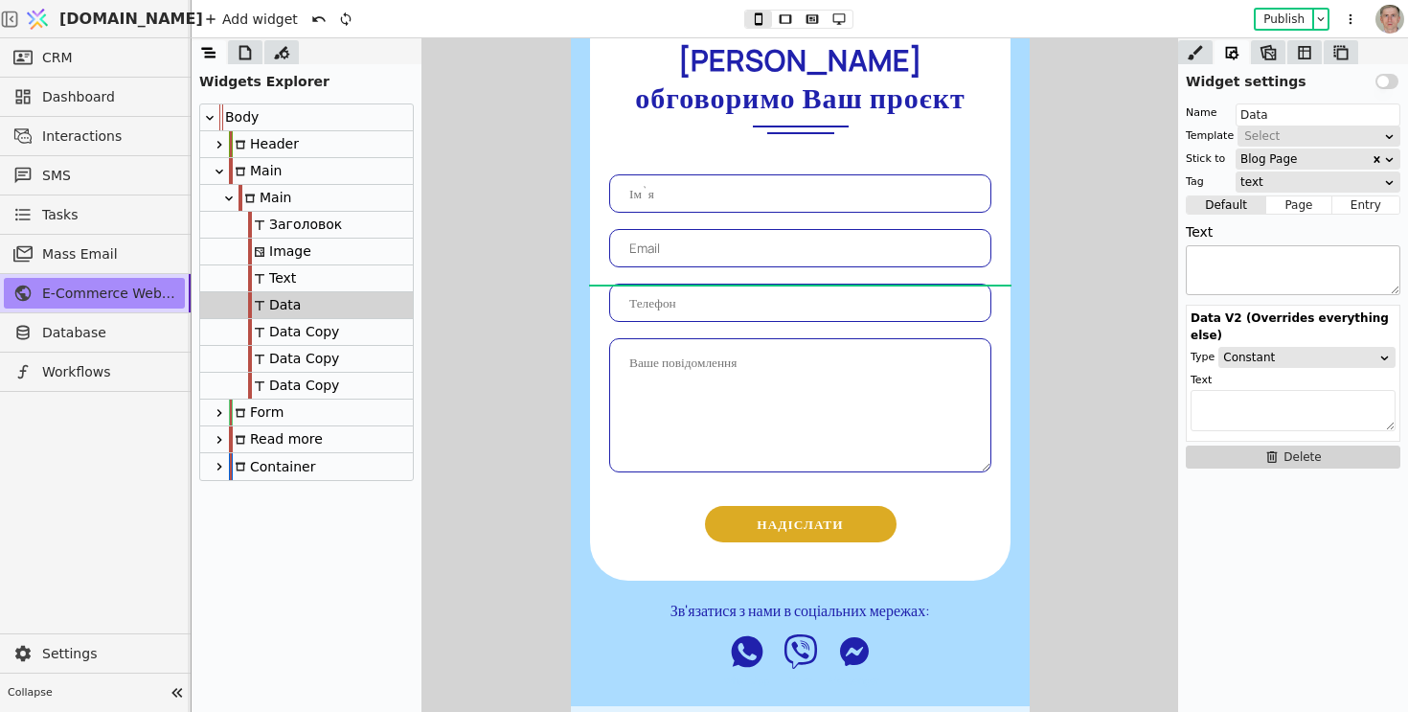
click at [1253, 262] on textarea at bounding box center [1293, 270] width 215 height 50
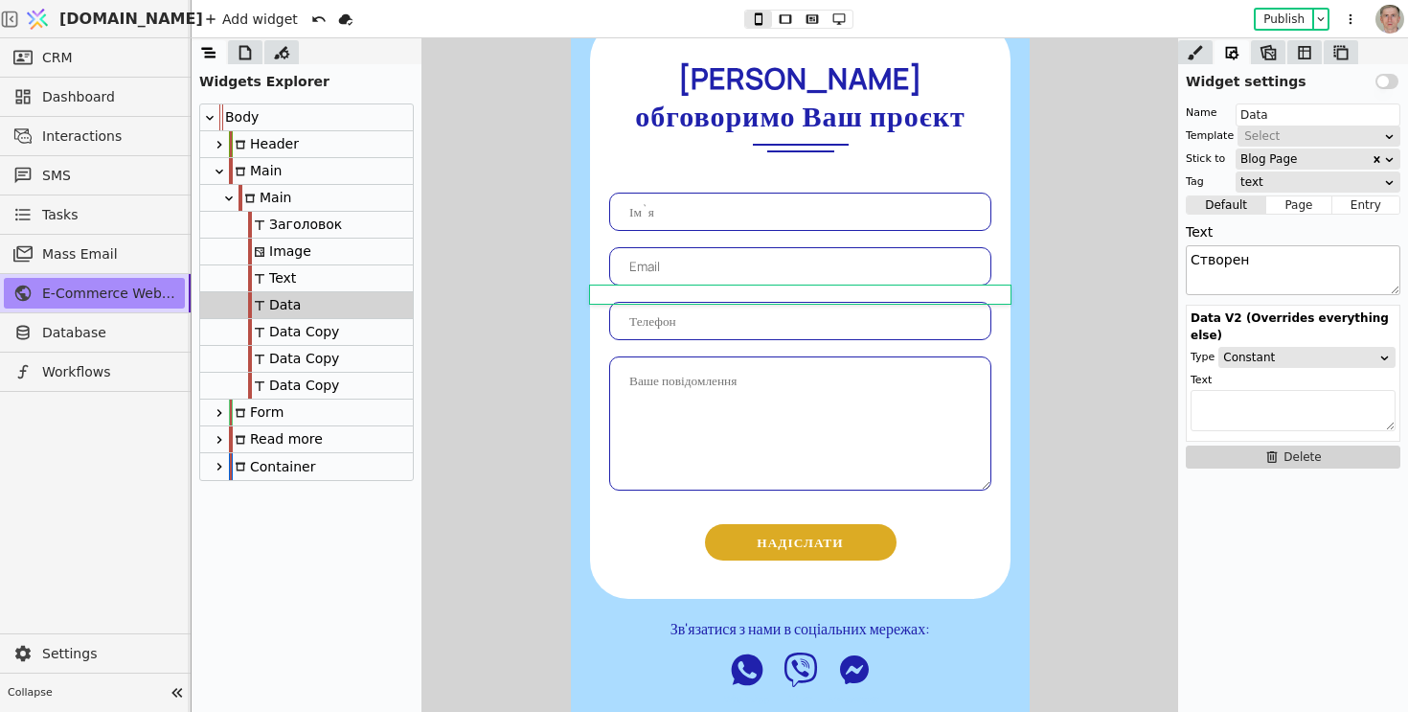
type textarea "Створено"
click at [312, 353] on div "Data Copy" at bounding box center [293, 359] width 91 height 26
type input "Data Copy"
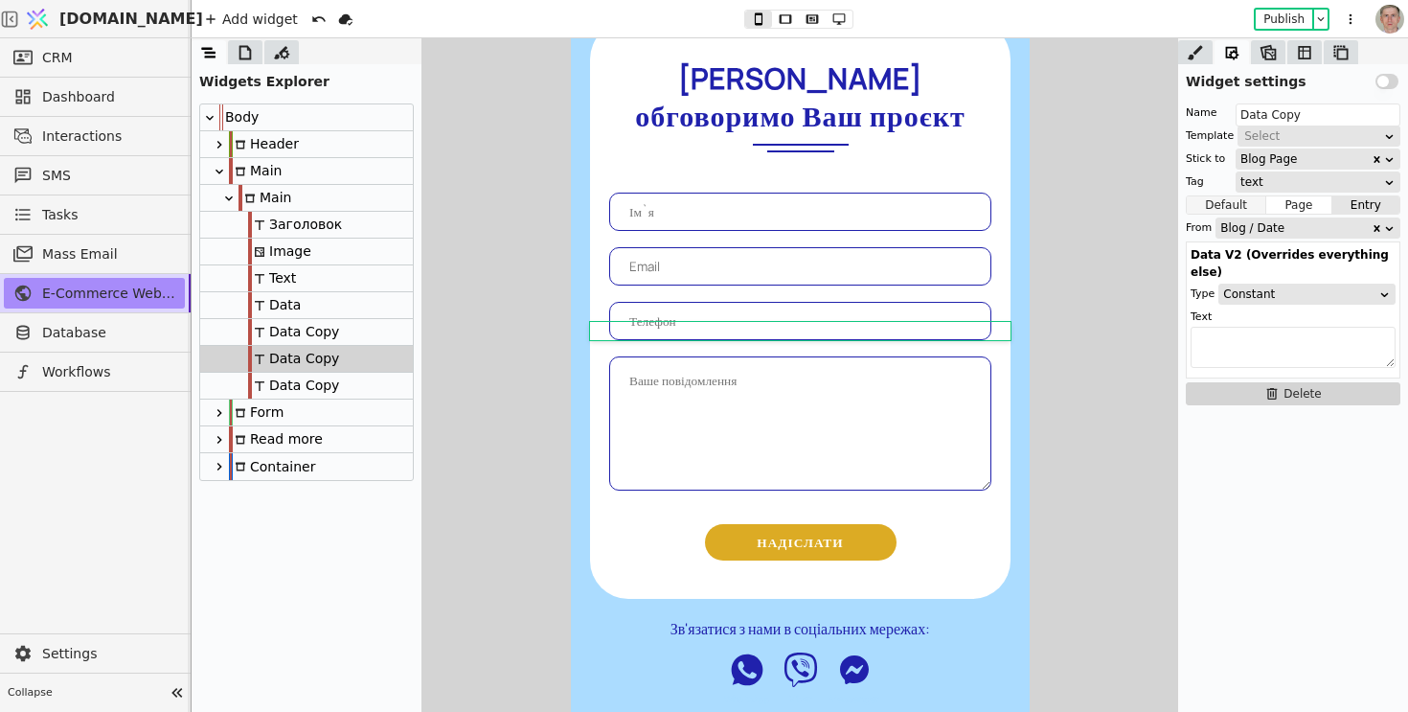
click at [1227, 200] on button "Default" at bounding box center [1227, 204] width 80 height 19
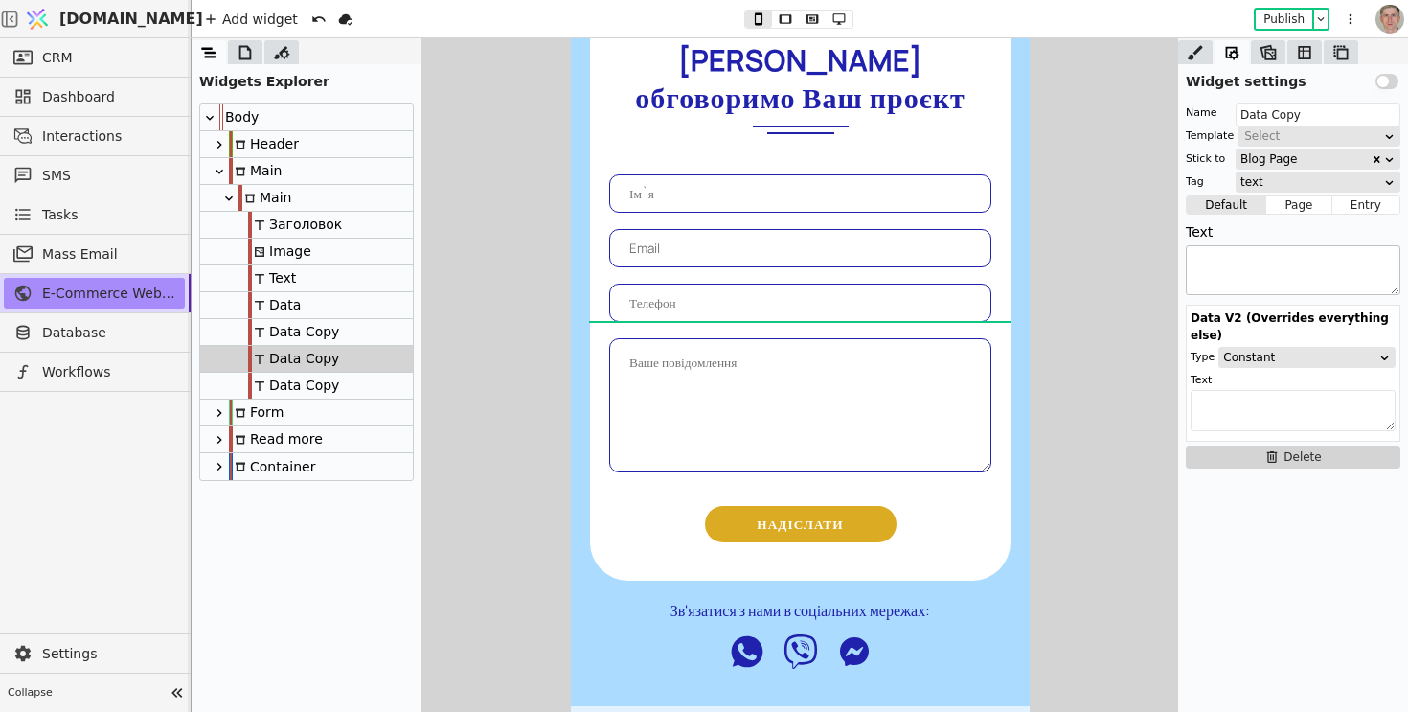
click at [1231, 270] on textarea at bounding box center [1293, 270] width 215 height 50
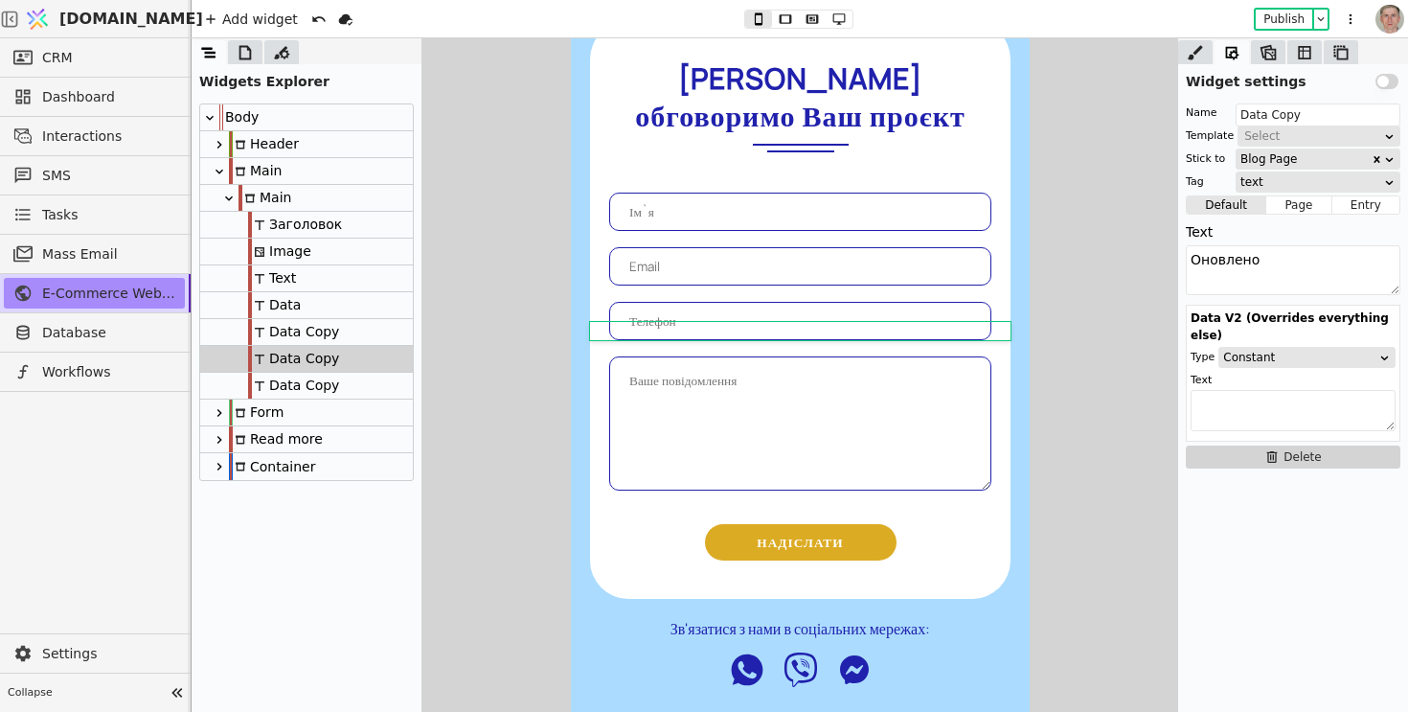
type textarea "Оновлено"
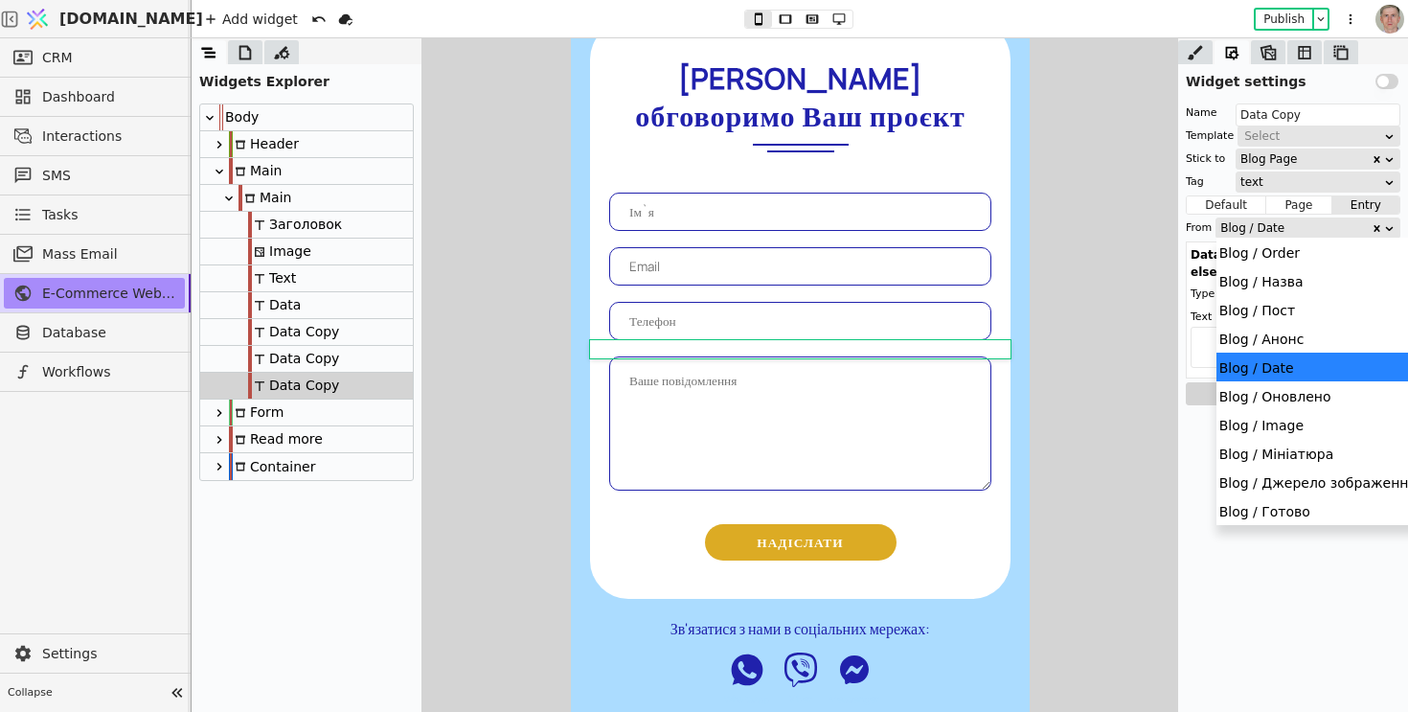
click at [1332, 226] on div "Blog / Date" at bounding box center [1296, 227] width 150 height 19
click at [1306, 390] on div "Blog / Оновлено" at bounding box center [1318, 395] width 203 height 29
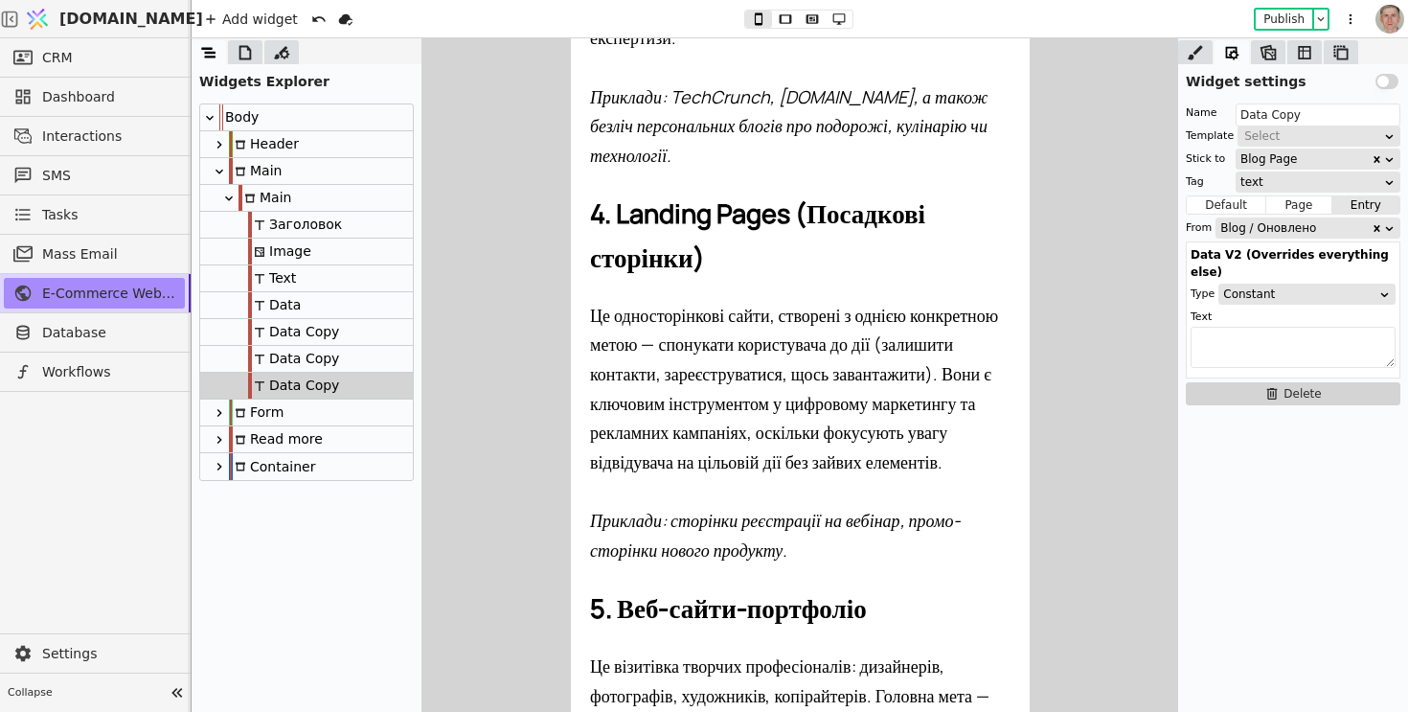
scroll to position [2015, 0]
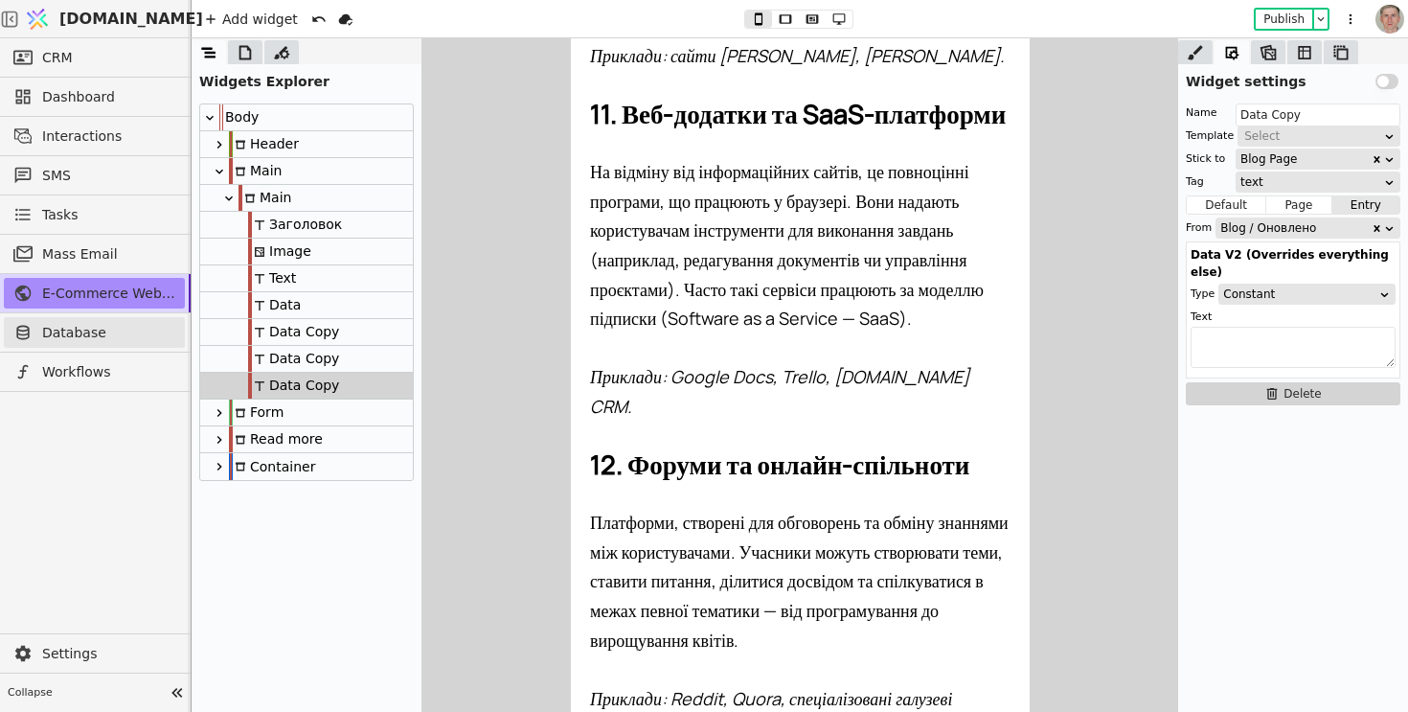
click at [104, 336] on span "Database" at bounding box center [108, 333] width 133 height 20
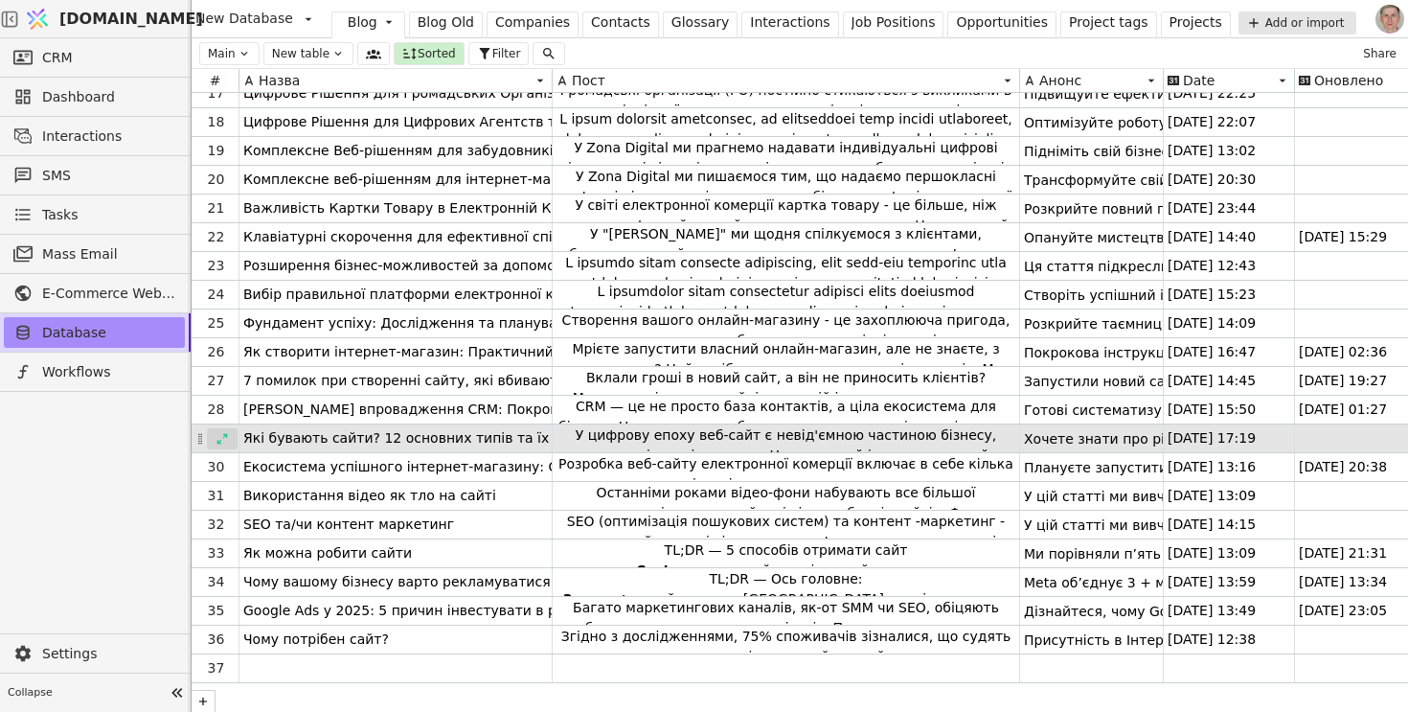
click at [219, 441] on icon at bounding box center [222, 438] width 11 height 11
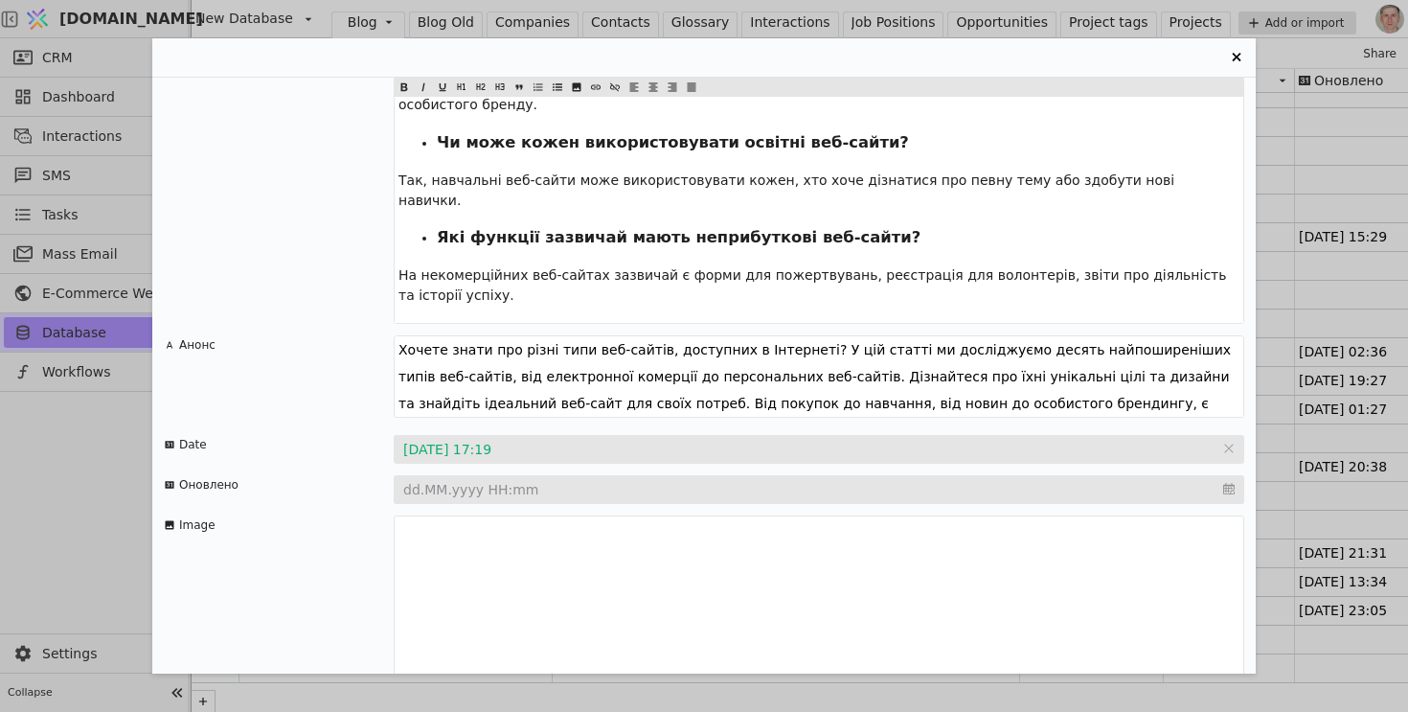
click at [501, 475] on input "Entry Card" at bounding box center [819, 489] width 851 height 29
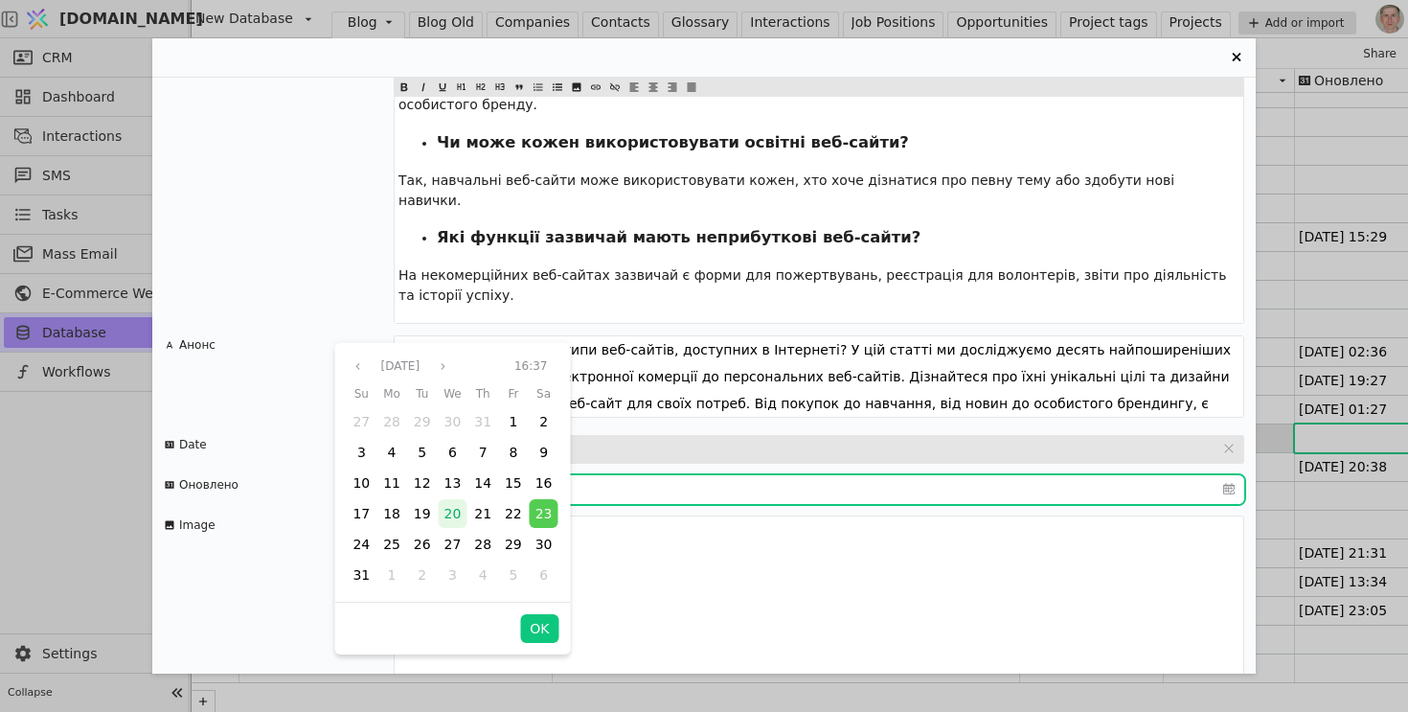
click at [453, 520] on span "20" at bounding box center [453, 513] width 17 height 15
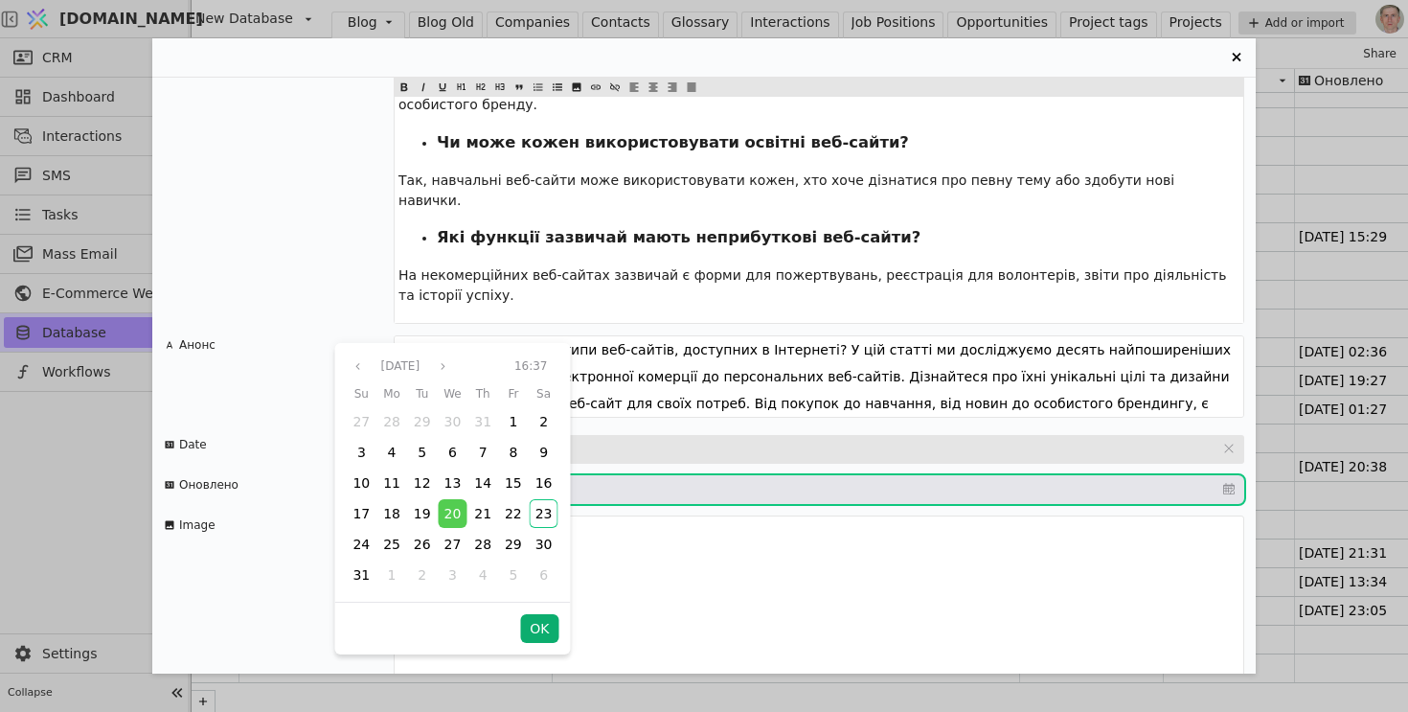
click at [537, 637] on button "OK" at bounding box center [539, 628] width 38 height 29
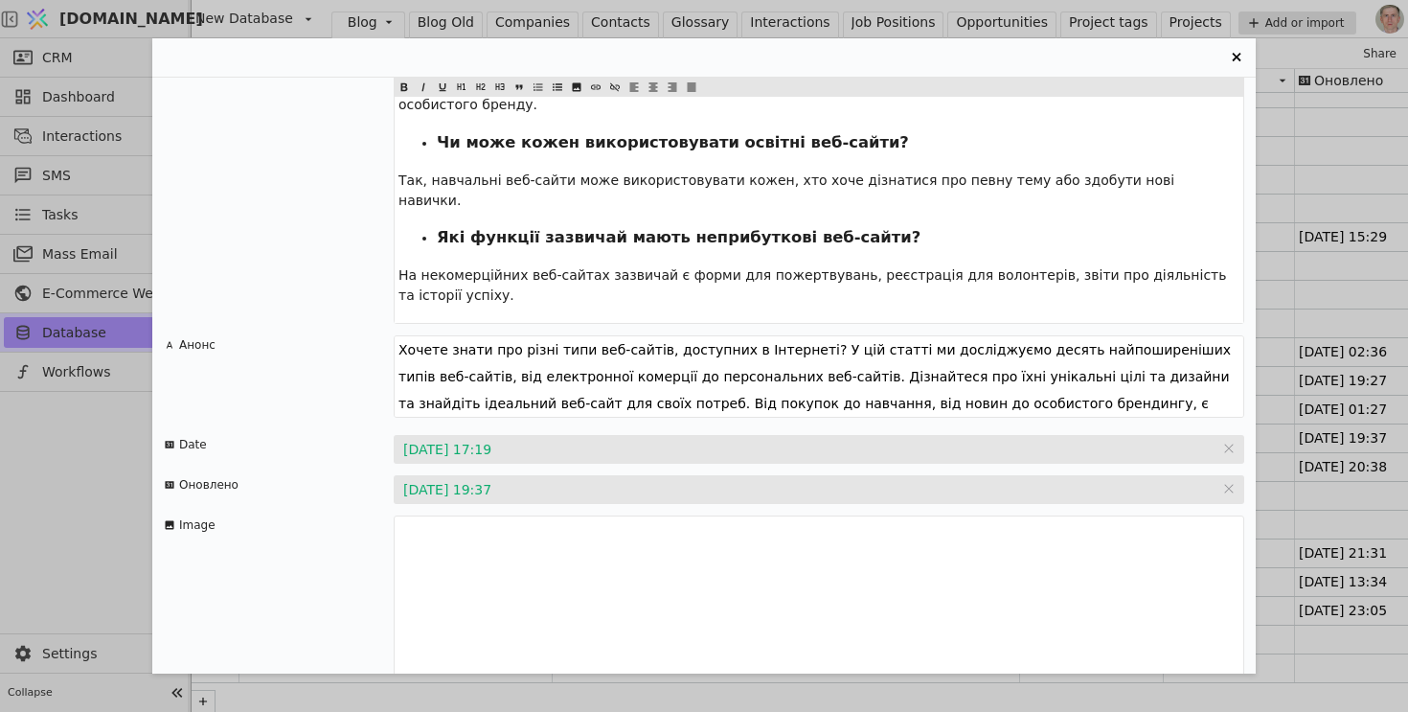
click at [1238, 58] on icon "Entry Card" at bounding box center [1236, 57] width 9 height 9
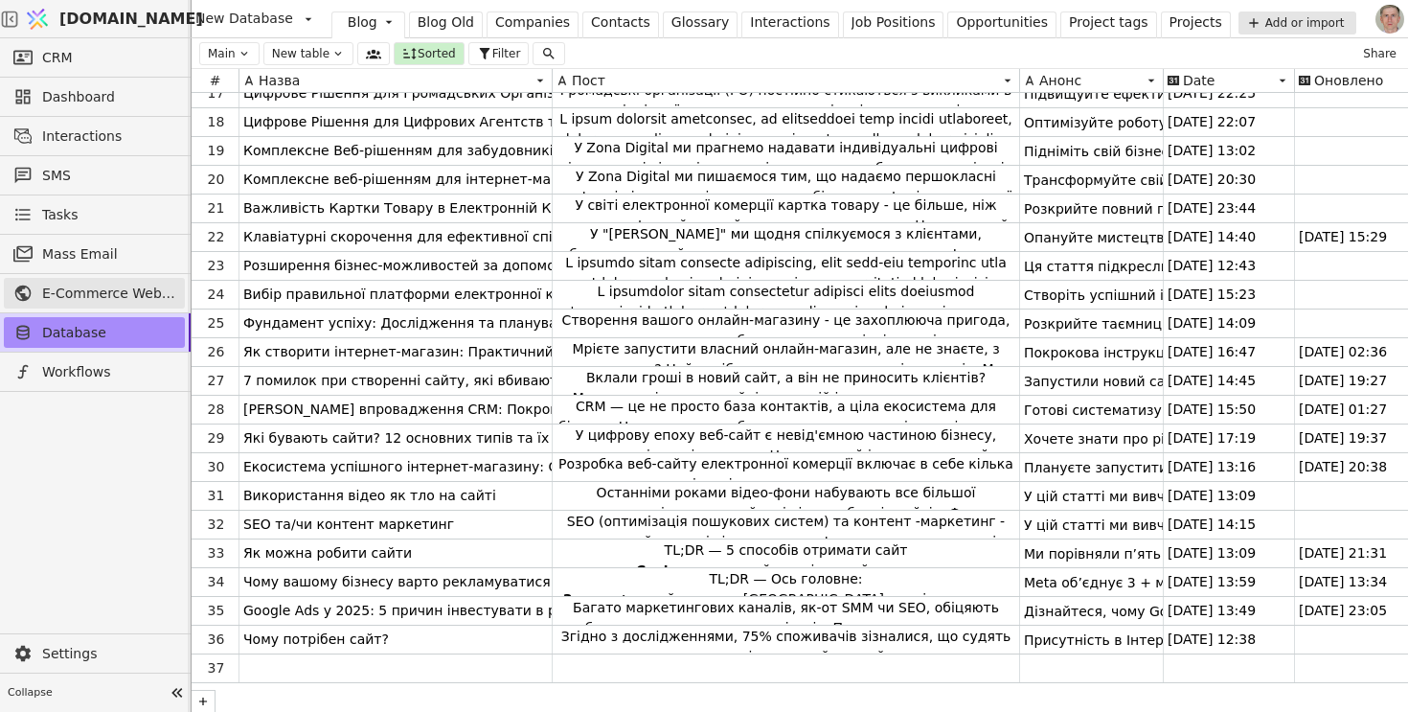
click at [108, 290] on span "E-Commerce Web Development at Zona Digital Agency" at bounding box center [108, 294] width 133 height 20
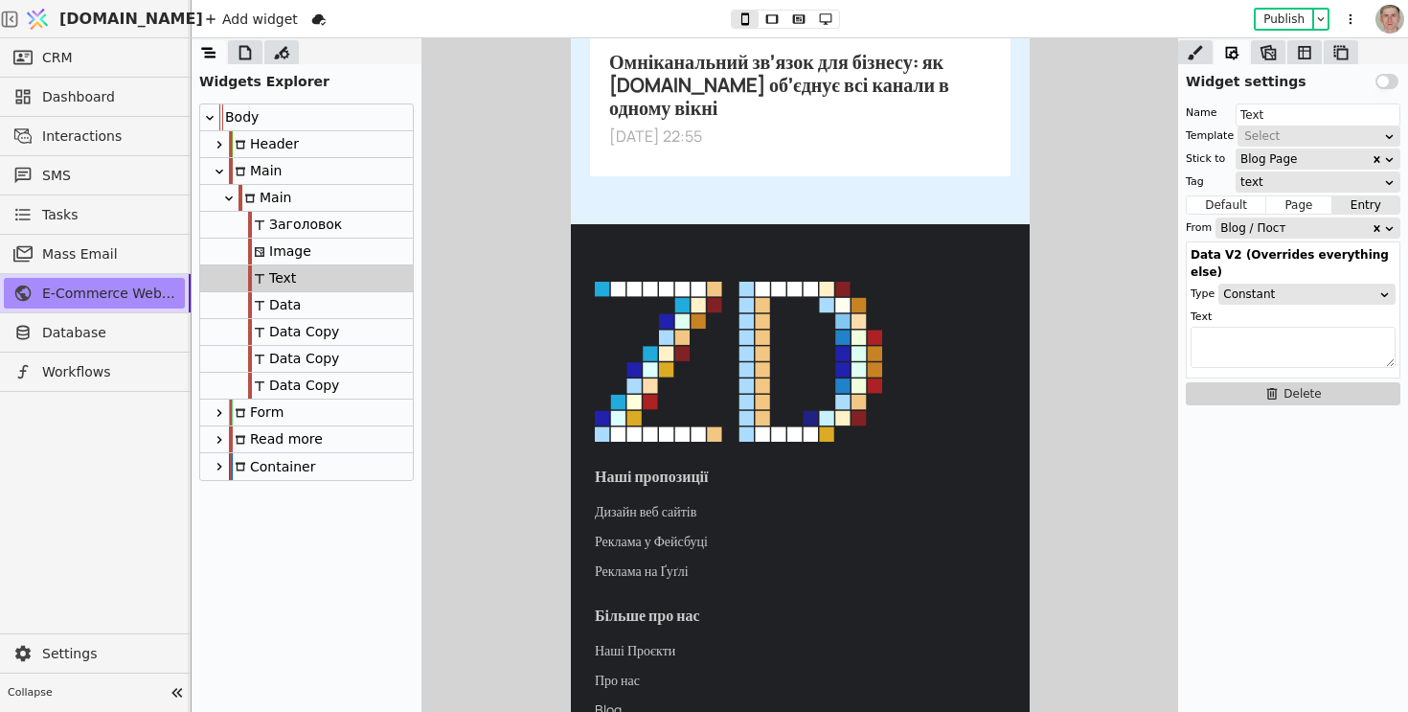
scroll to position [8192, 0]
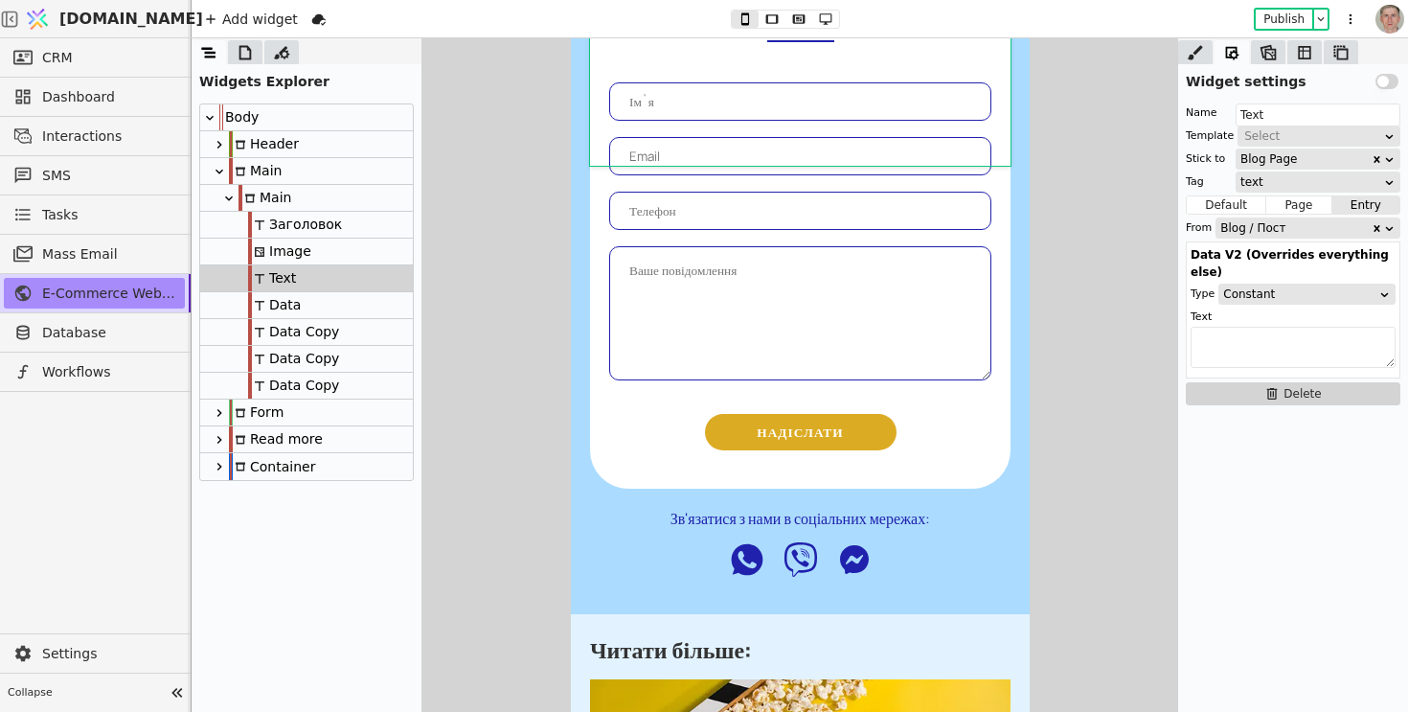
click at [331, 299] on div "Data" at bounding box center [306, 305] width 213 height 27
type input "Data"
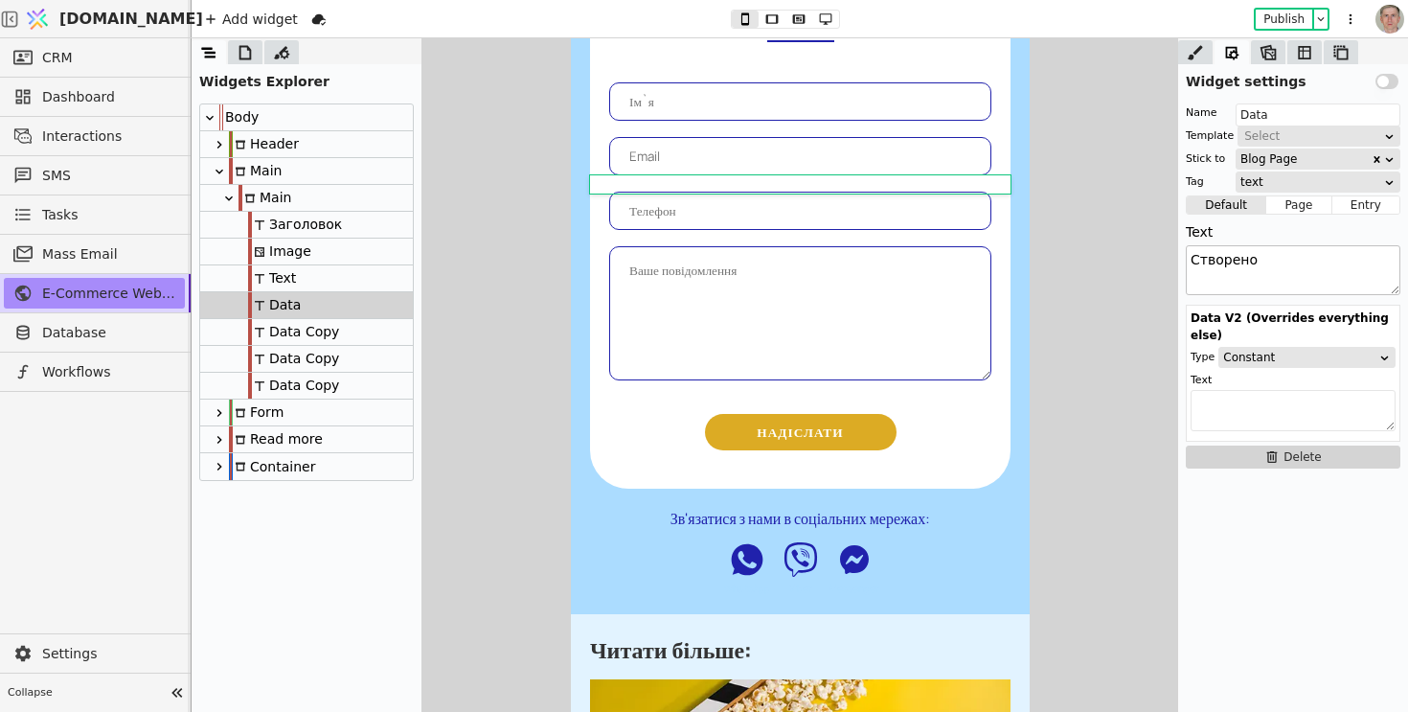
click at [1224, 264] on textarea "Створено" at bounding box center [1293, 270] width 215 height 50
type textarea "H"
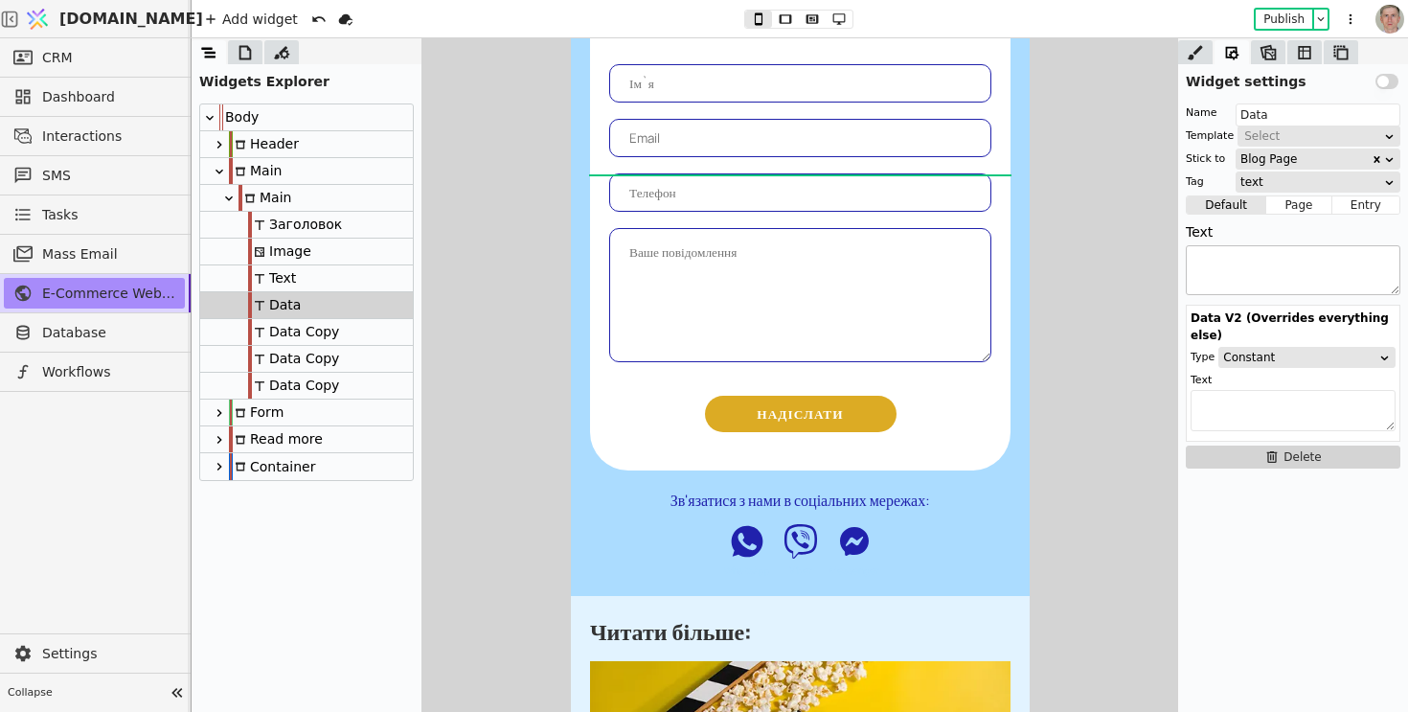
type textarea "J"
type textarea "Оновлено"
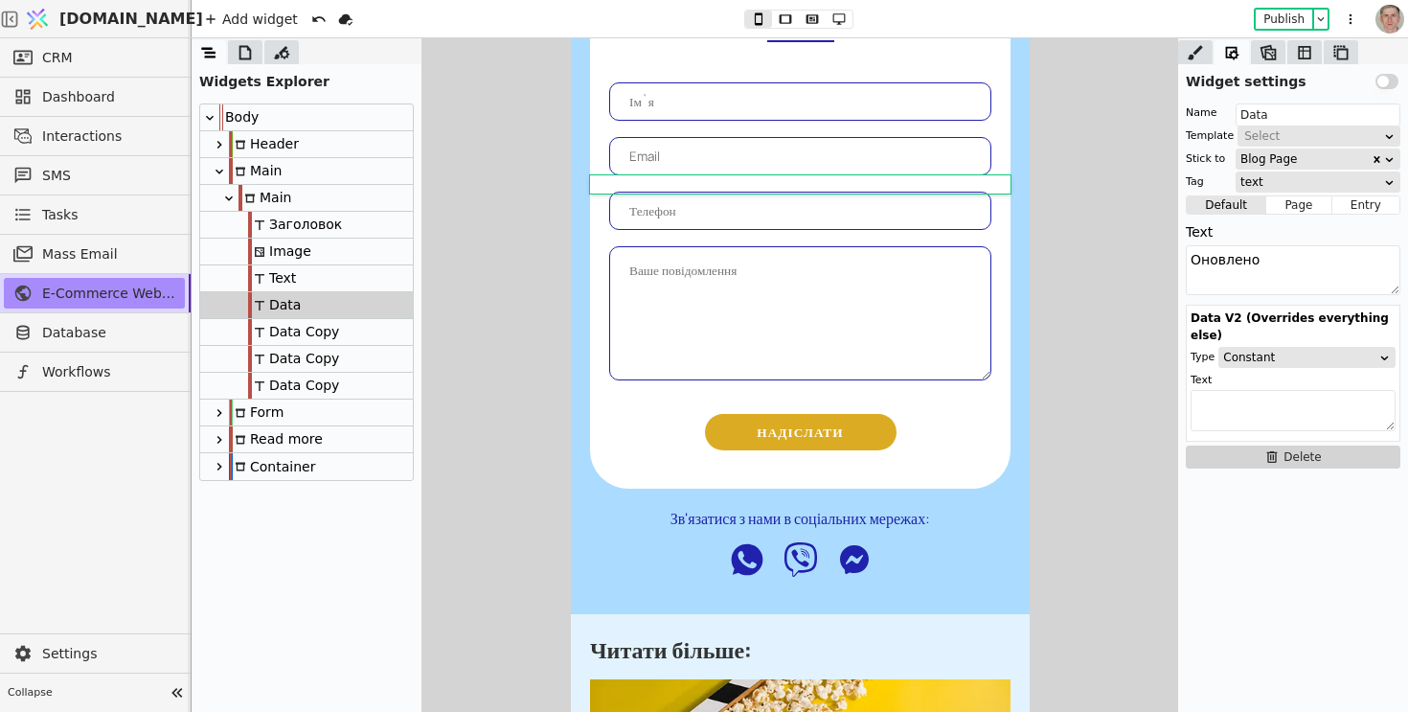
click at [319, 326] on div "Data Copy" at bounding box center [293, 332] width 91 height 26
type input "Data Copy"
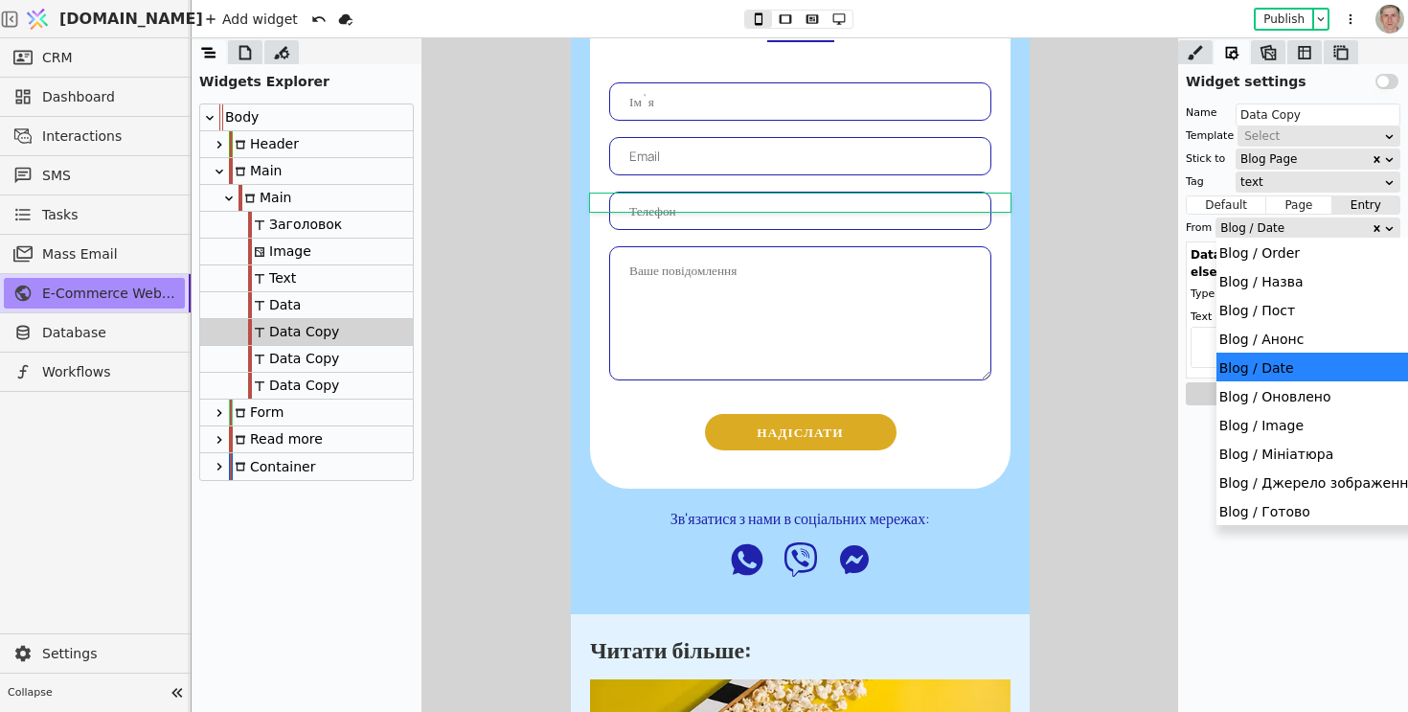
click at [1323, 227] on div "Blog / Date" at bounding box center [1296, 227] width 150 height 19
click at [1325, 397] on div "Blog / Оновлено" at bounding box center [1318, 395] width 203 height 29
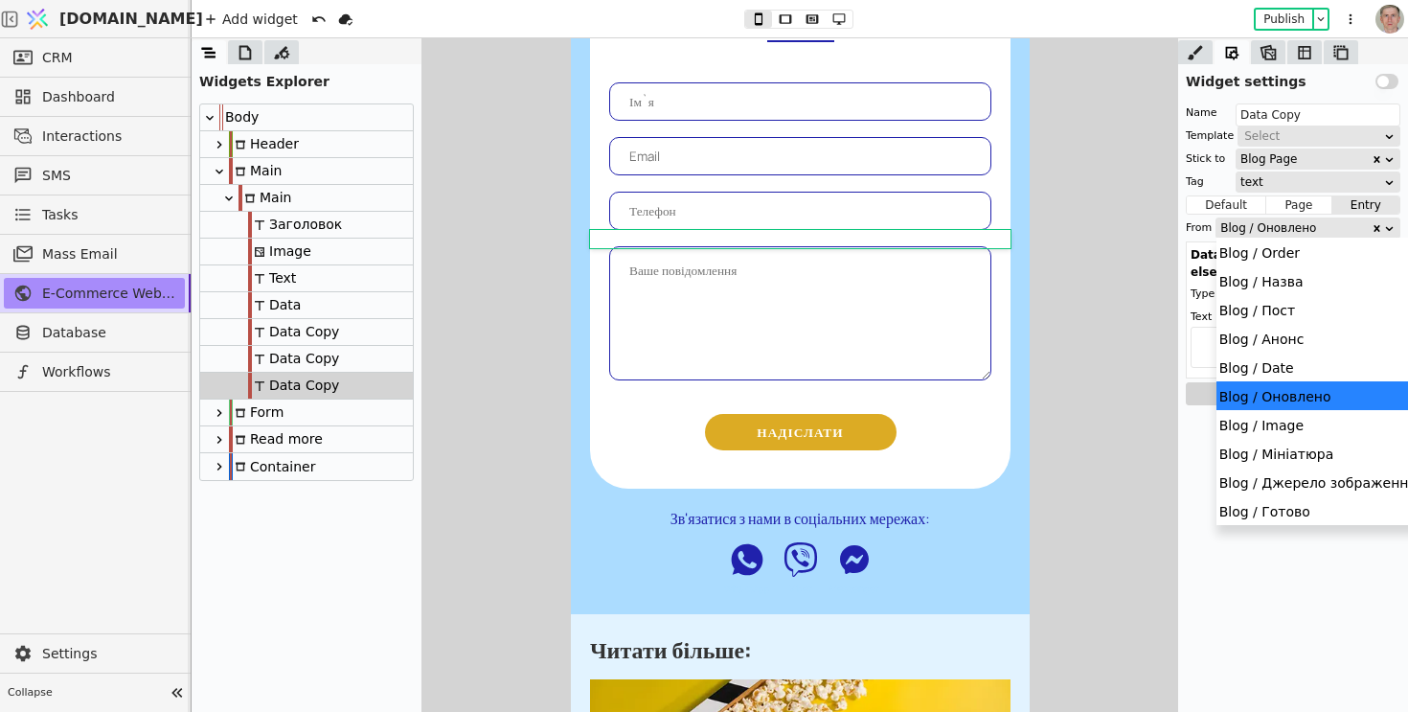
click at [1289, 231] on div "Blog / Оновлено" at bounding box center [1296, 227] width 150 height 19
click at [1295, 368] on div "Blog / Date" at bounding box center [1318, 367] width 203 height 29
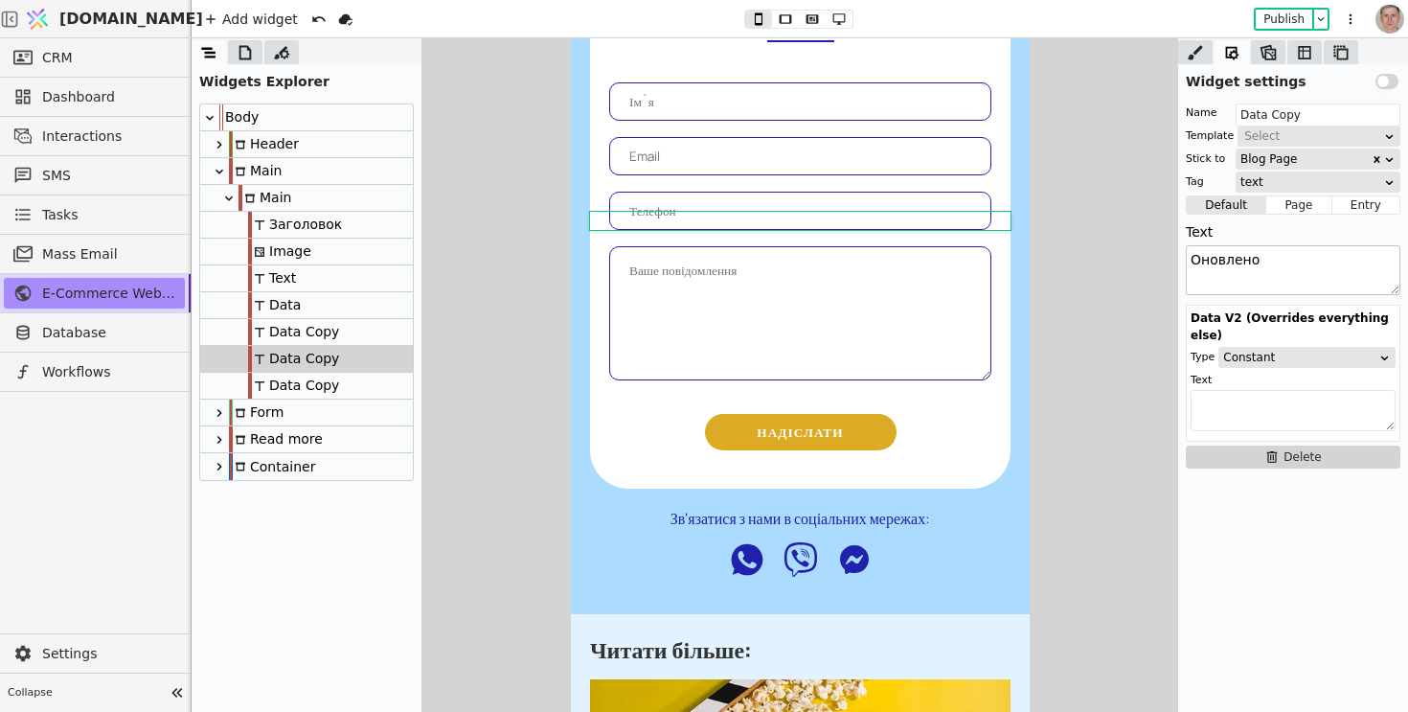
click at [1248, 263] on textarea "Оновлено" at bounding box center [1293, 270] width 215 height 50
type textarea "Створено"
click at [1276, 16] on button "Publish" at bounding box center [1284, 19] width 57 height 19
click at [246, 48] on icon at bounding box center [245, 52] width 19 height 19
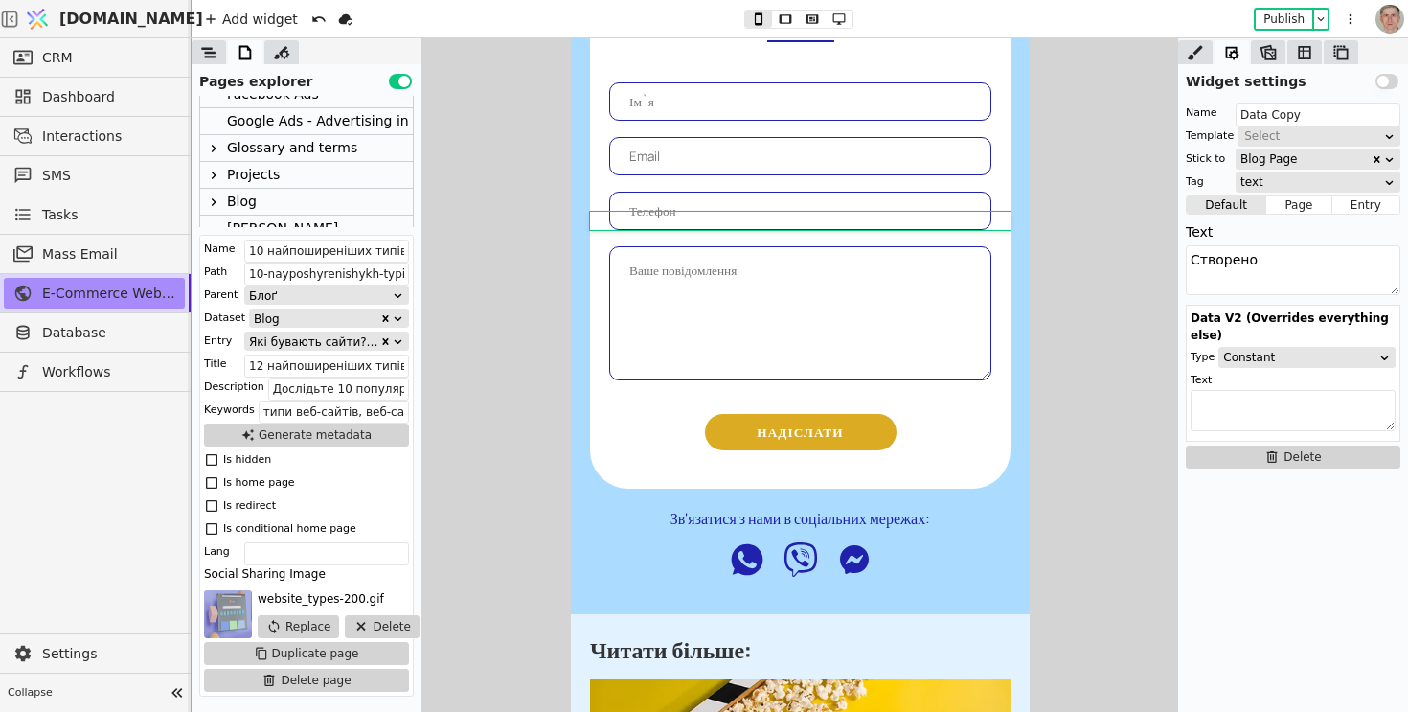
scroll to position [251, 0]
click at [218, 180] on icon at bounding box center [213, 180] width 15 height 15
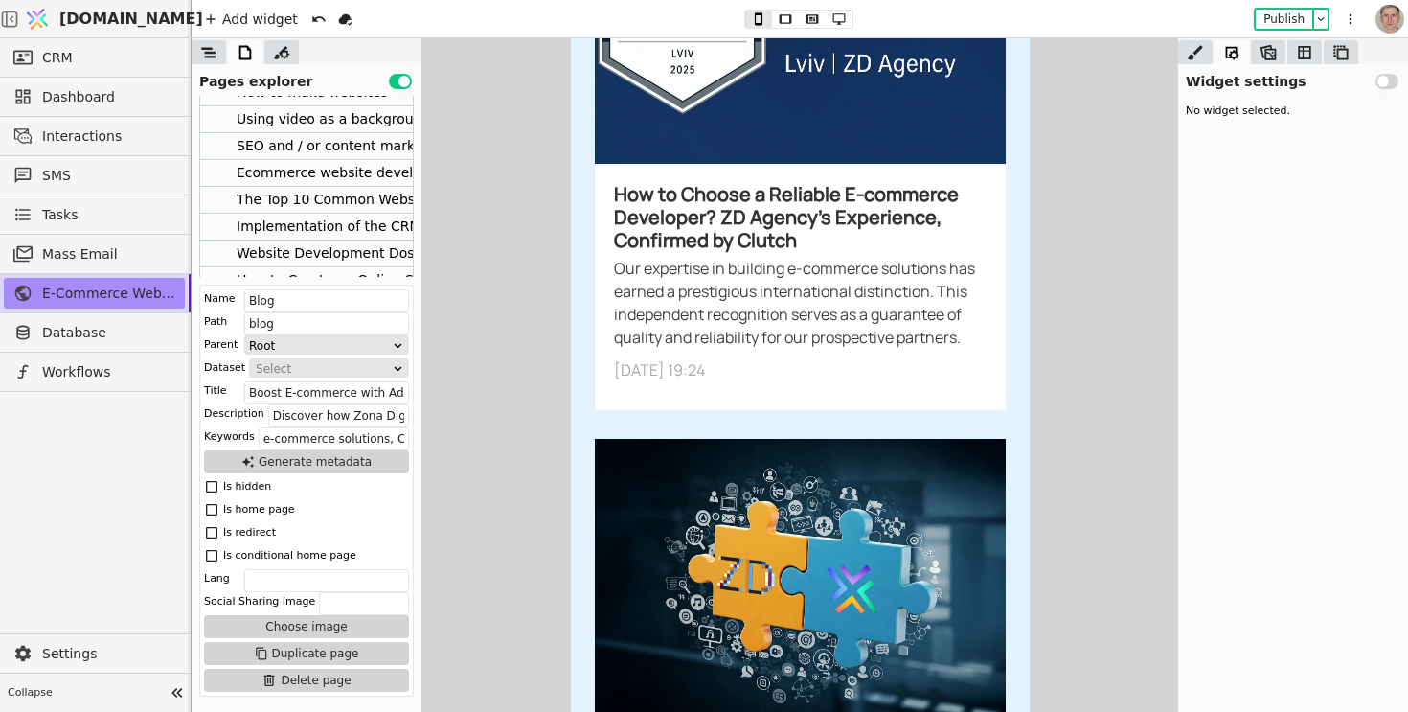
scroll to position [458, 0]
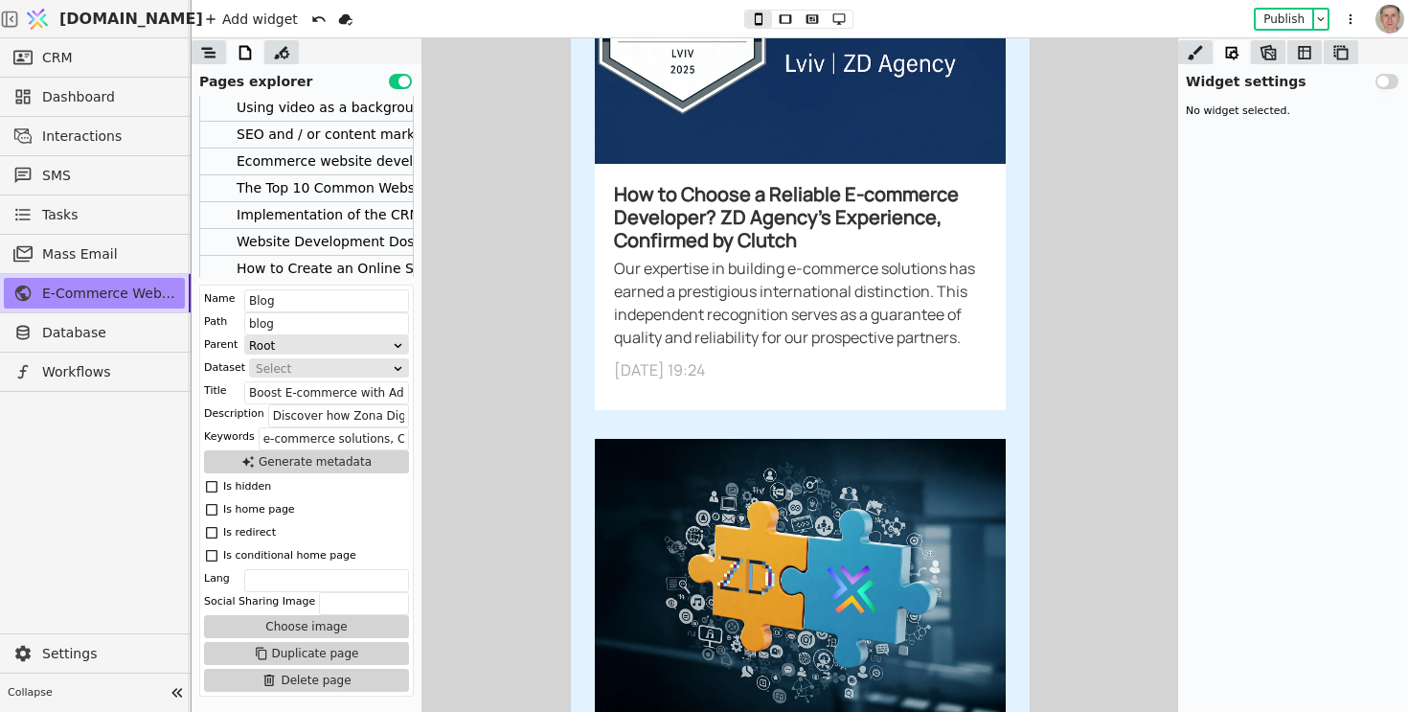
click at [313, 187] on div "The Top 10 Common Website Types You Need to Know" at bounding box center [418, 188] width 363 height 26
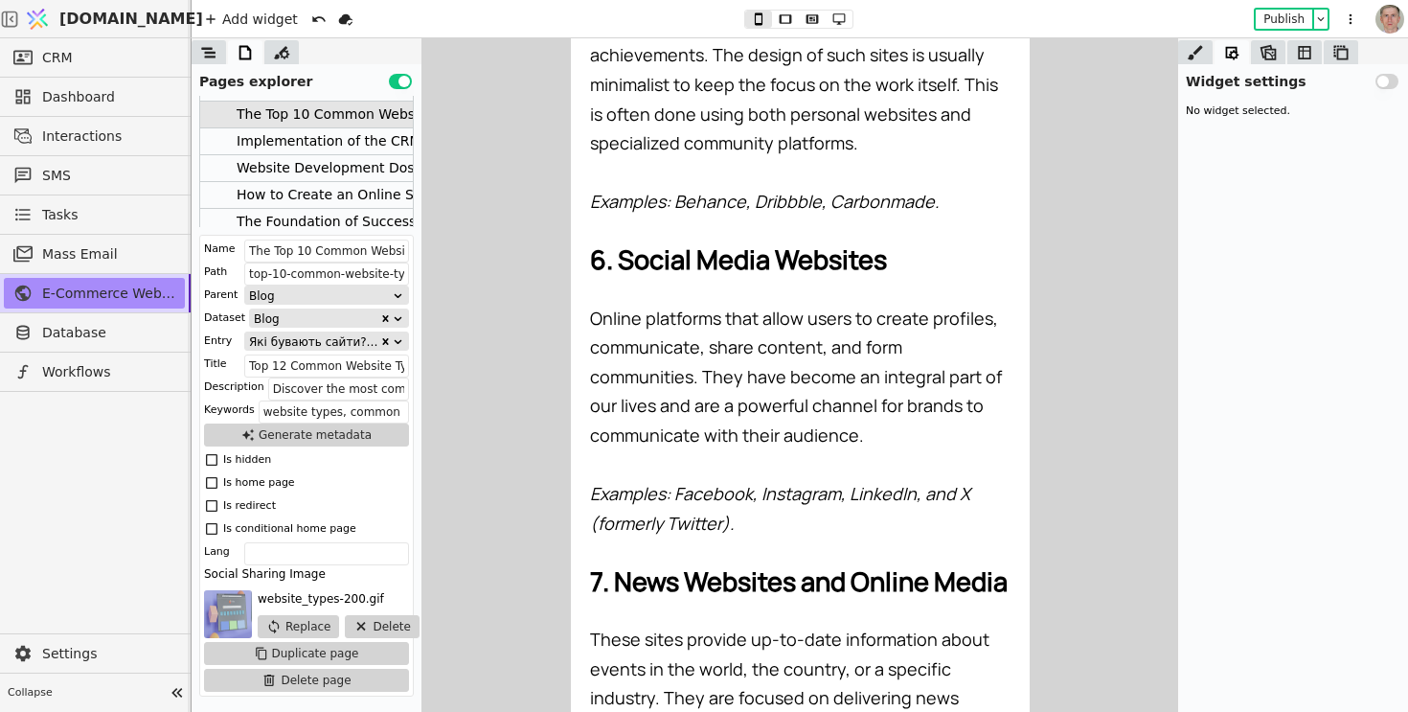
scroll to position [539, 0]
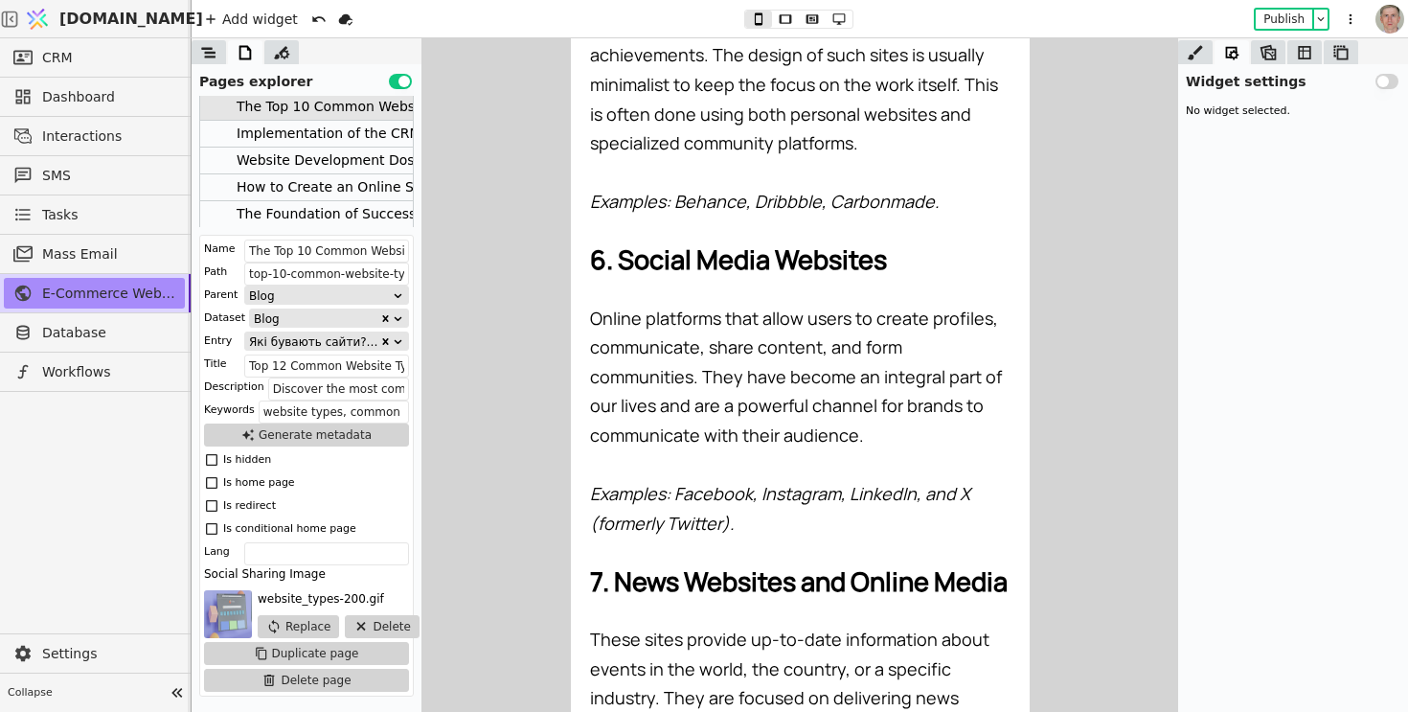
click at [322, 161] on div "Website Development Dos and Don'ts: Common Mistakes to Avoid" at bounding box center [459, 161] width 445 height 26
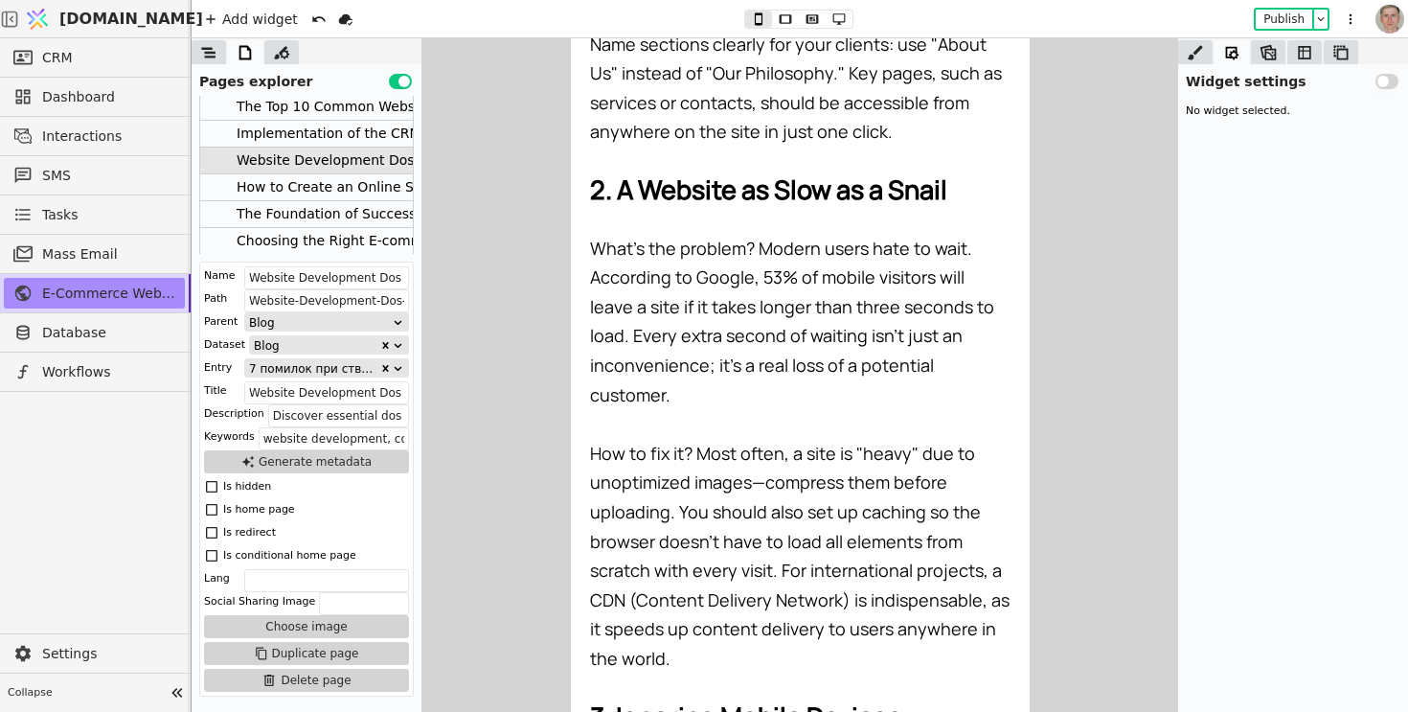
scroll to position [1724, 0]
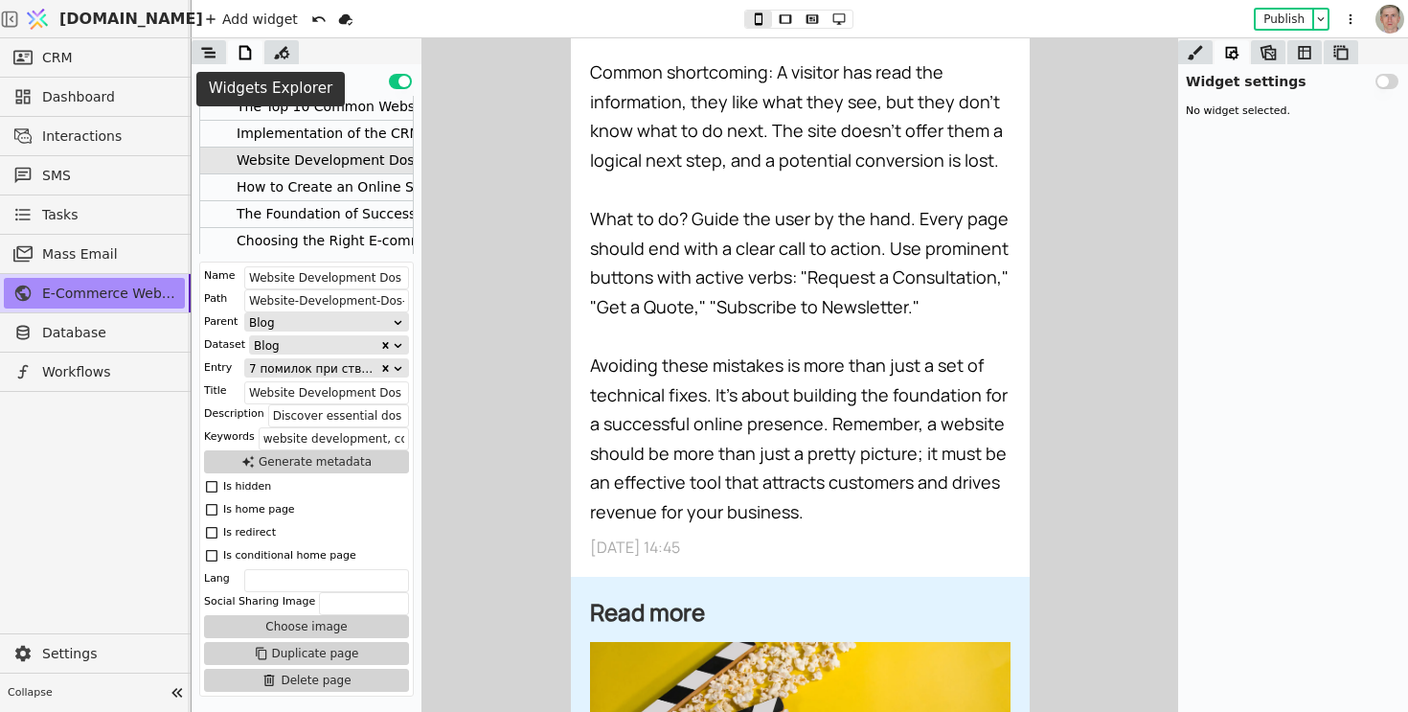
click at [201, 59] on icon at bounding box center [208, 52] width 19 height 19
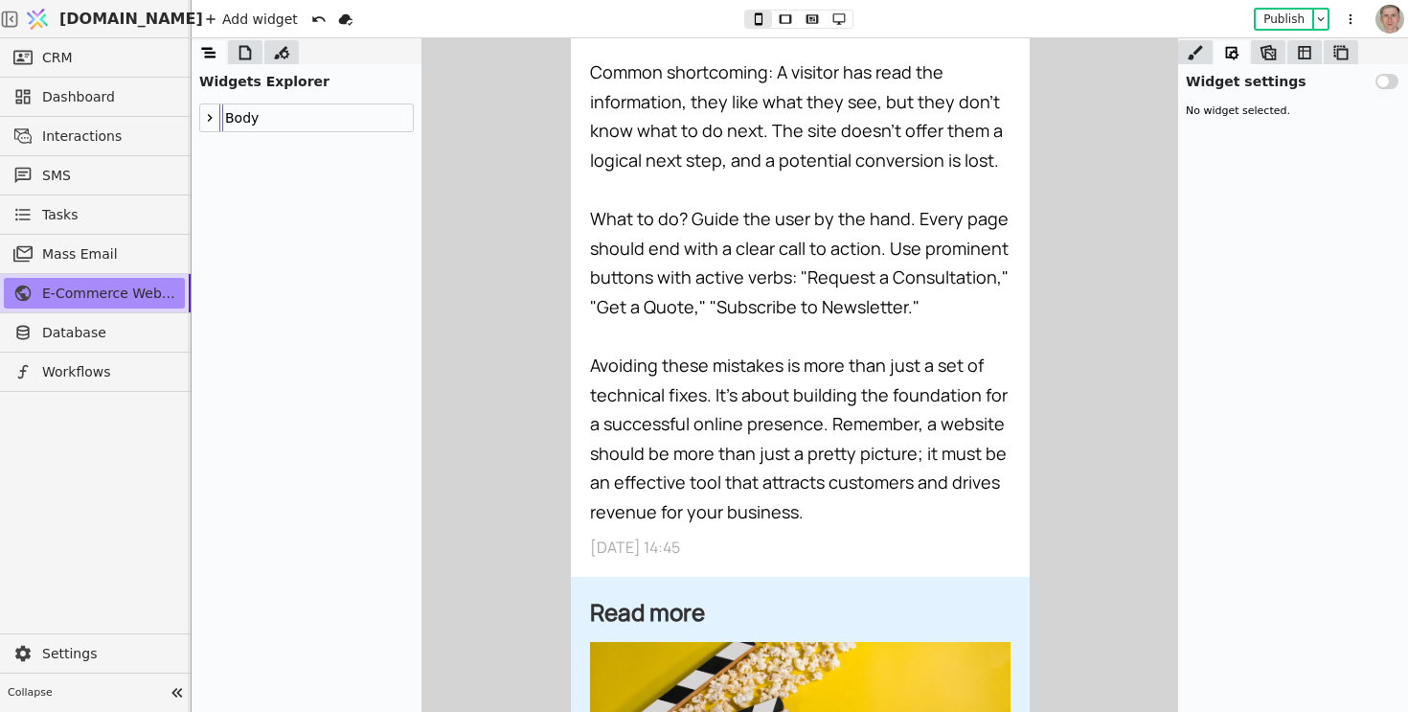
click at [693, 536] on div "[DATE] 14:45" at bounding box center [799, 546] width 421 height 21
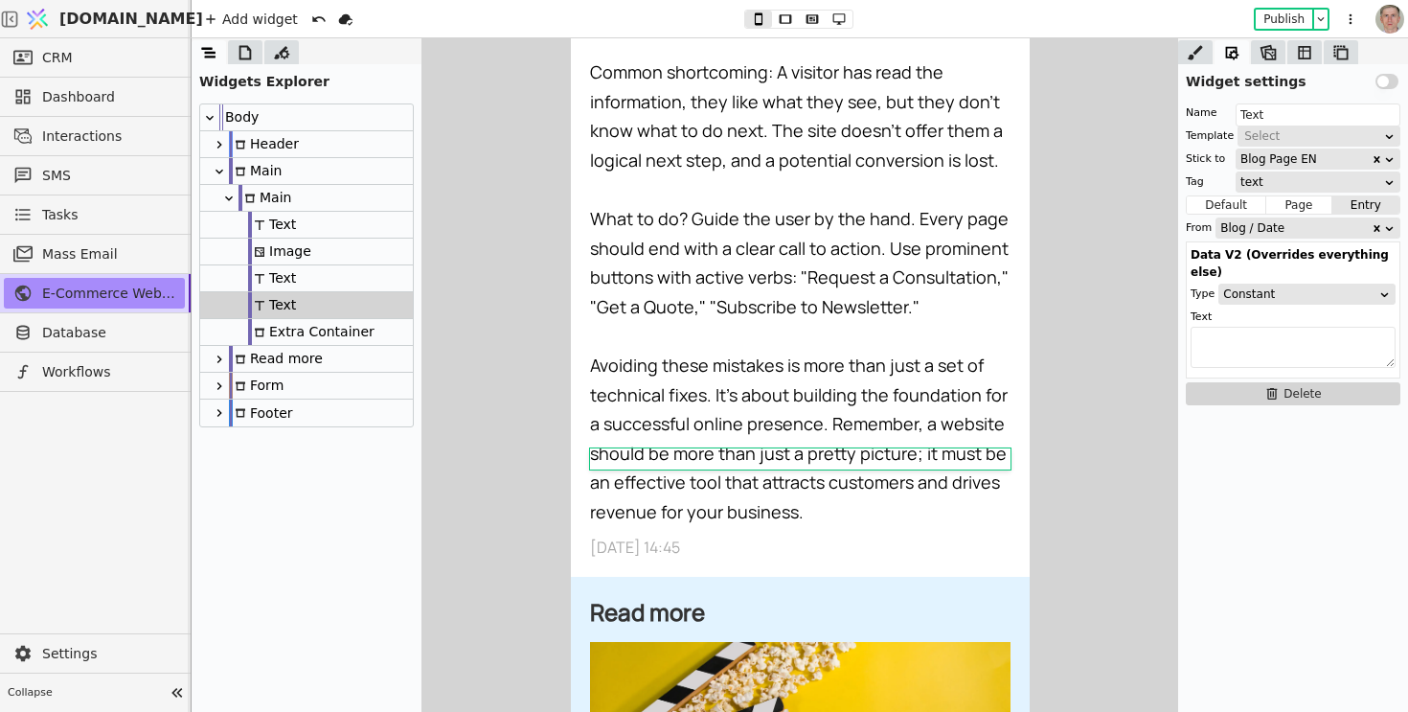
click at [339, 332] on div "Extra Container" at bounding box center [311, 332] width 126 height 26
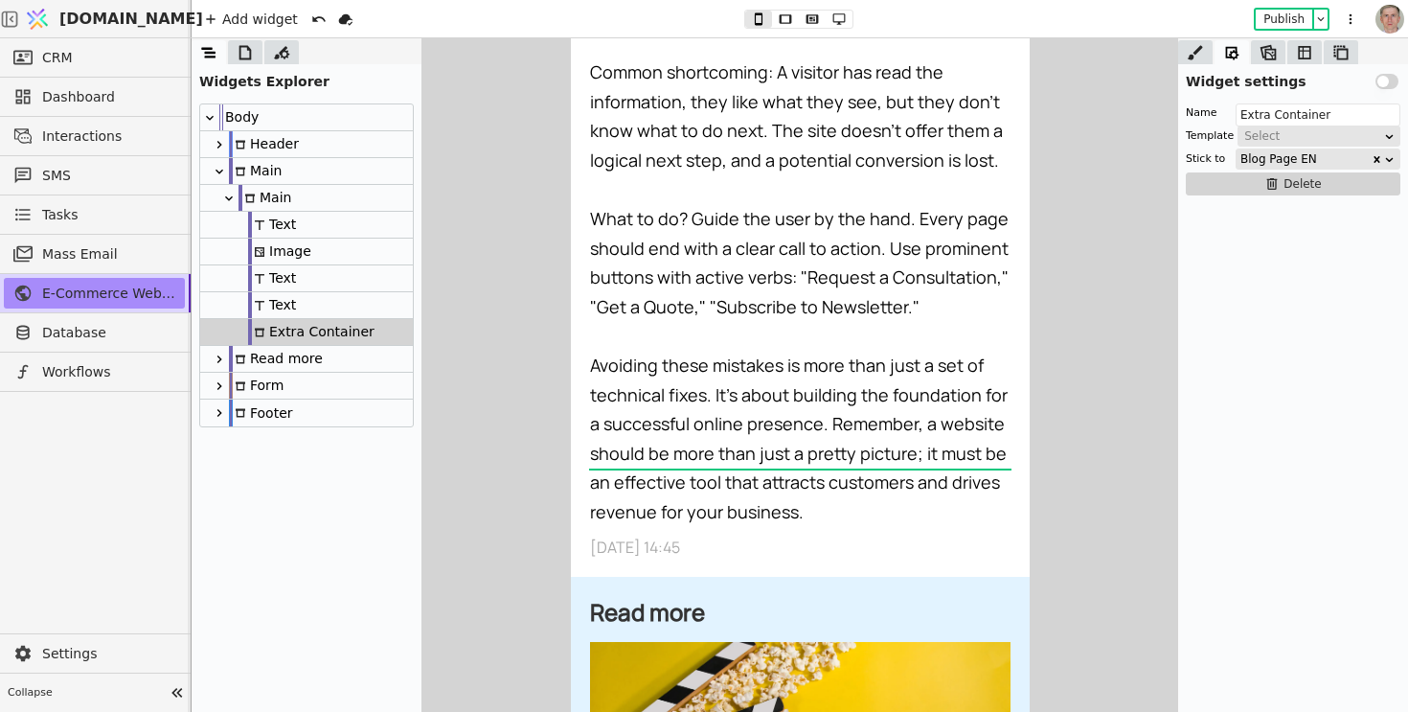
click at [352, 307] on div "Text" at bounding box center [306, 305] width 213 height 27
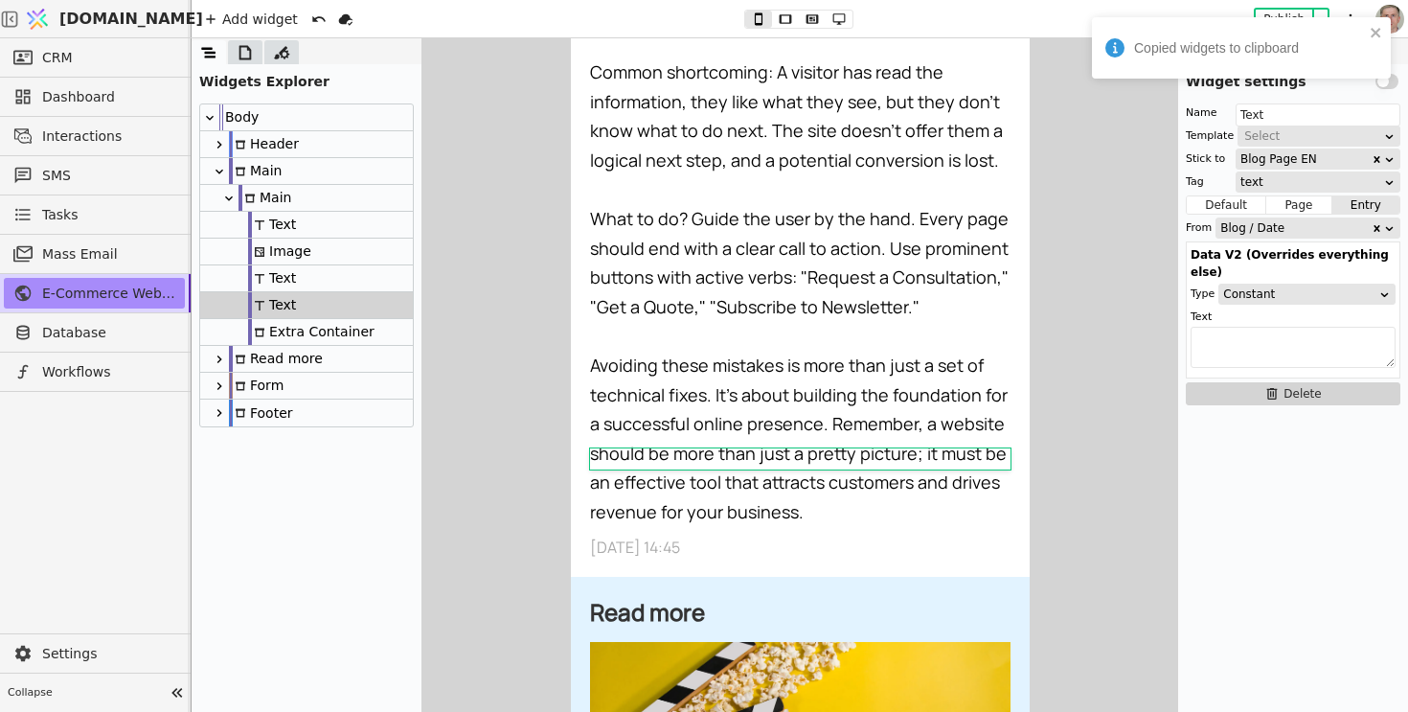
click at [333, 194] on div "Main" at bounding box center [306, 198] width 213 height 27
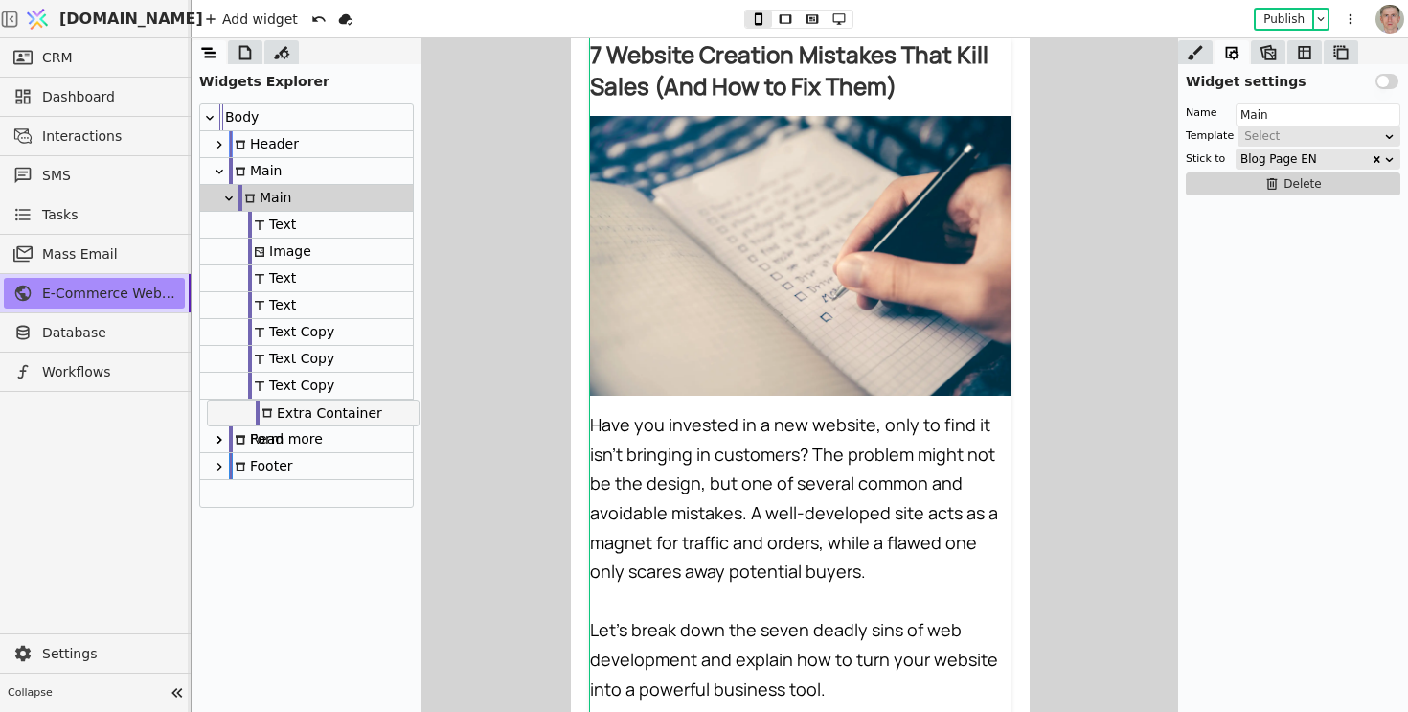
drag, startPoint x: 306, startPoint y: 330, endPoint x: 309, endPoint y: 410, distance: 80.6
click at [309, 410] on div "Body Header Main Main Text Image Text Text Extra Container Text Copy Text Copy …" at bounding box center [306, 305] width 213 height 402
click at [308, 308] on div "Text" at bounding box center [306, 305] width 213 height 27
type input "Text"
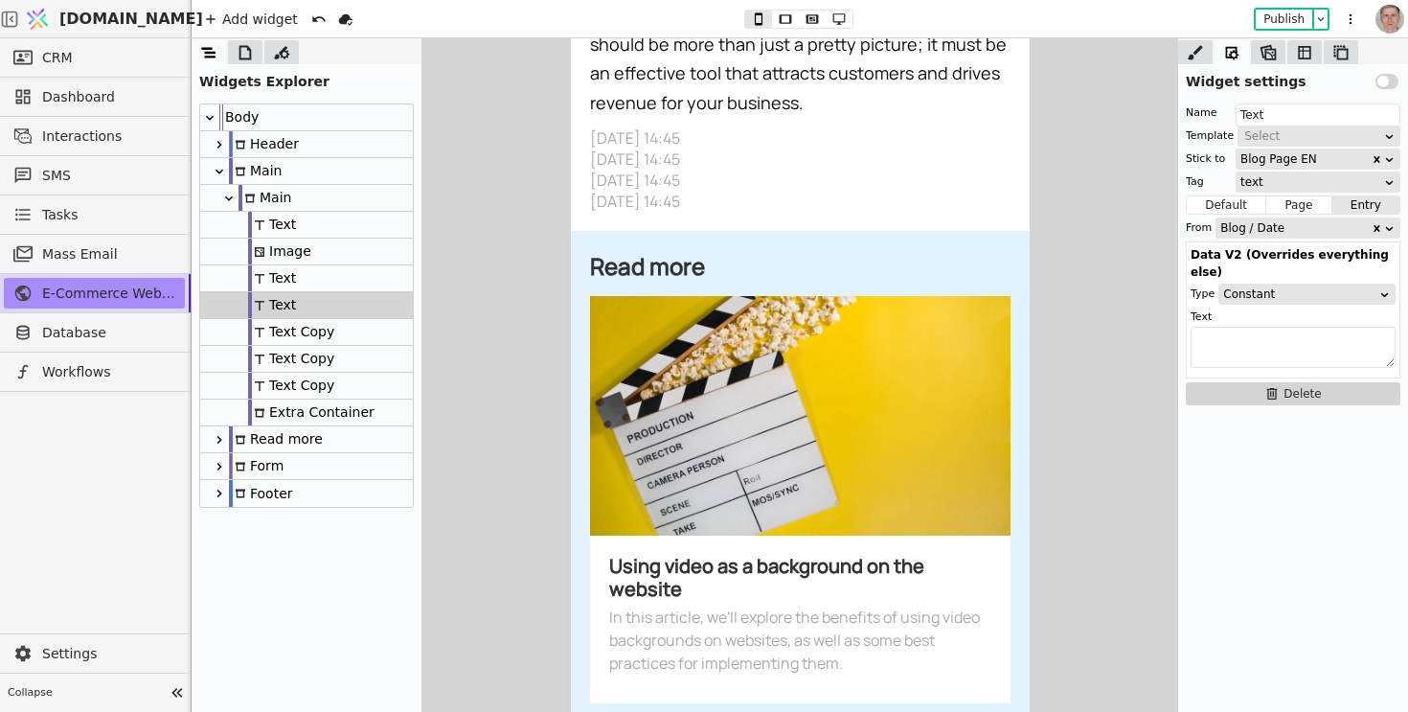
click at [1217, 208] on button "Default" at bounding box center [1227, 204] width 80 height 19
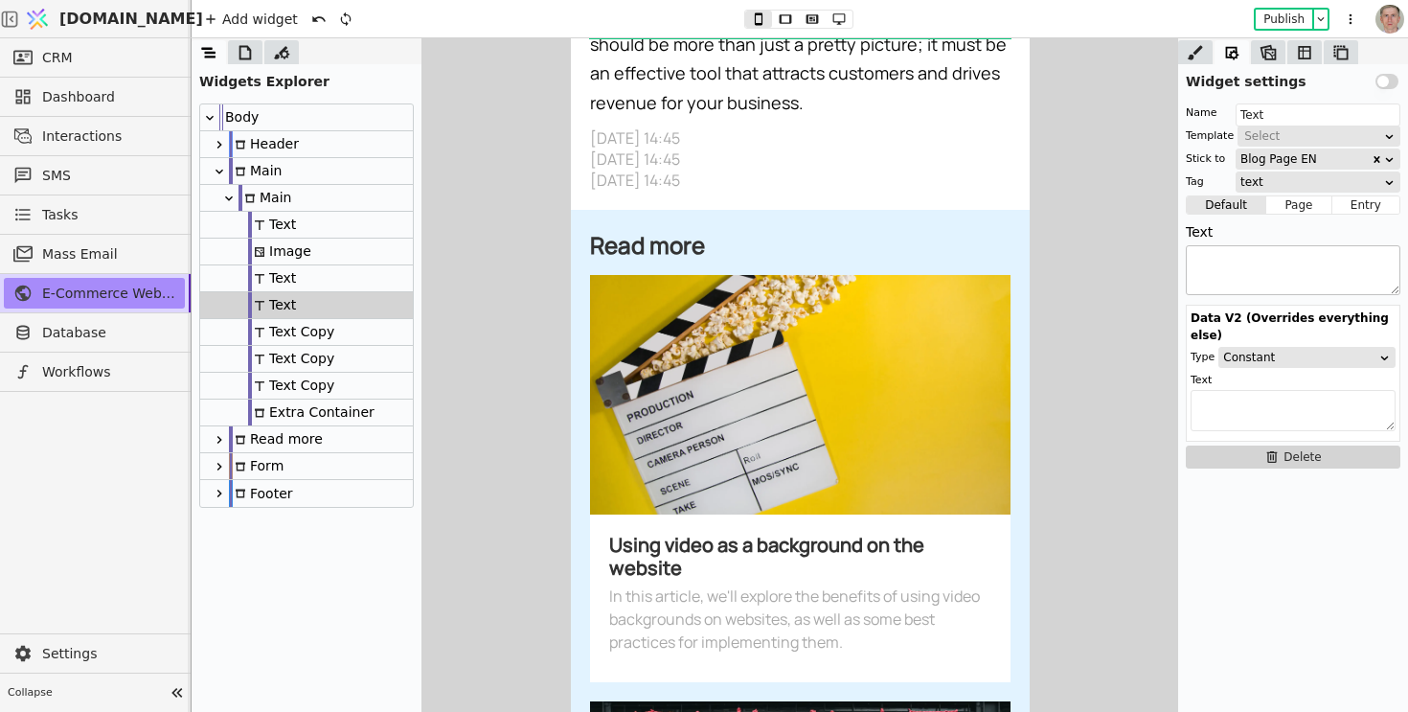
click at [1233, 260] on textarea at bounding box center [1293, 270] width 215 height 50
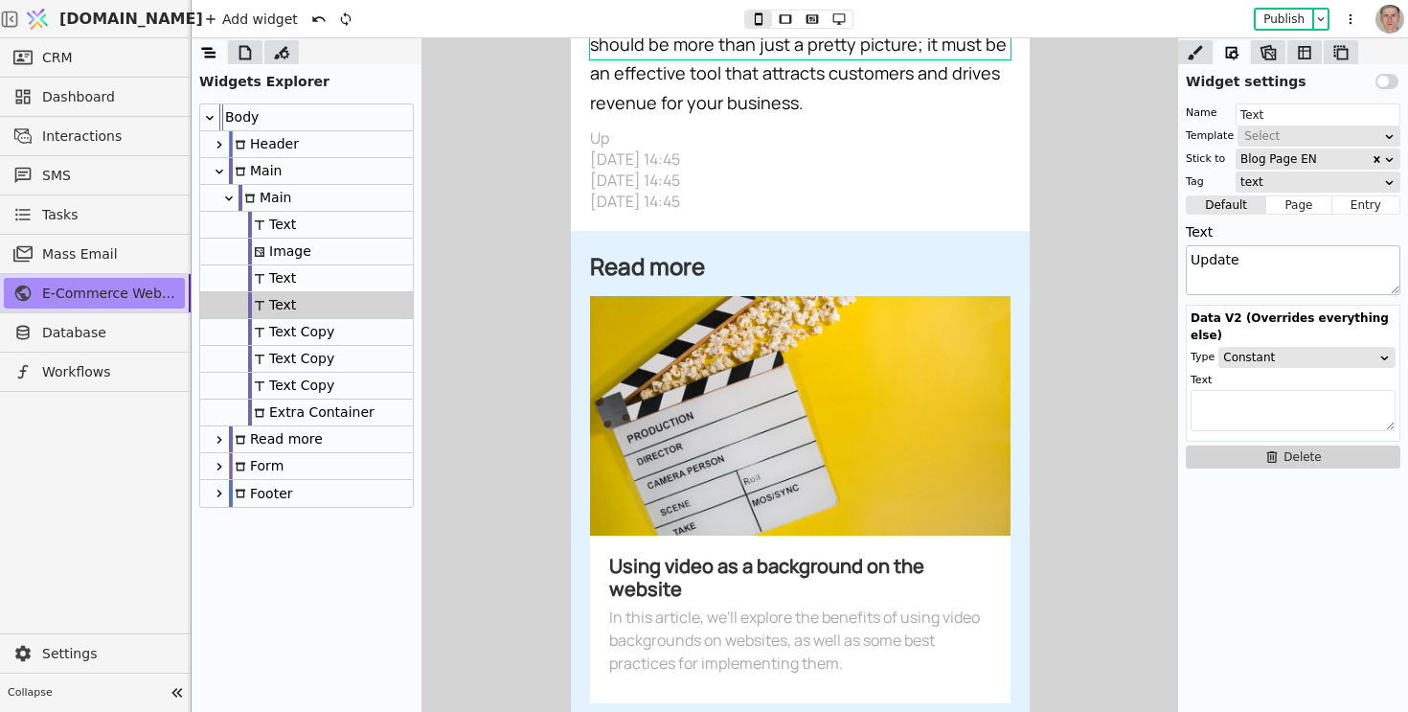
type textarea "Updated"
click at [347, 358] on div "Text Copy" at bounding box center [306, 359] width 213 height 27
type input "Text Copy"
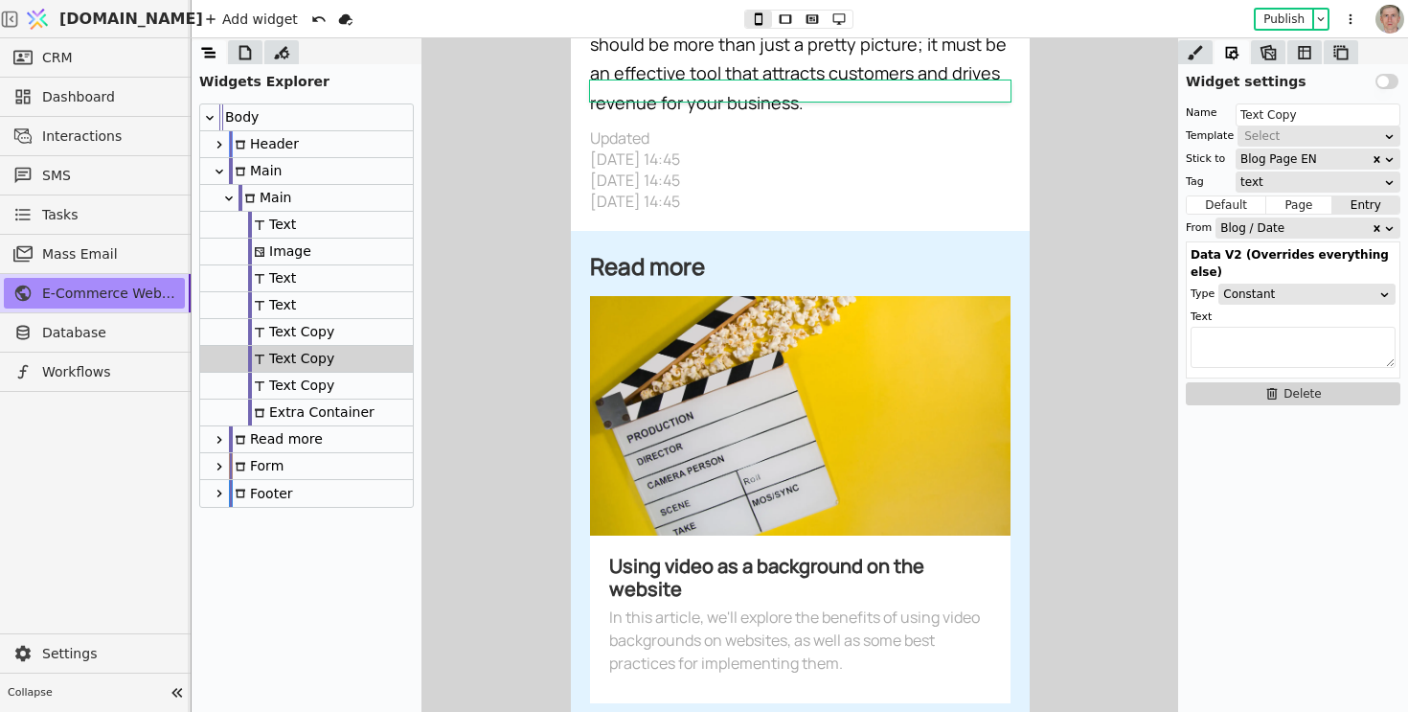
click at [1210, 202] on button "Default" at bounding box center [1227, 204] width 80 height 19
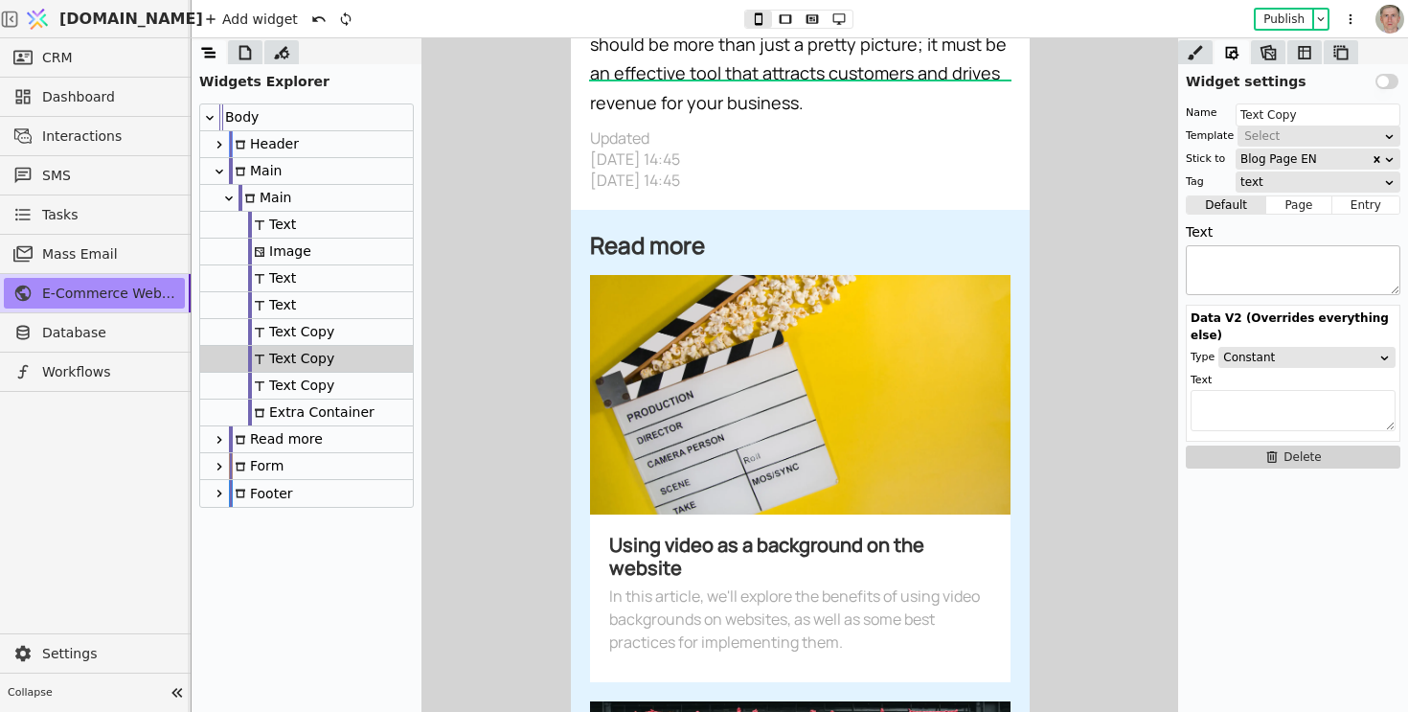
click at [1237, 275] on textarea at bounding box center [1293, 270] width 215 height 50
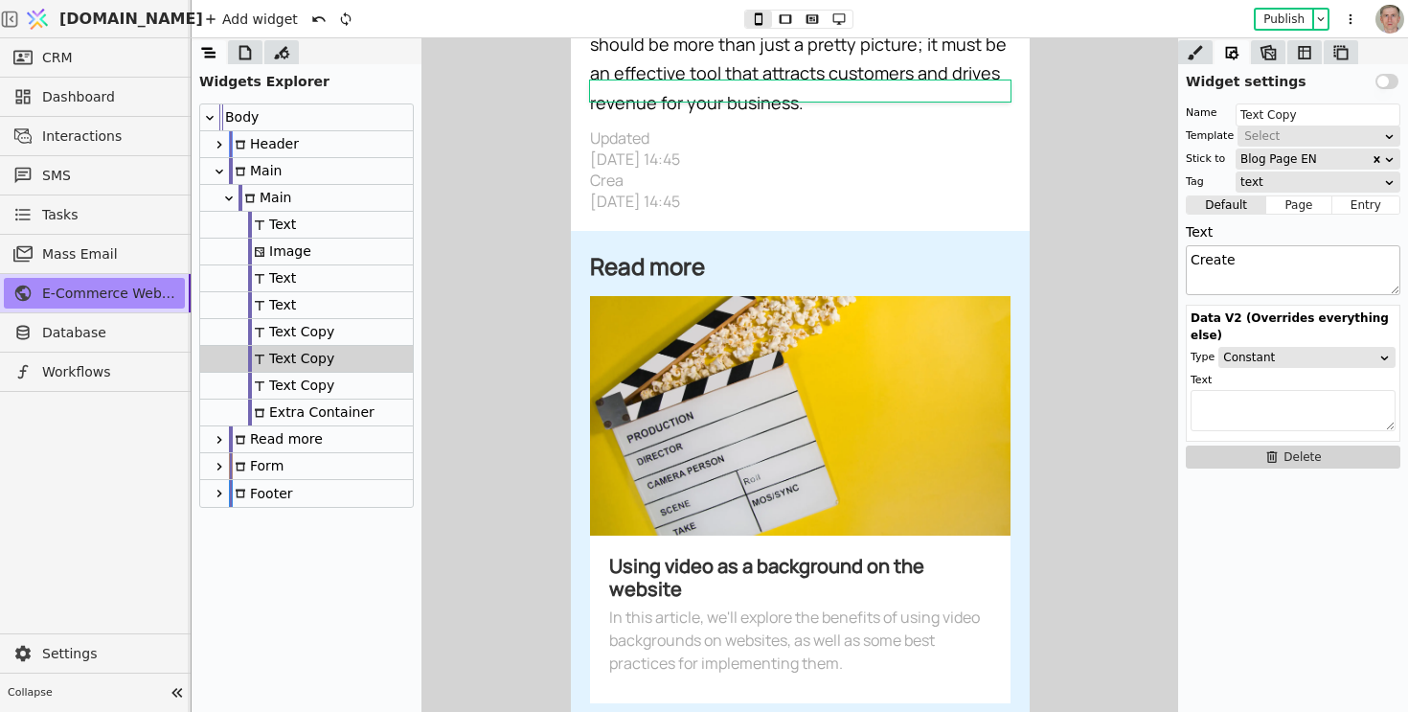
type textarea "Created"
click at [331, 325] on div "Text Copy" at bounding box center [291, 332] width 86 height 26
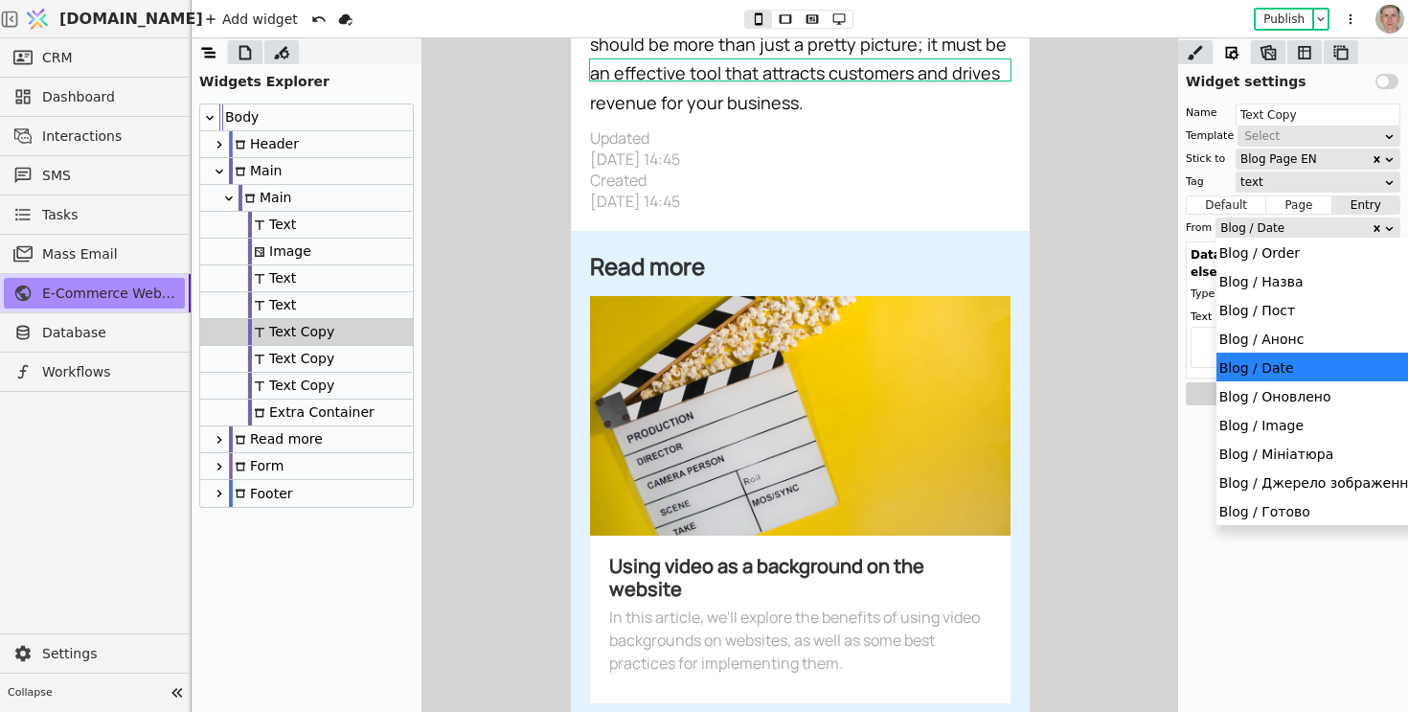
click at [1328, 228] on div "Blog / Date" at bounding box center [1296, 227] width 150 height 19
click at [1292, 387] on div "Blog / Оновлено" at bounding box center [1318, 395] width 203 height 29
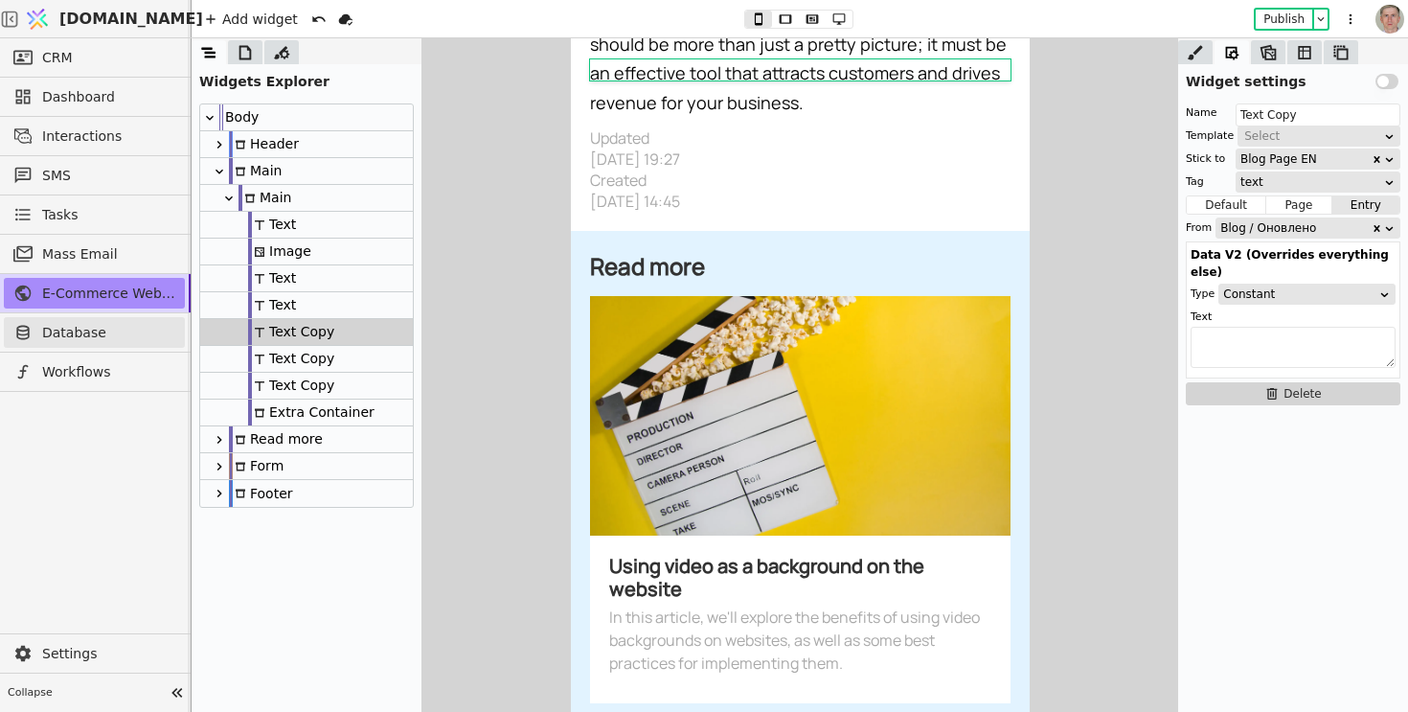
click at [101, 331] on span "Database" at bounding box center [108, 333] width 133 height 20
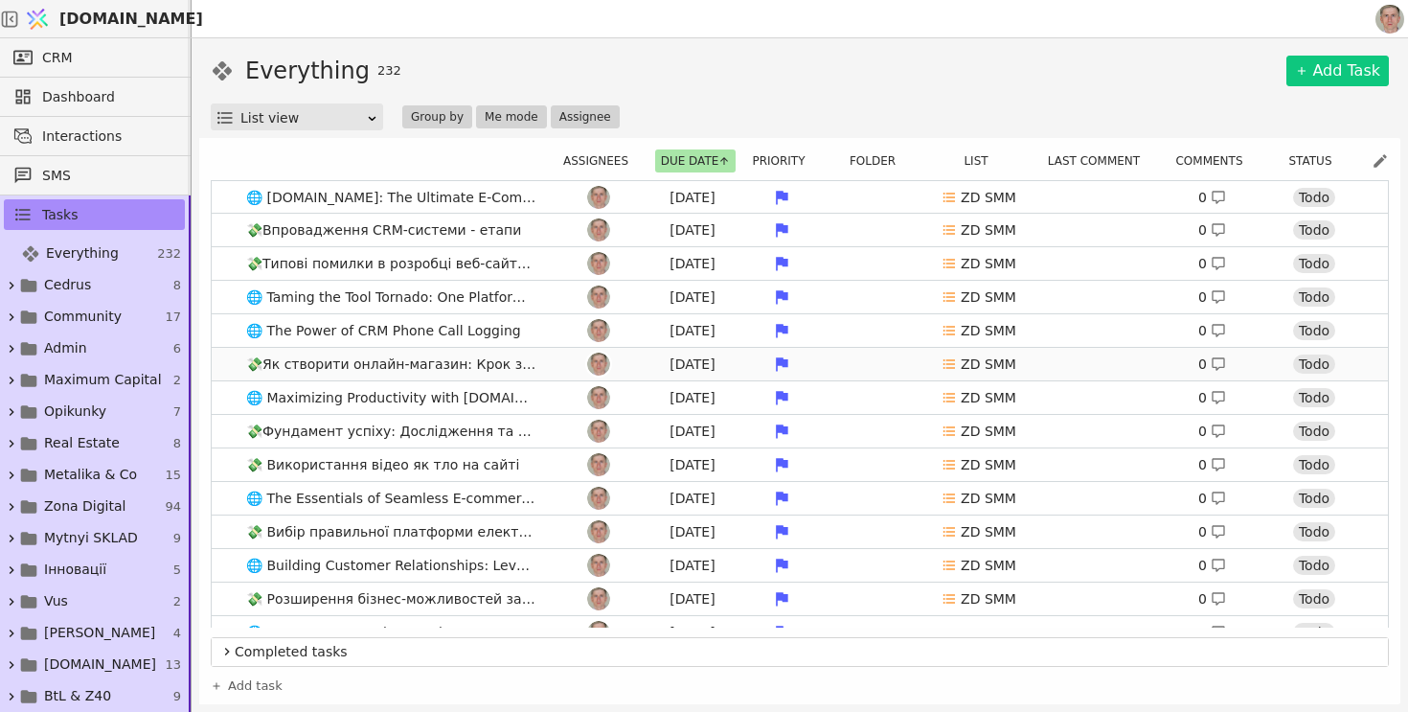
click at [546, 360] on link "💸Як створити онлайн-магазин: Крок за кроком [DATE] ZD SMM 0 Todo" at bounding box center [800, 364] width 1176 height 33
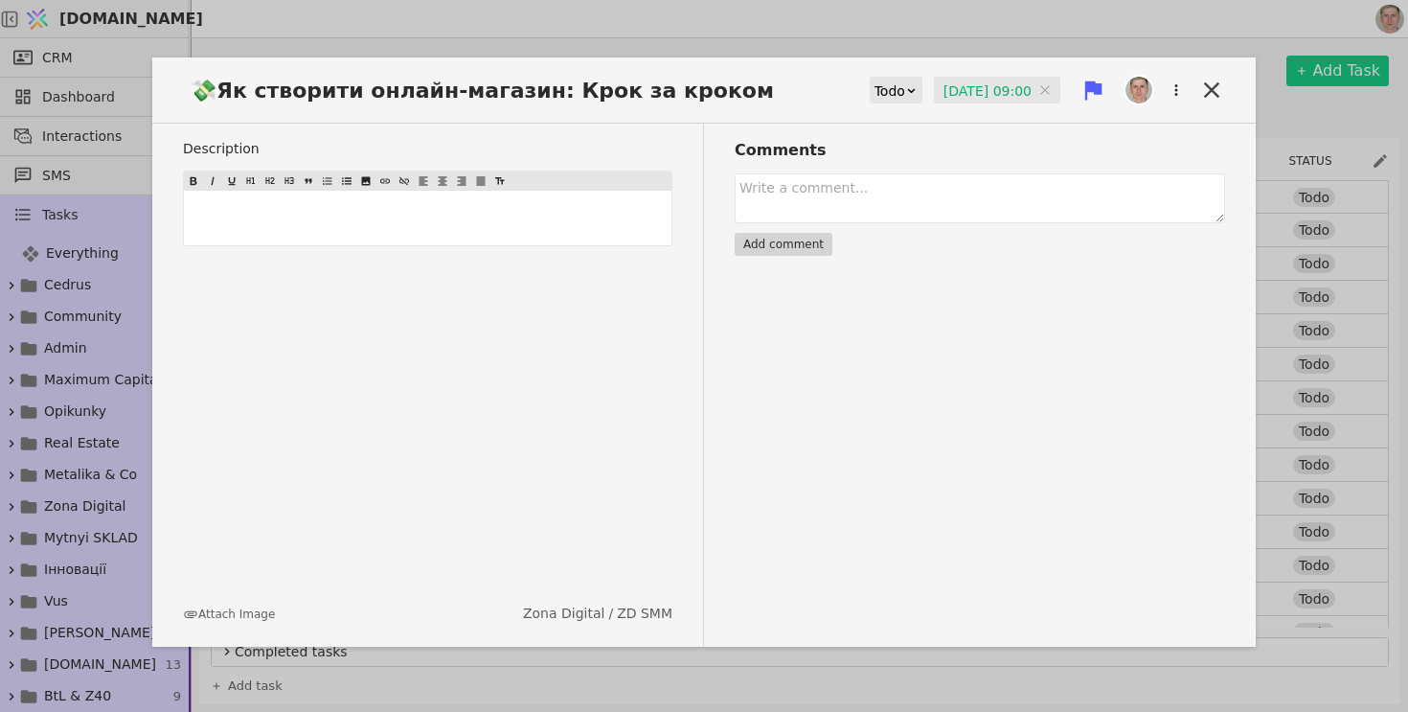
click at [1193, 93] on div at bounding box center [1177, 90] width 34 height 34
click at [1221, 90] on icon at bounding box center [1211, 90] width 27 height 27
